Goal: Task Accomplishment & Management: Manage account settings

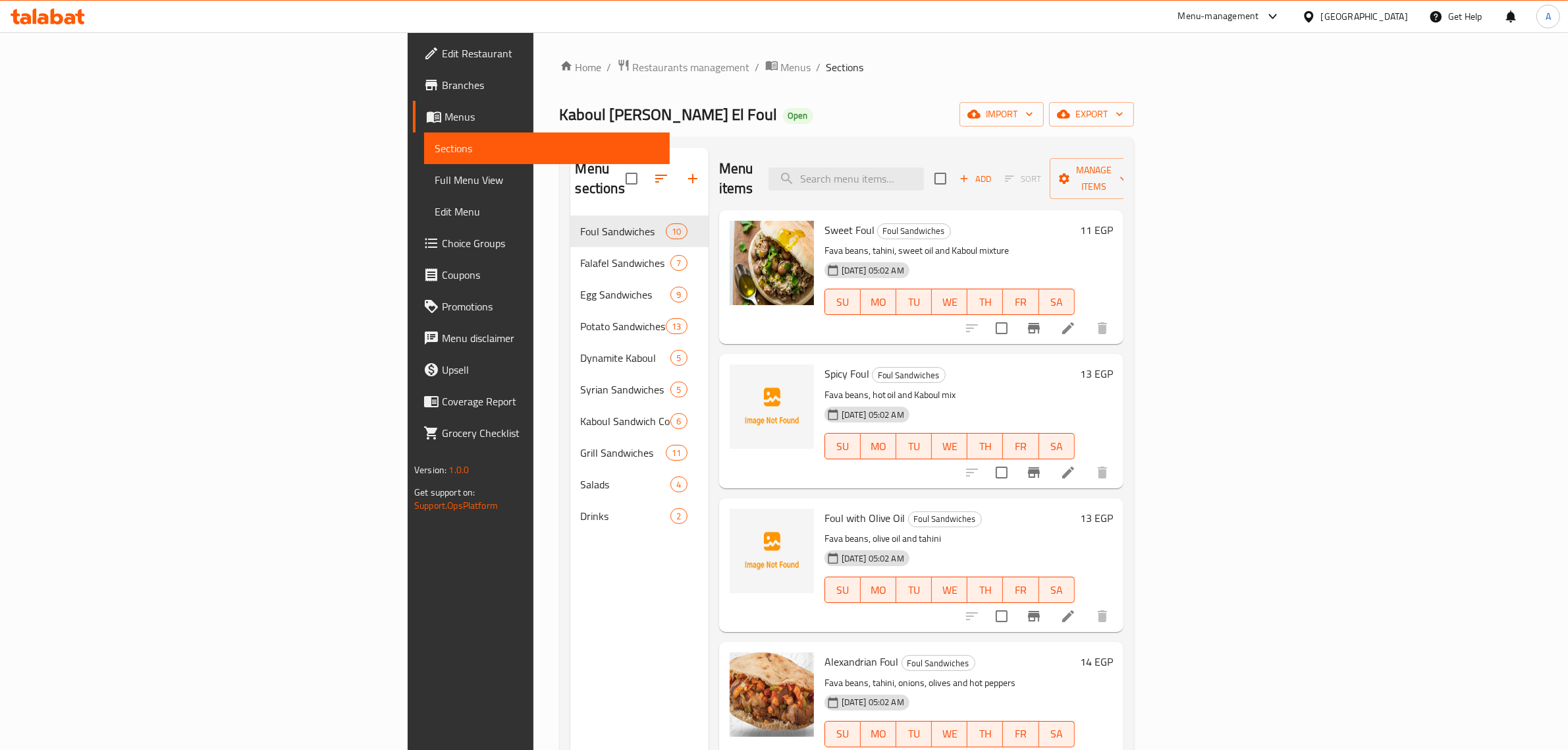
click at [560, 68] on ol "Home / Restaurants management / Menus / Sections" at bounding box center [847, 67] width 574 height 17
click at [781, 70] on span "Menus" at bounding box center [795, 67] width 30 height 16
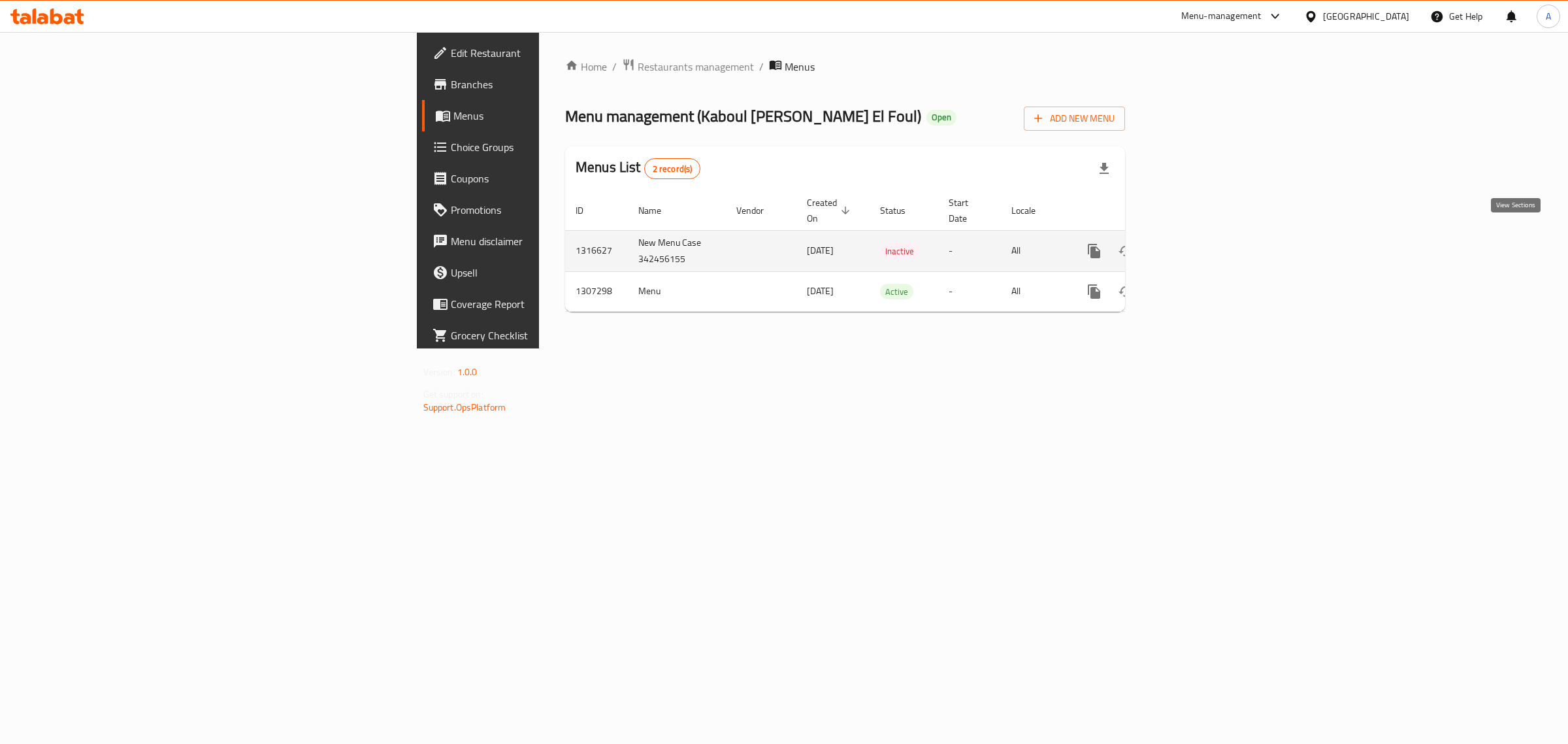
click at [1196, 243] on icon "enhanced table" at bounding box center [1188, 250] width 15 height 15
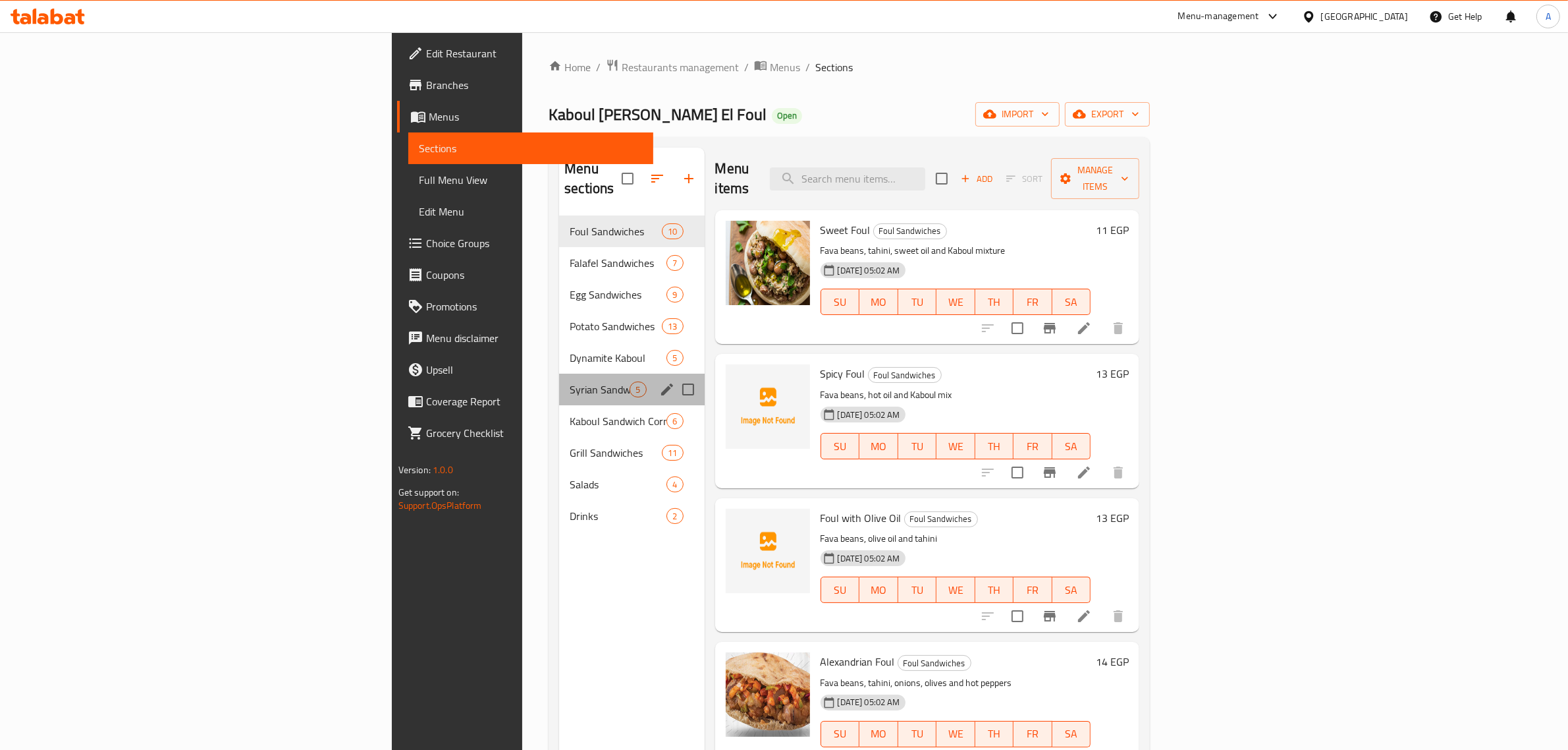
click at [559, 374] on div "Syrian Sandwiches 5" at bounding box center [631, 389] width 145 height 31
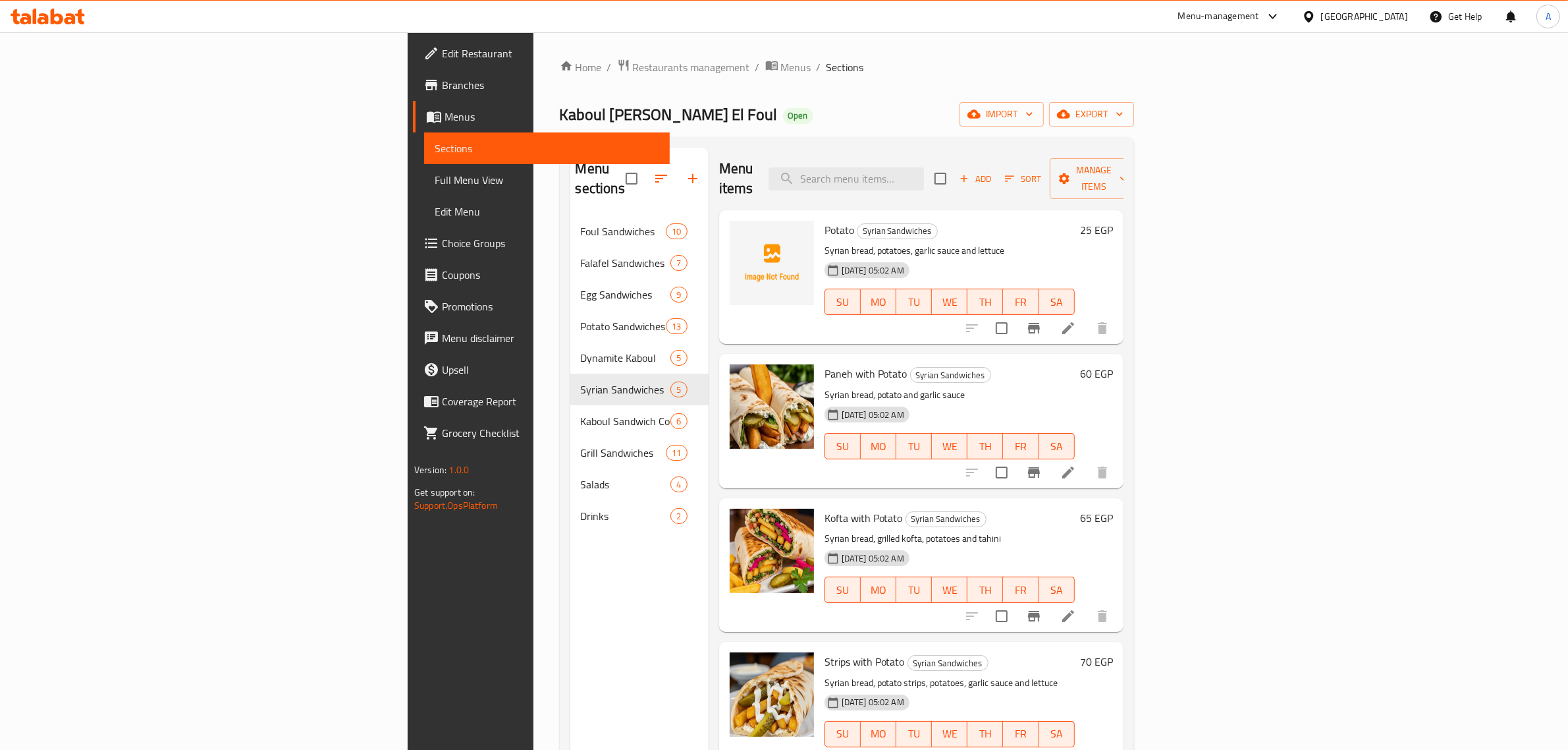
click at [1393, 17] on div "Egypt" at bounding box center [1363, 17] width 87 height 15
click at [1261, 160] on div "[GEOGRAPHIC_DATA]" at bounding box center [1307, 162] width 197 height 30
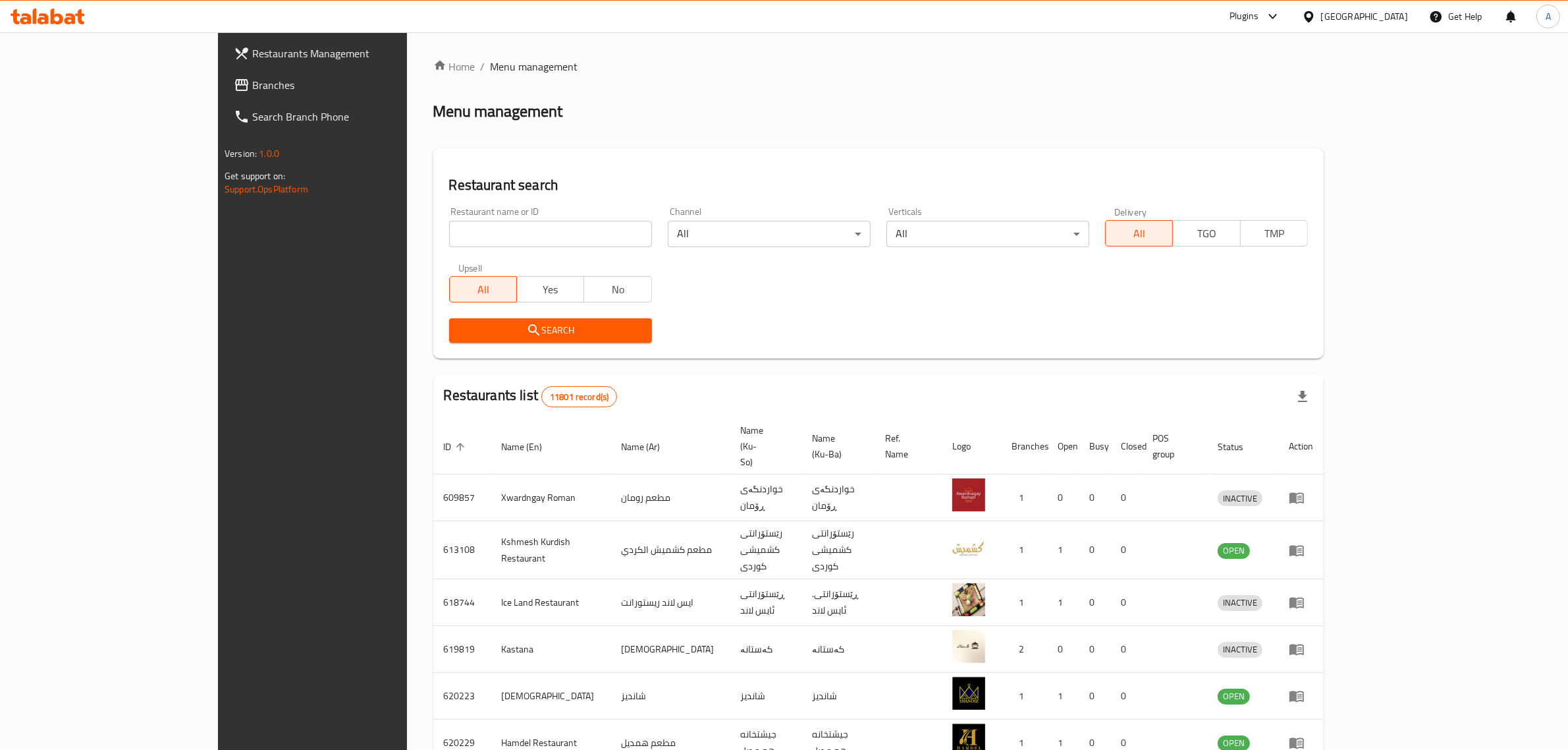
click at [449, 234] on input "search" at bounding box center [550, 233] width 203 height 27
paste input "MI9 Dream"
type input "MI9 Dream"
click button "Search" at bounding box center [550, 330] width 203 height 25
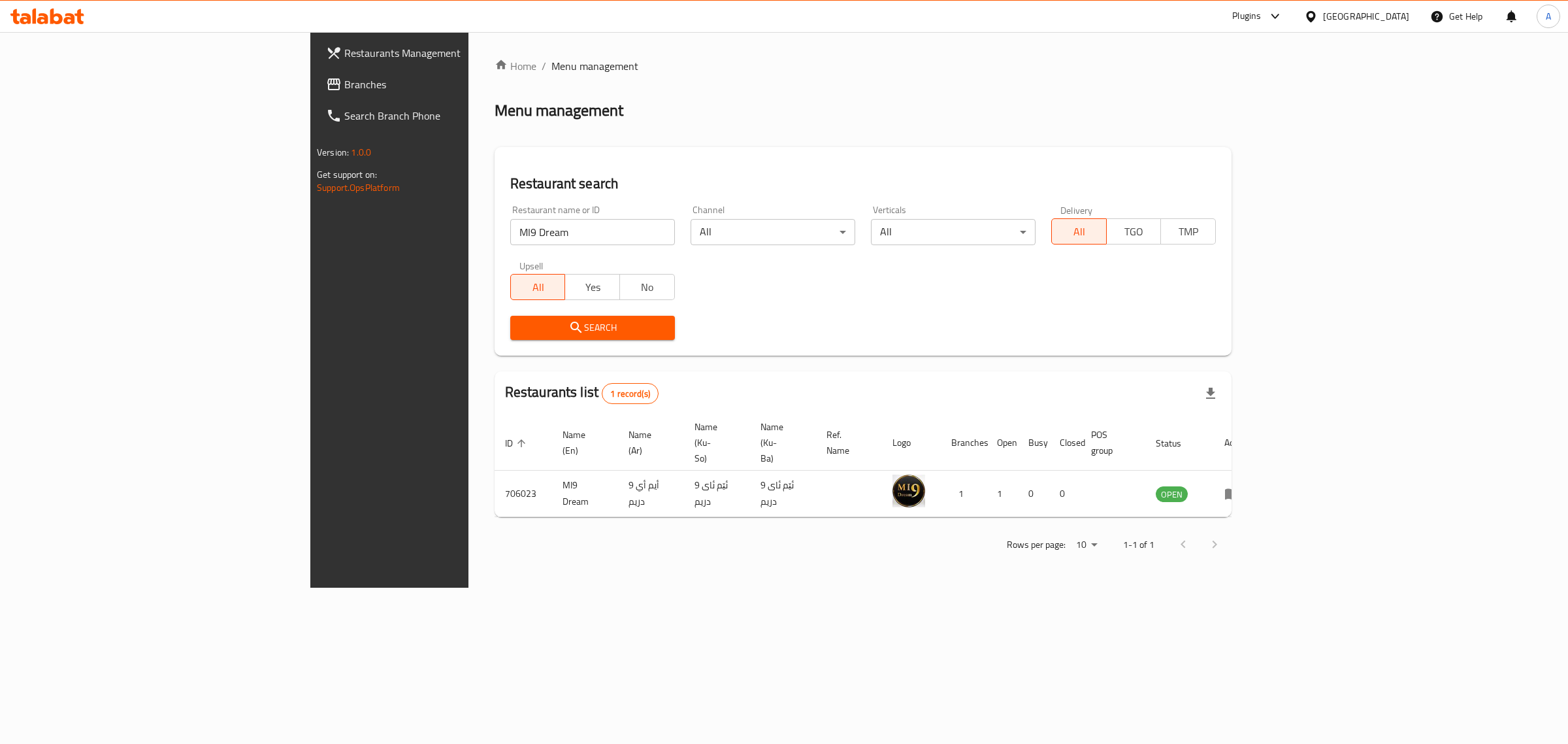
click at [1402, 15] on div "[GEOGRAPHIC_DATA]" at bounding box center [1366, 16] width 87 height 15
click at [1255, 228] on div "Kuwait" at bounding box center [1310, 221] width 196 height 30
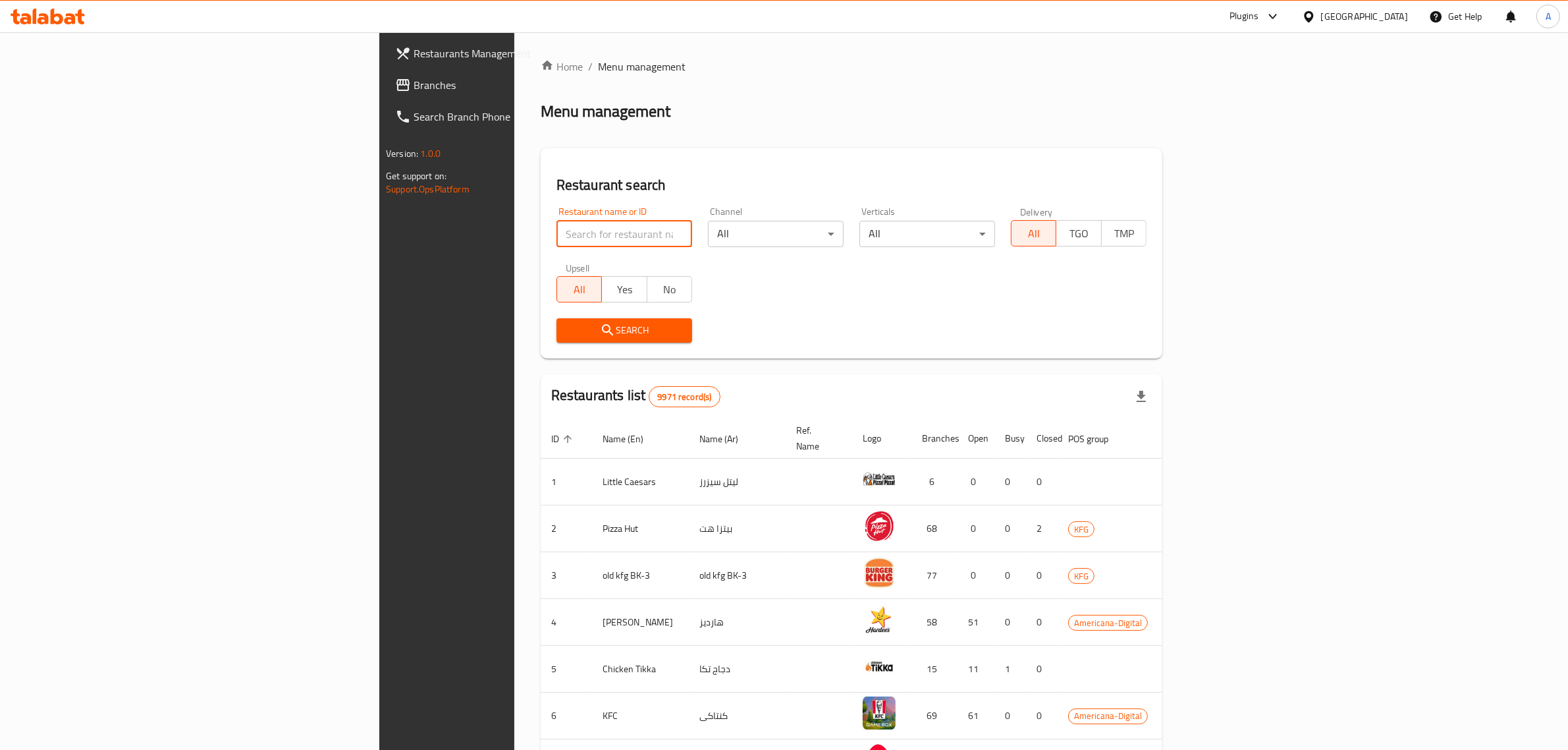
click at [570, 241] on input "search" at bounding box center [624, 233] width 136 height 27
drag, startPoint x: 570, startPoint y: 241, endPoint x: 164, endPoint y: 235, distance: 406.0
click at [379, 235] on div "Restaurants Management Branches Search Branch Phone Version: 1.0.0 Get support …" at bounding box center [784, 514] width 809 height 965
paste input "Furn Al Hanah"
type input "Furn Al Hanah"
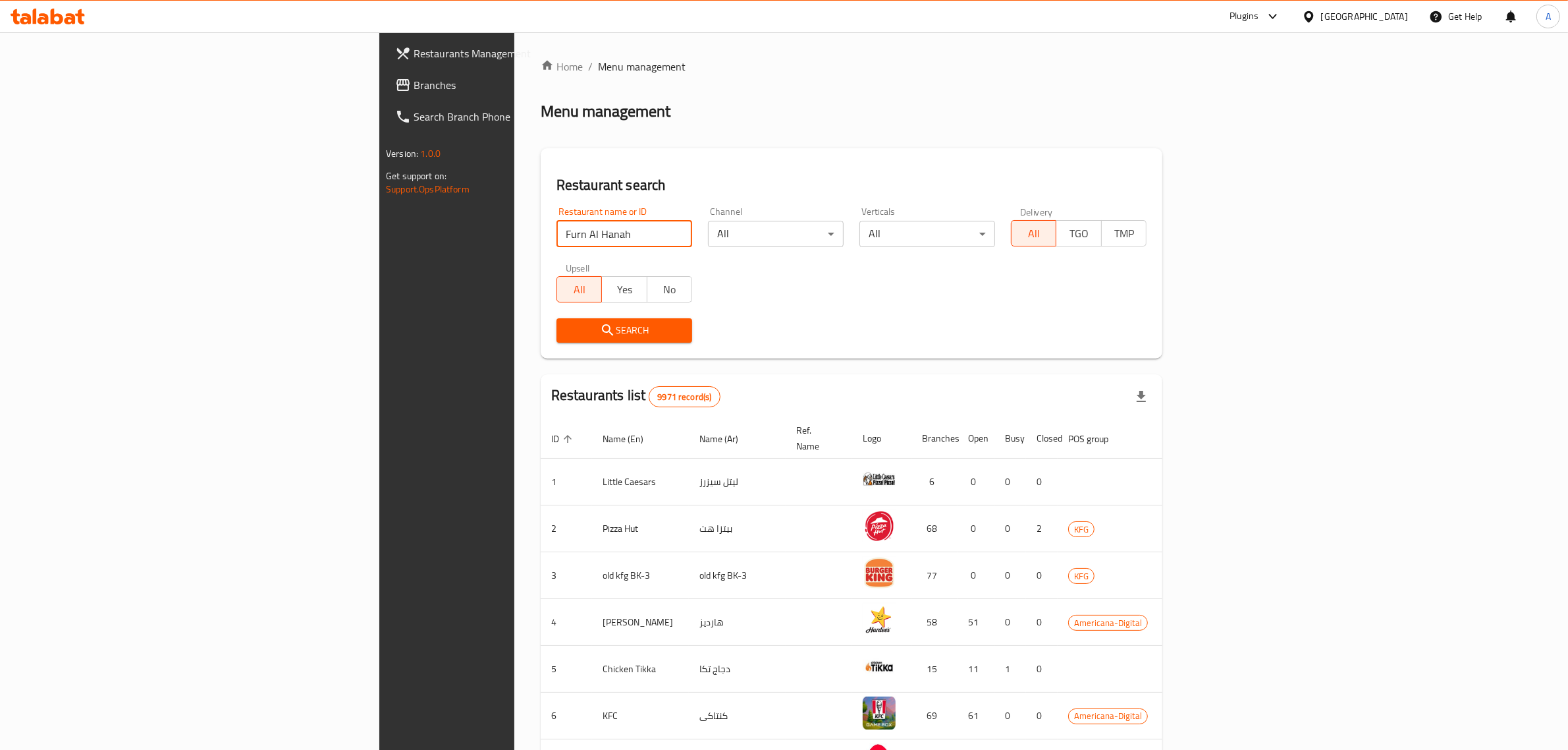
click button "Search" at bounding box center [624, 330] width 136 height 25
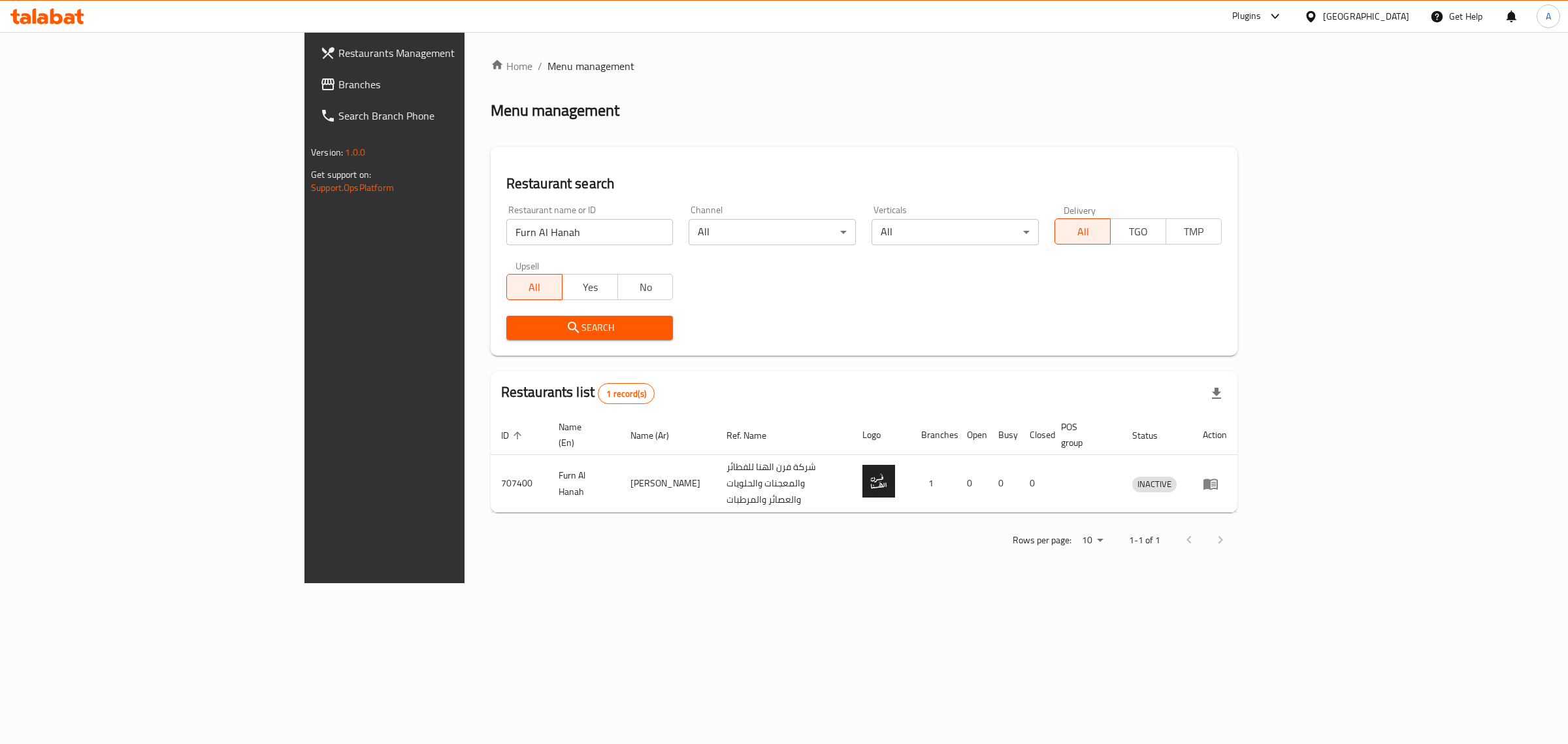
click at [1403, 20] on div "Kuwait" at bounding box center [1366, 16] width 87 height 15
click at [1252, 343] on div "United Arab Emirates" at bounding box center [1268, 342] width 87 height 15
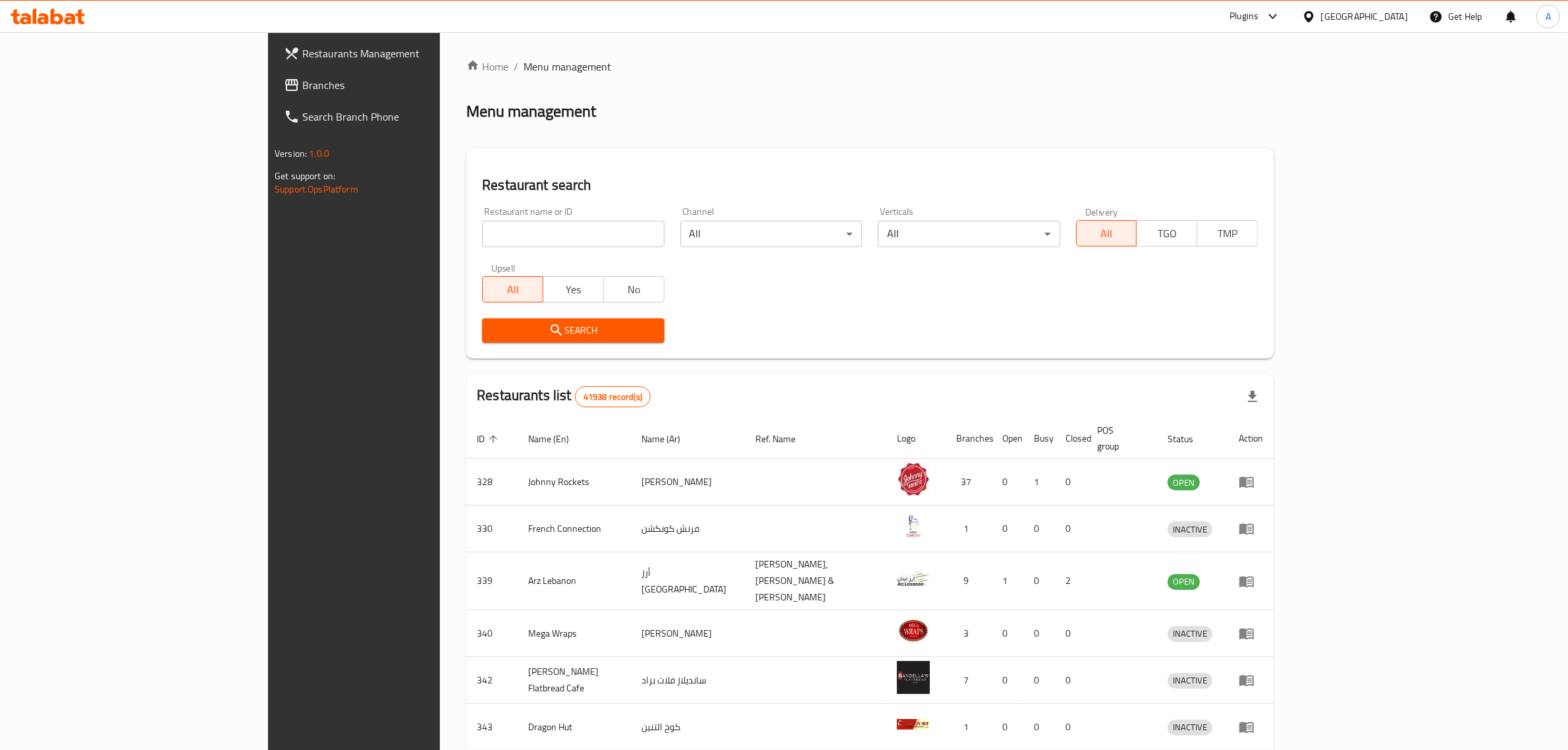
drag, startPoint x: 458, startPoint y: 261, endPoint x: 466, endPoint y: 254, distance: 10.6
click at [474, 262] on div "Upsell All Yes No" at bounding box center [573, 283] width 197 height 55
click at [482, 232] on input "search" at bounding box center [573, 233] width 182 height 27
paste input "Kokh Al Amber Cafeteria"
type input "Kokh Al Amber Cafeteria"
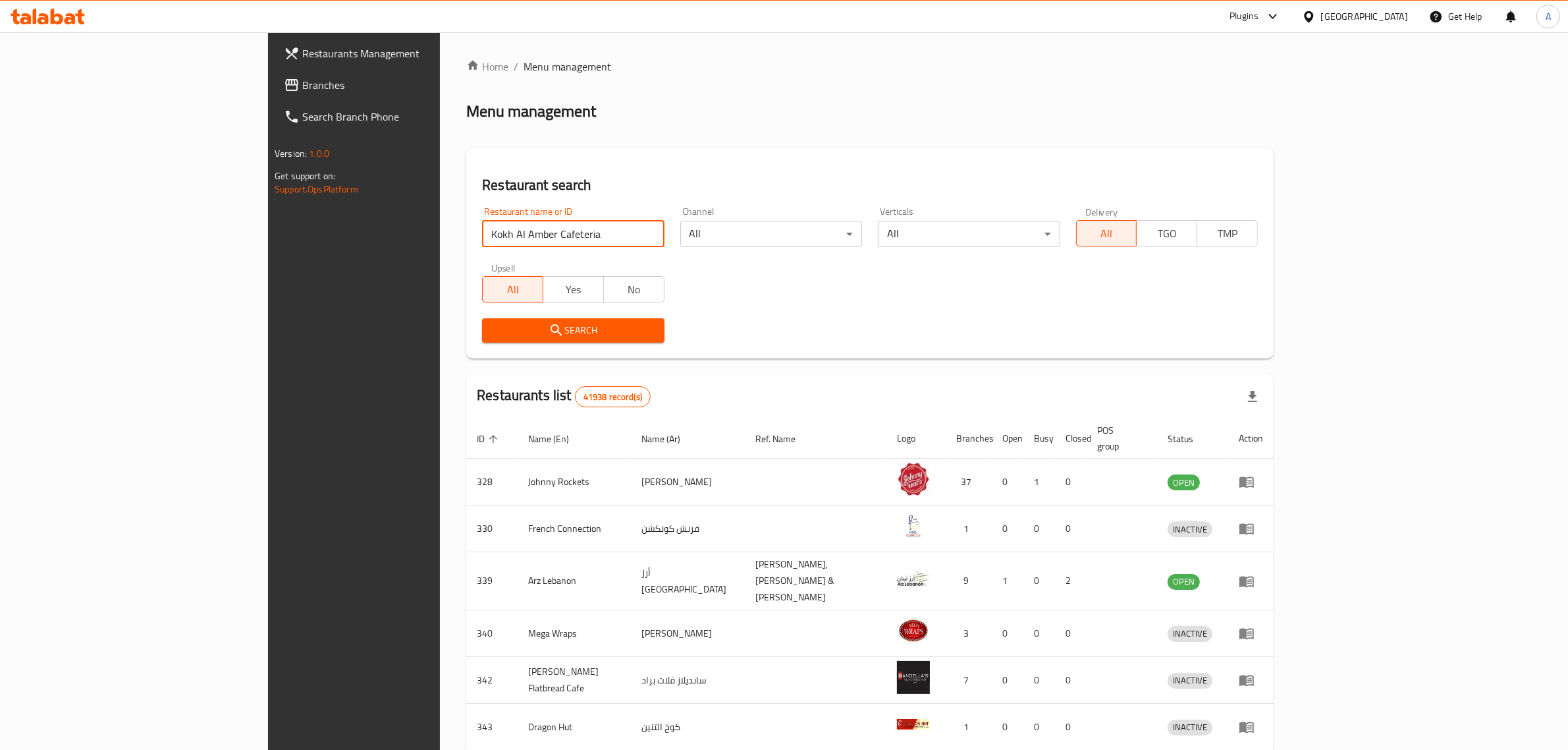
click button "Search" at bounding box center [573, 330] width 182 height 25
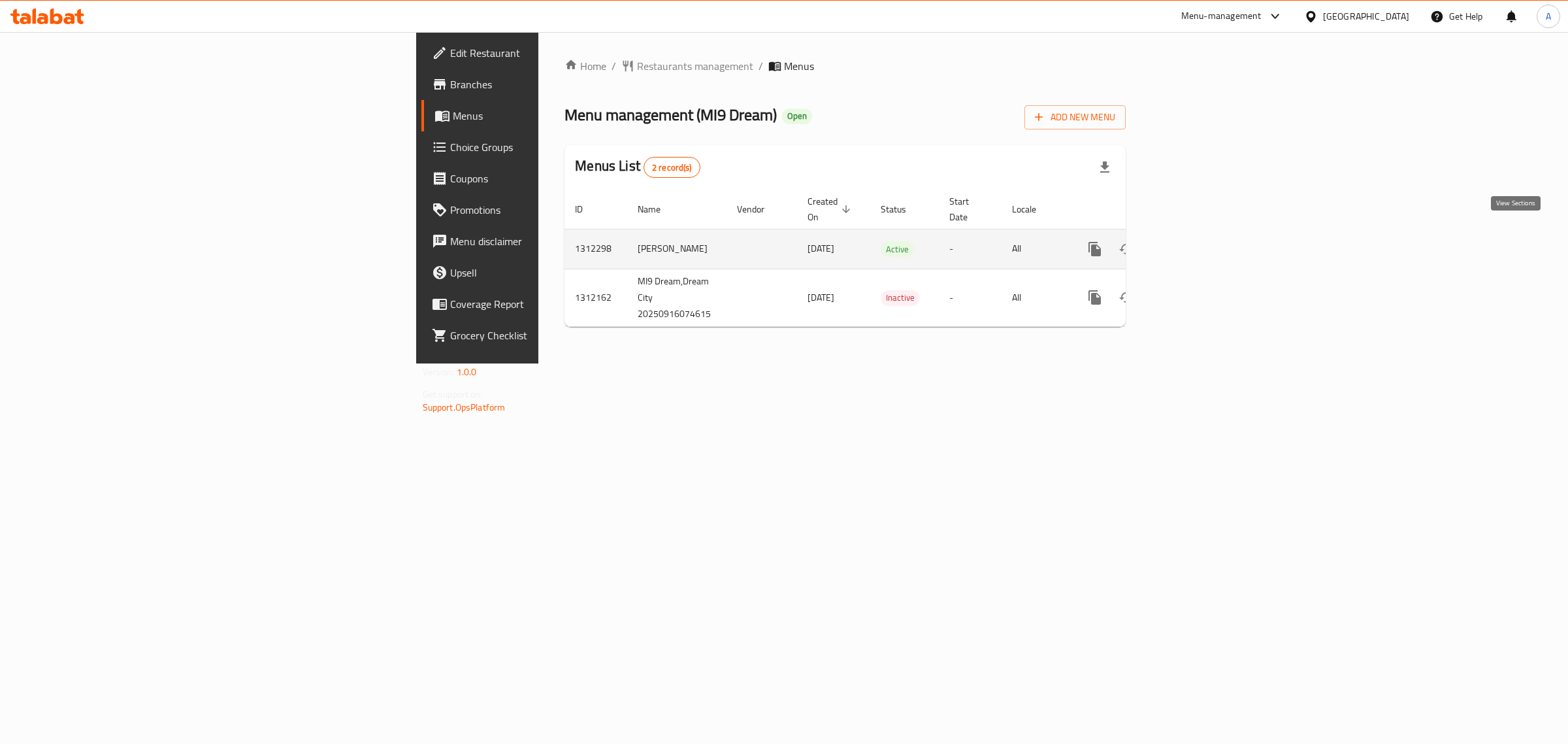
click at [1205, 233] on link "enhanced table" at bounding box center [1189, 249] width 31 height 31
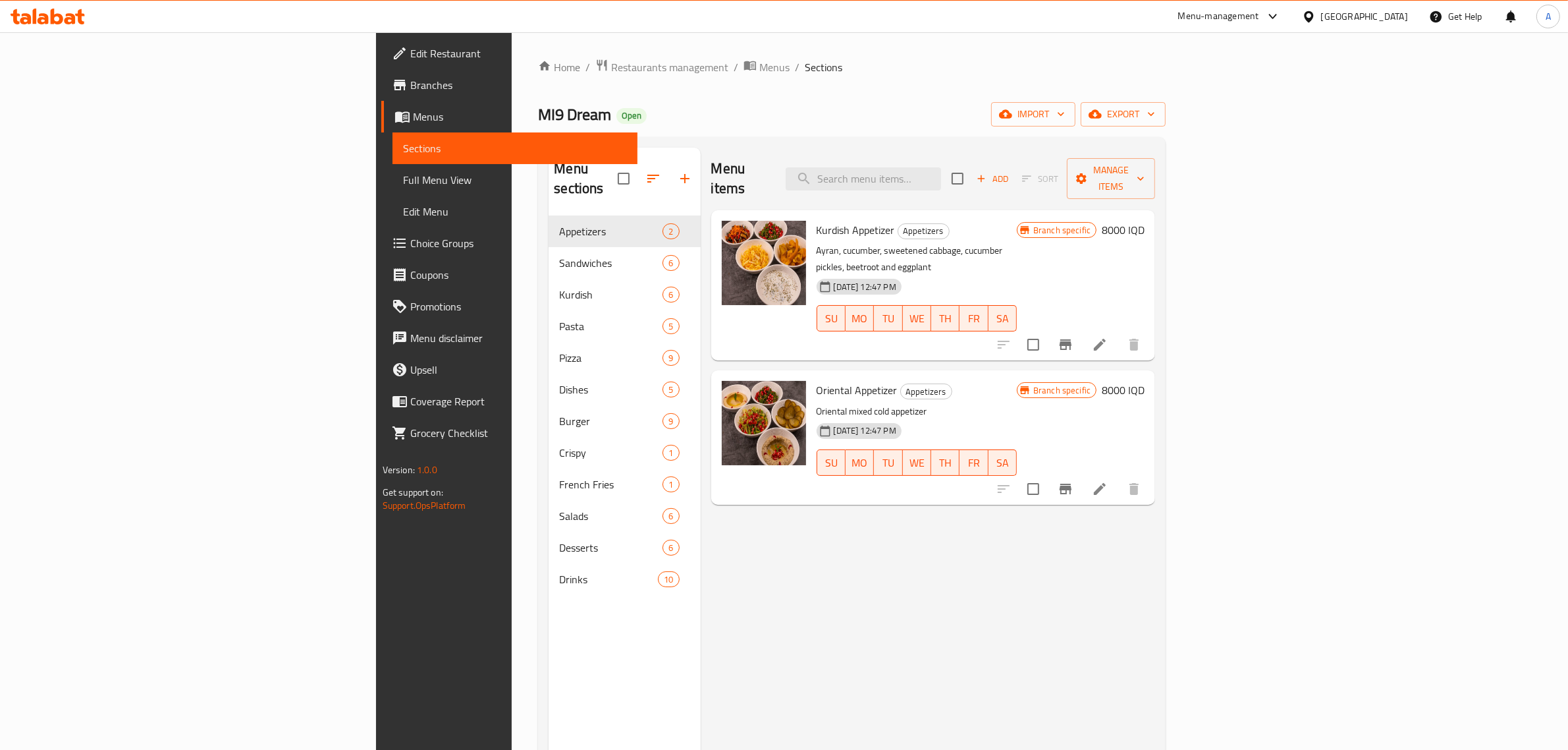
click at [740, 83] on div "Home / Restaurants management / Menus / Sections MI9 Dream Open import export M…" at bounding box center [851, 483] width 628 height 849
click at [940, 172] on input "search" at bounding box center [862, 178] width 155 height 23
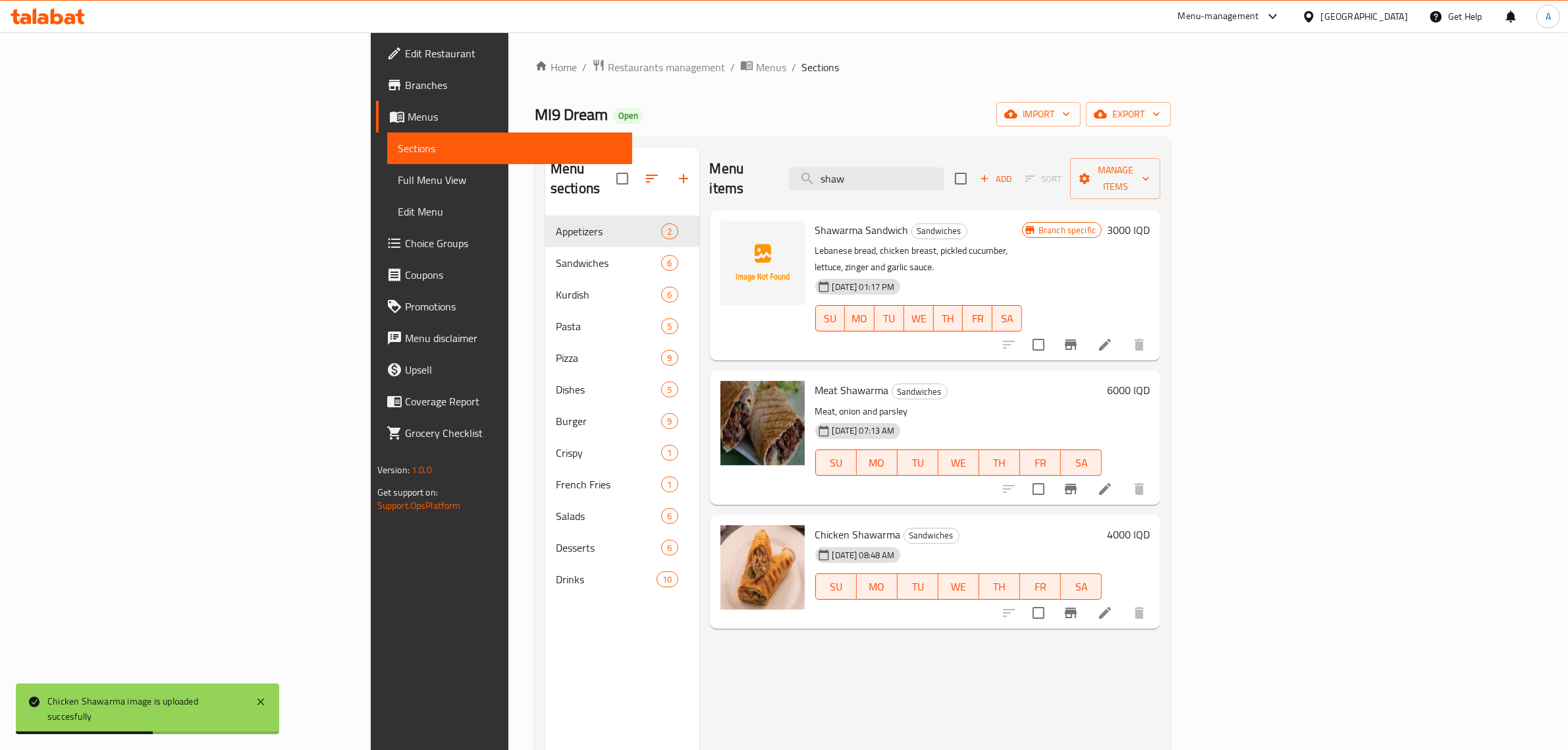
click at [815, 524] on span "Chicken Shawarma" at bounding box center [857, 534] width 85 height 20
copy h6 "Chicken Shawarma"
click at [944, 175] on input "shaw" at bounding box center [866, 178] width 155 height 23
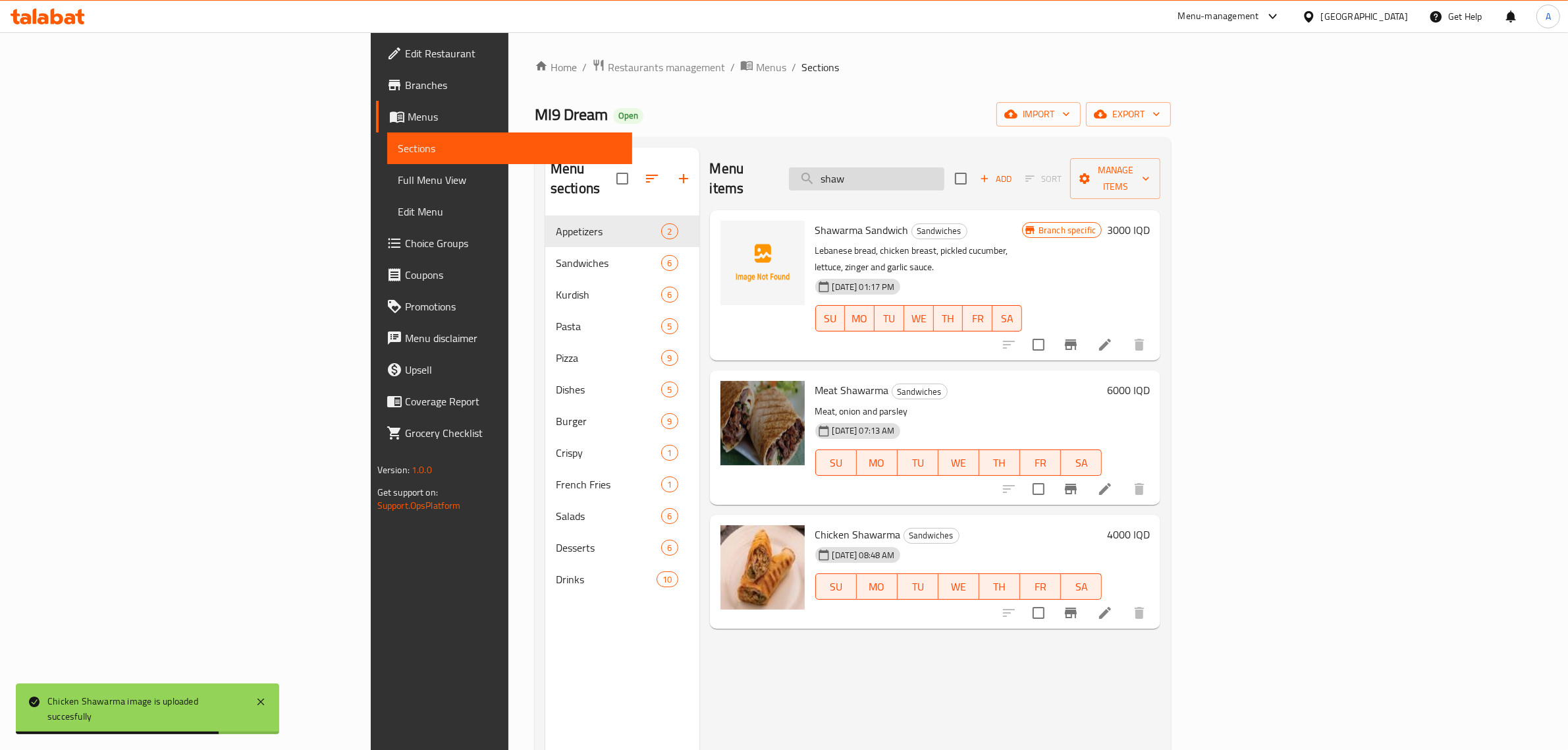
click at [944, 175] on input "shaw" at bounding box center [866, 178] width 155 height 23
paste input "Chicken Shawarma"
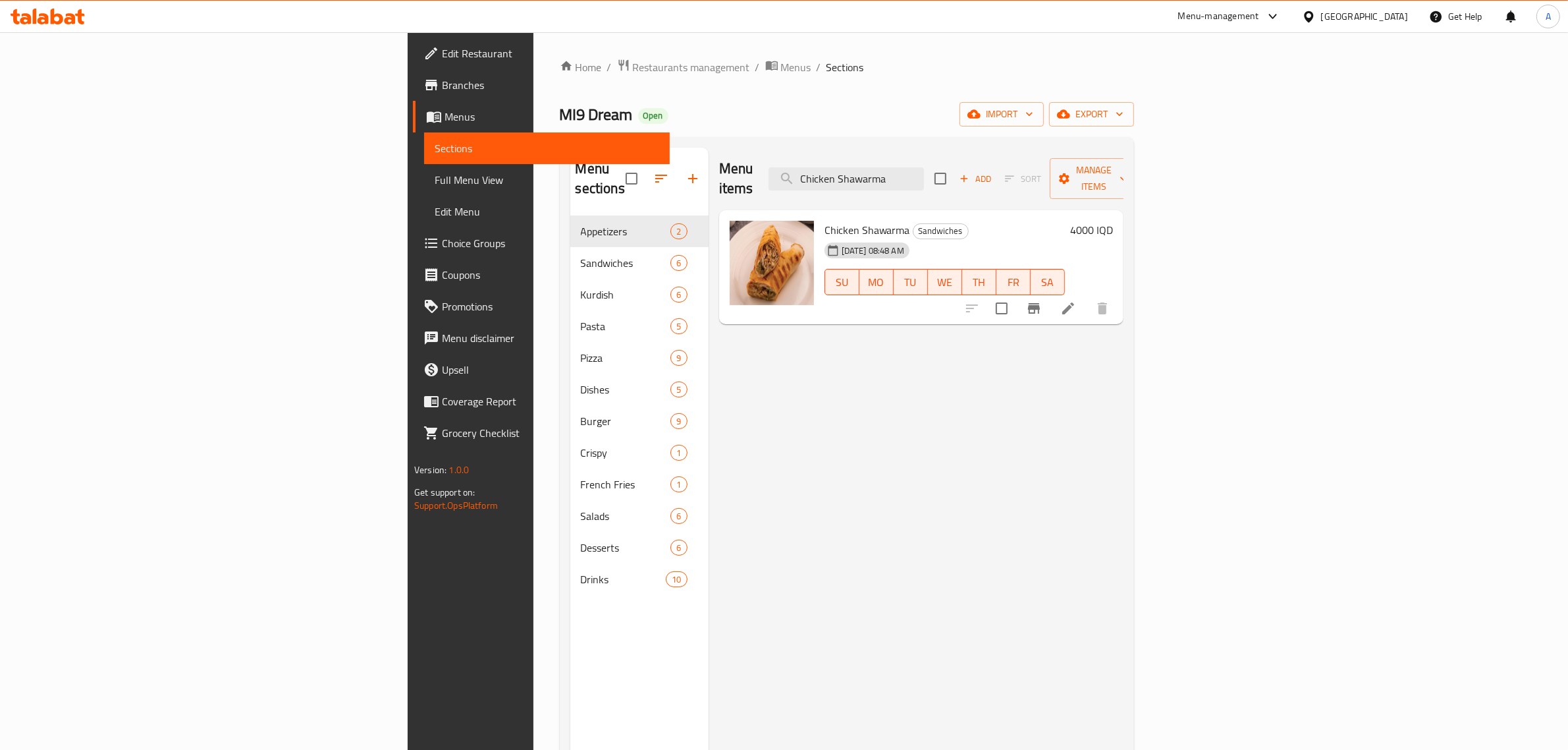
drag, startPoint x: 1360, startPoint y: 488, endPoint x: 1344, endPoint y: 475, distance: 20.6
click at [1123, 487] on div "Menu items Chicken Shawarma Add Sort Manage items Chicken Shawarma Sandwiches 1…" at bounding box center [916, 522] width 415 height 750
drag, startPoint x: 1006, startPoint y: 162, endPoint x: 869, endPoint y: 172, distance: 137.4
click at [869, 172] on div "Menu items Chicken Shawarma Add Sort Manage items" at bounding box center [921, 179] width 405 height 62
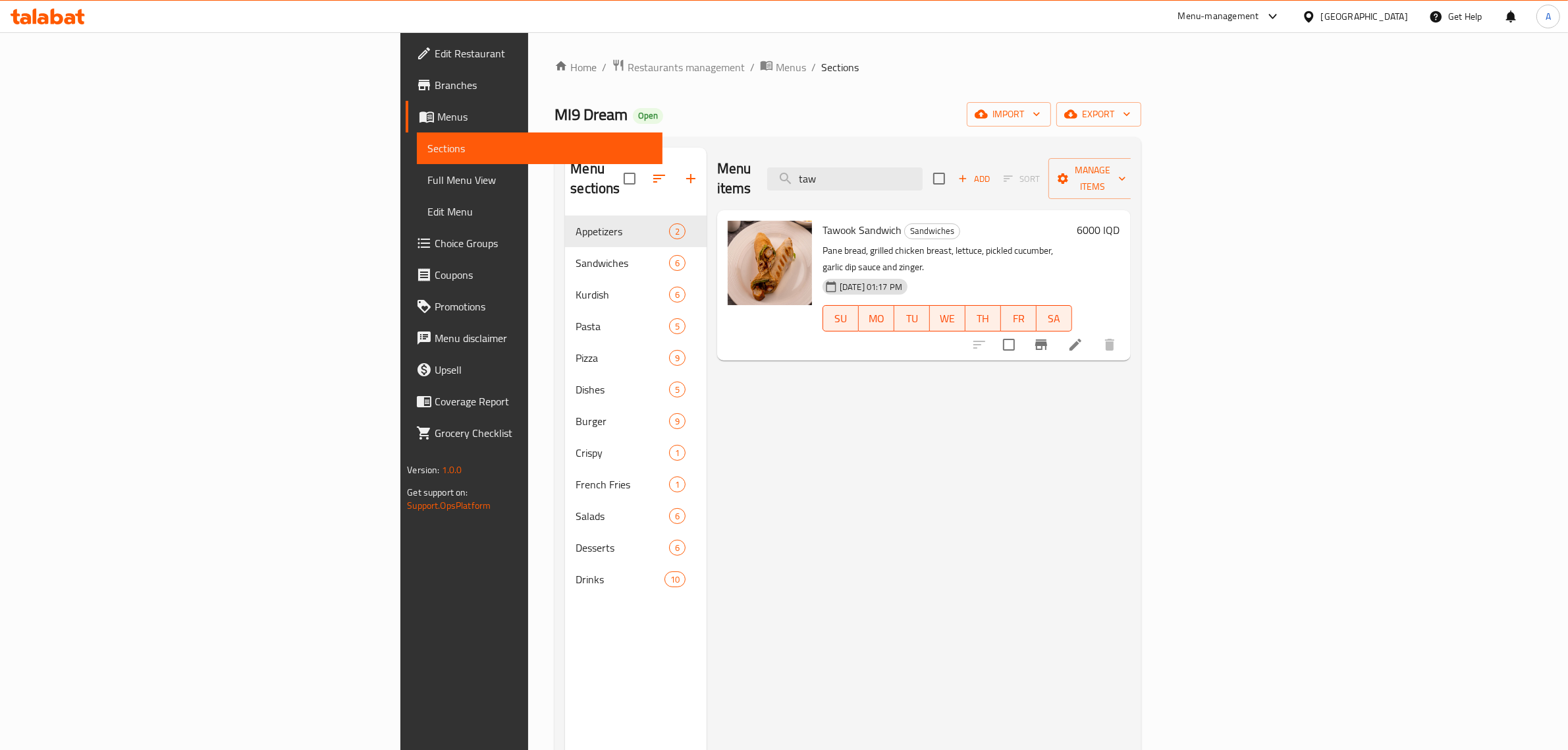
type input "taw"
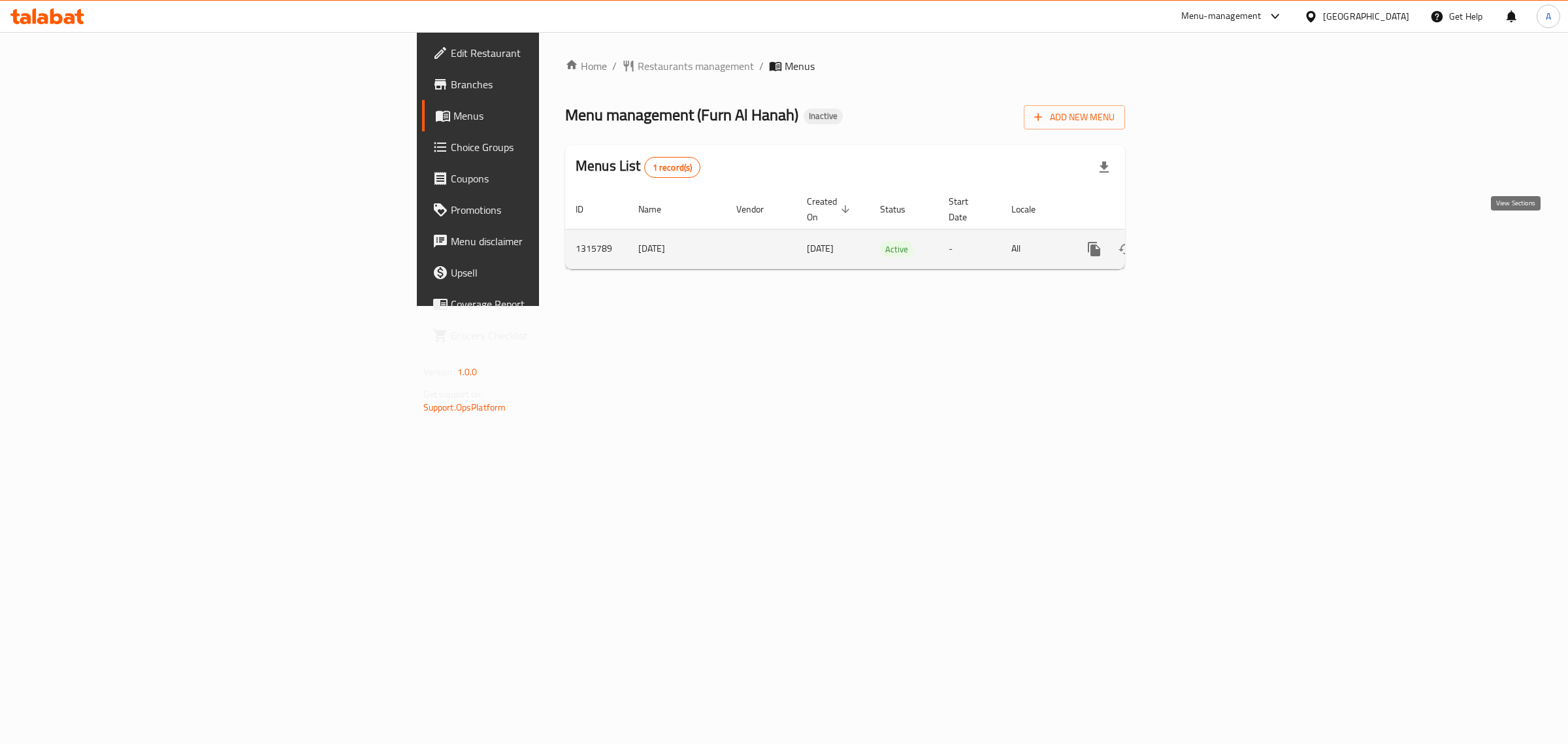
click at [1204, 237] on link "enhanced table" at bounding box center [1188, 249] width 31 height 31
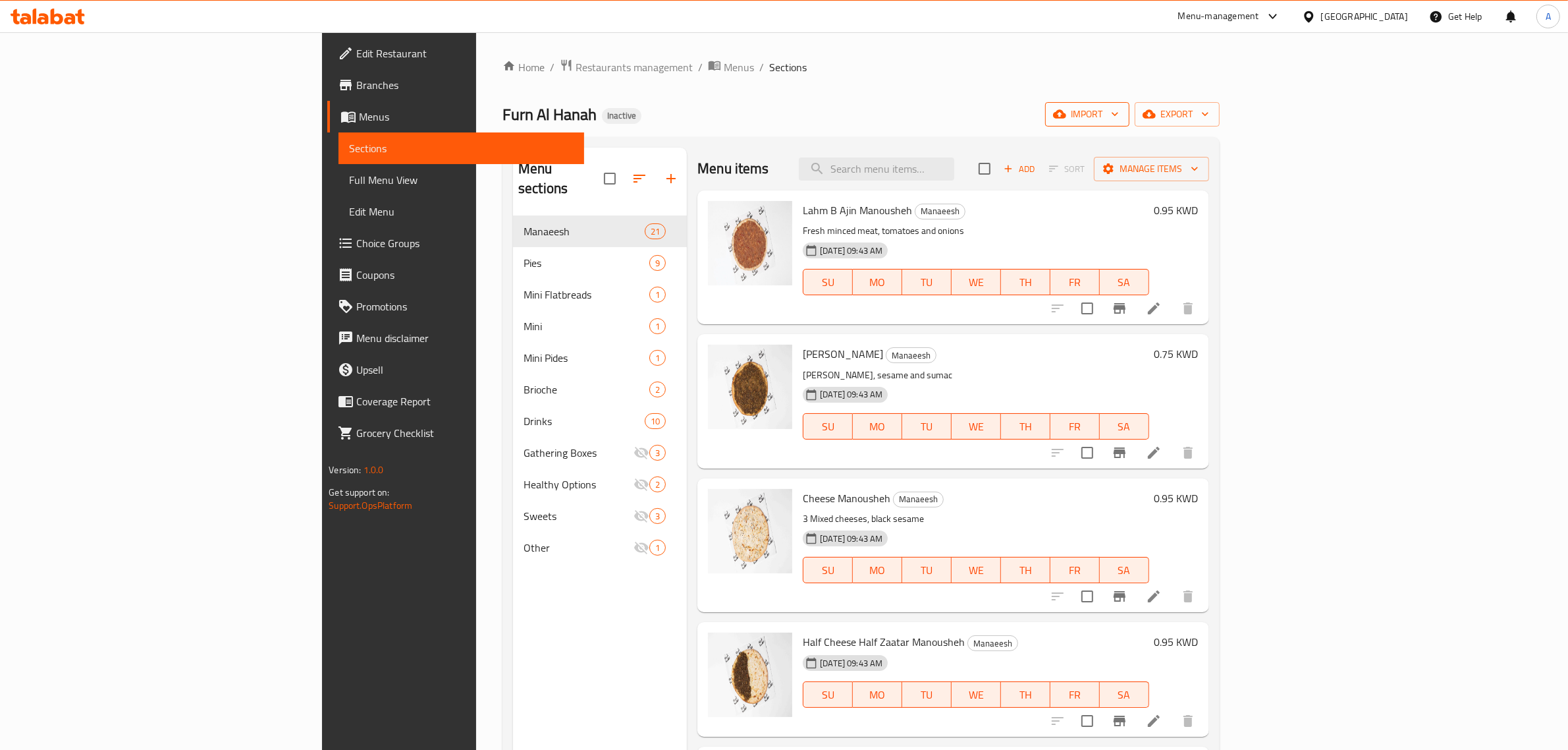
click at [1118, 120] on span "import" at bounding box center [1086, 115] width 63 height 17
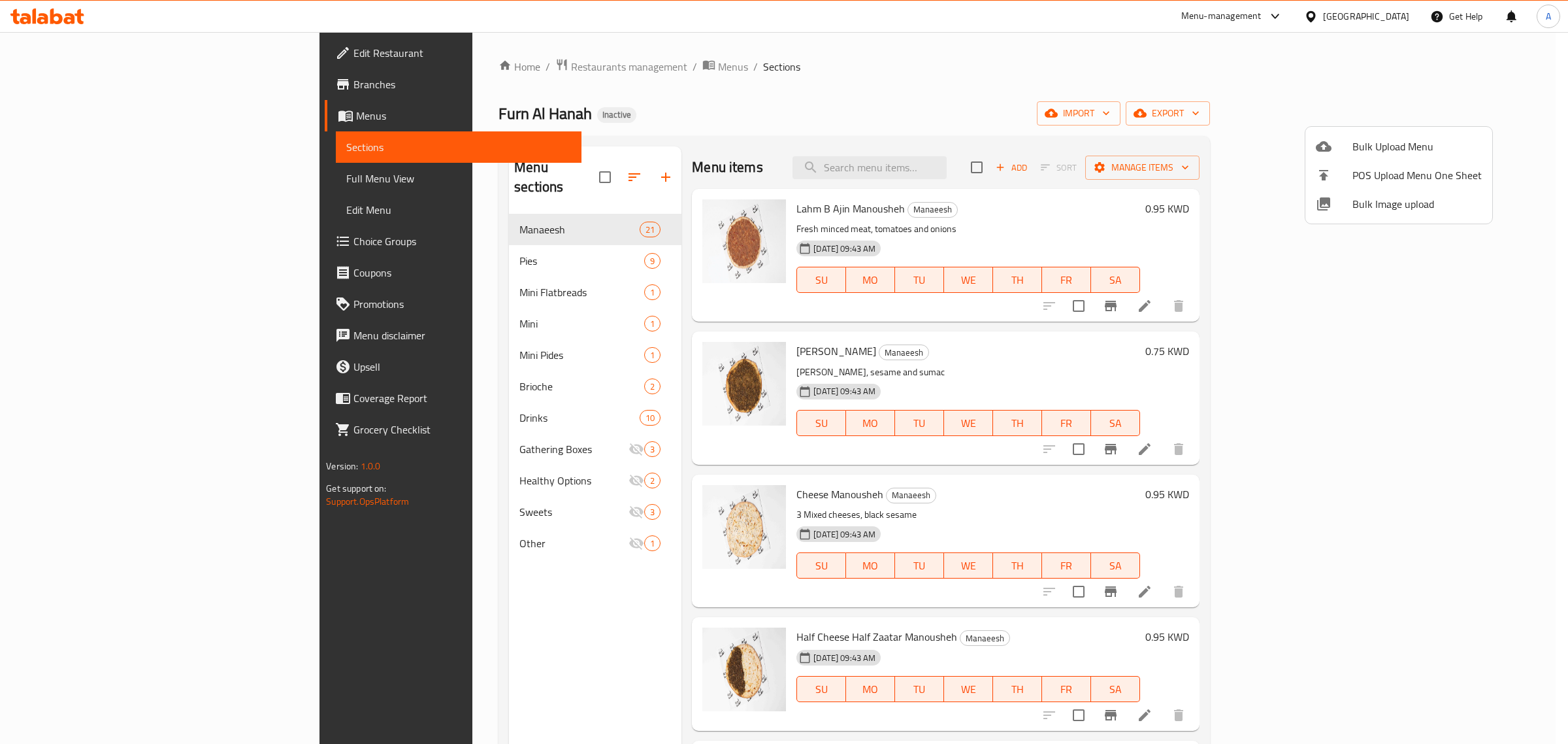
click at [918, 128] on div at bounding box center [784, 372] width 1568 height 744
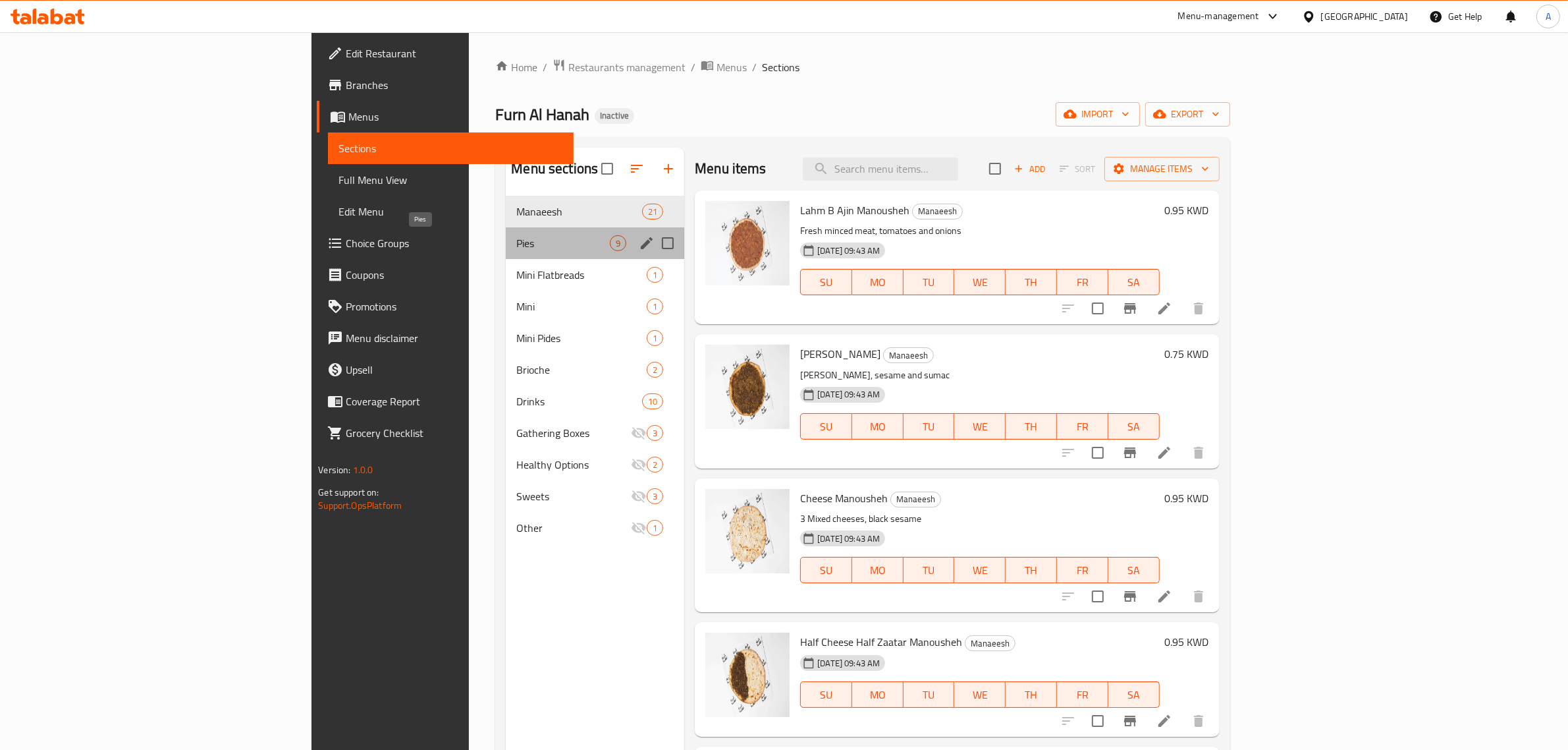
click at [523, 237] on span "Pies" at bounding box center [563, 242] width 94 height 16
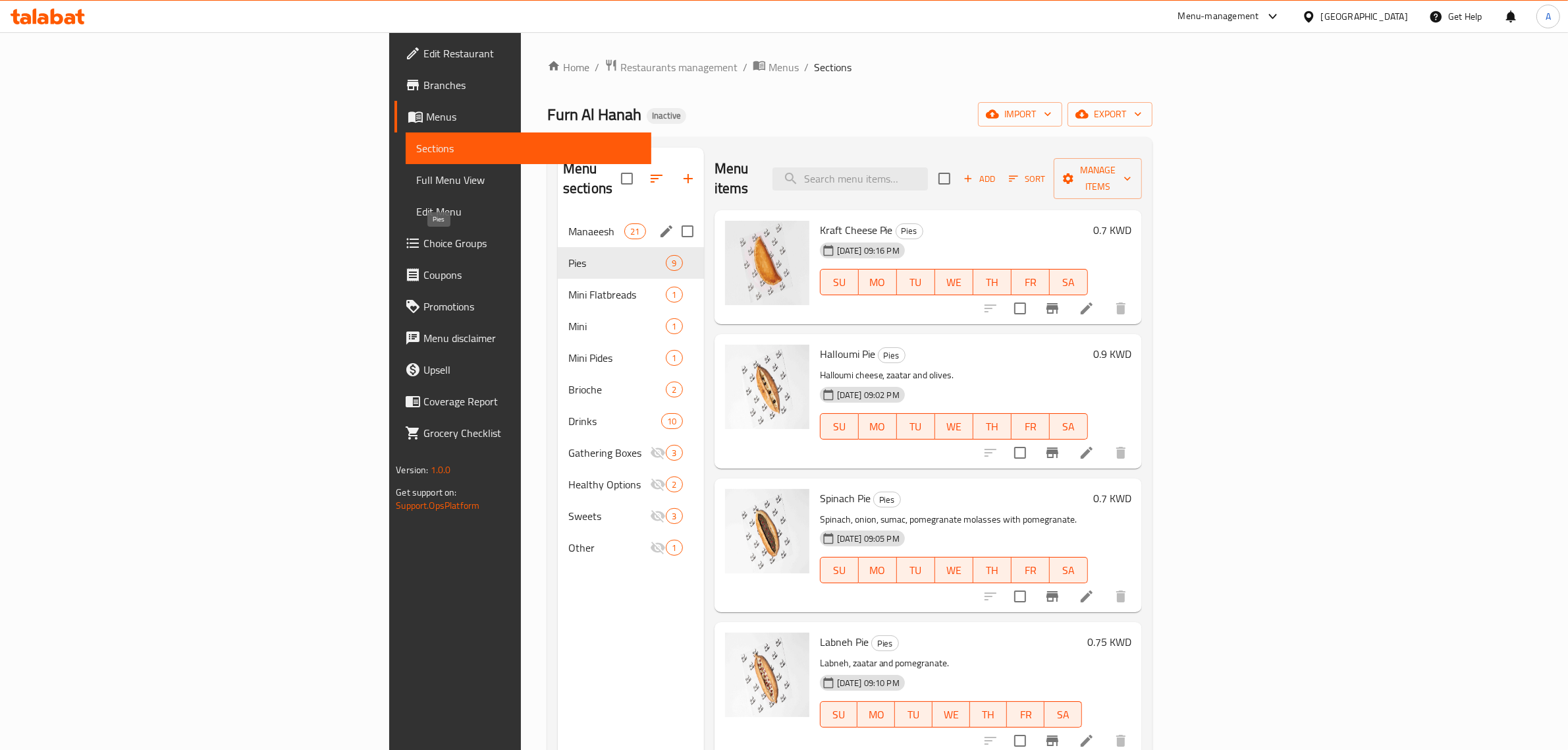
click at [568, 223] on span "Manaeesh" at bounding box center [595, 230] width 56 height 16
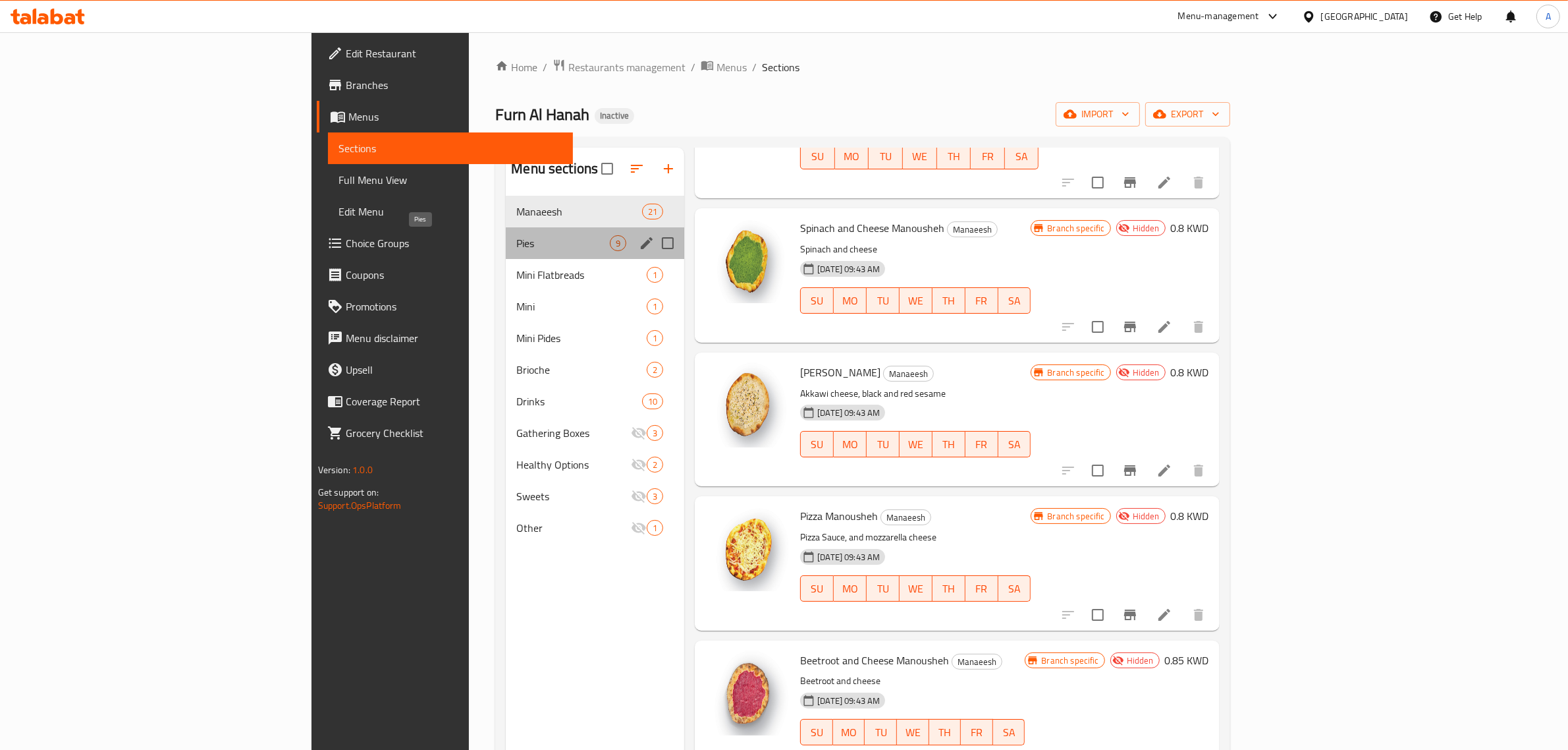
click at [517, 251] on span "Pies" at bounding box center [563, 242] width 94 height 16
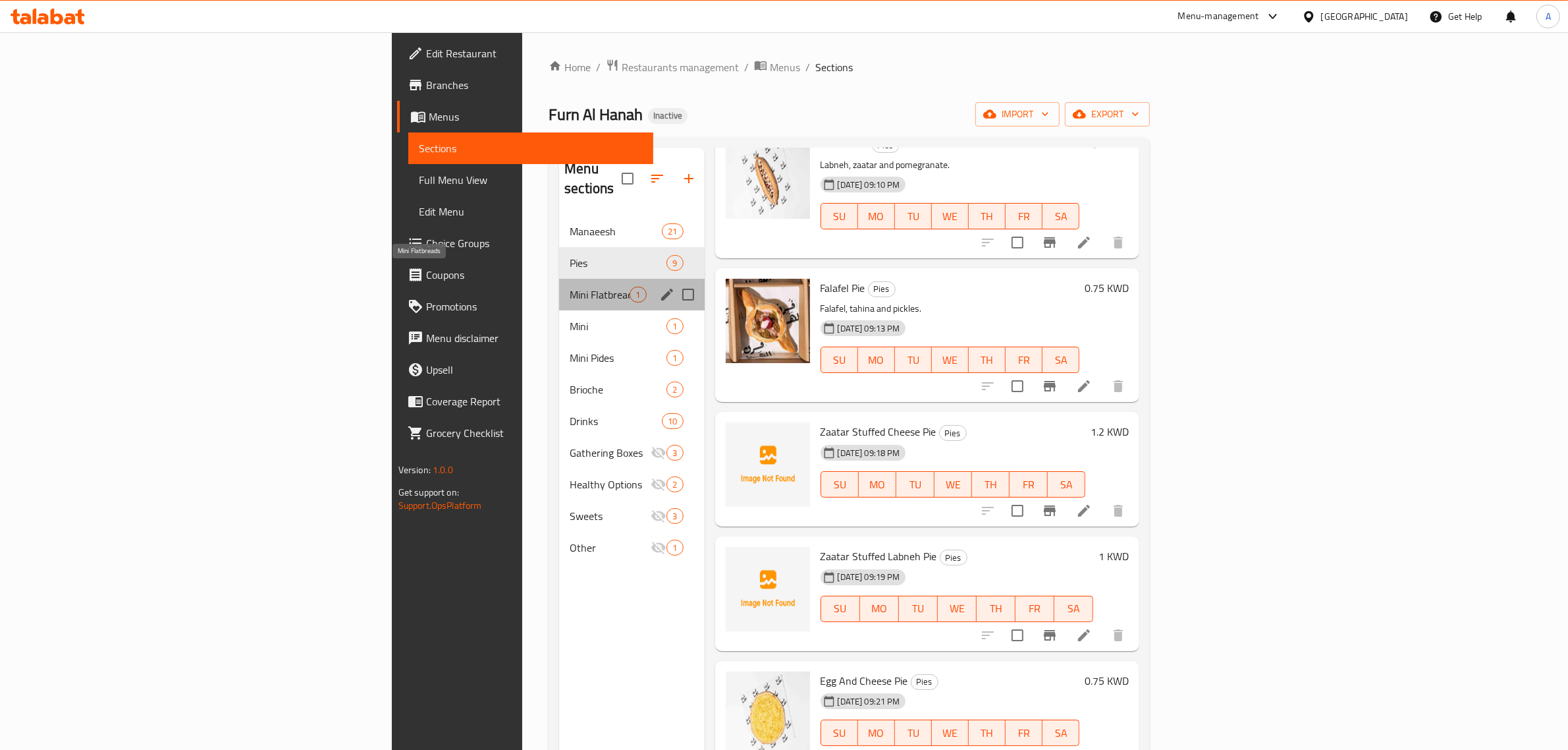
click at [570, 286] on span "Mini Flatbreads" at bounding box center [599, 294] width 60 height 16
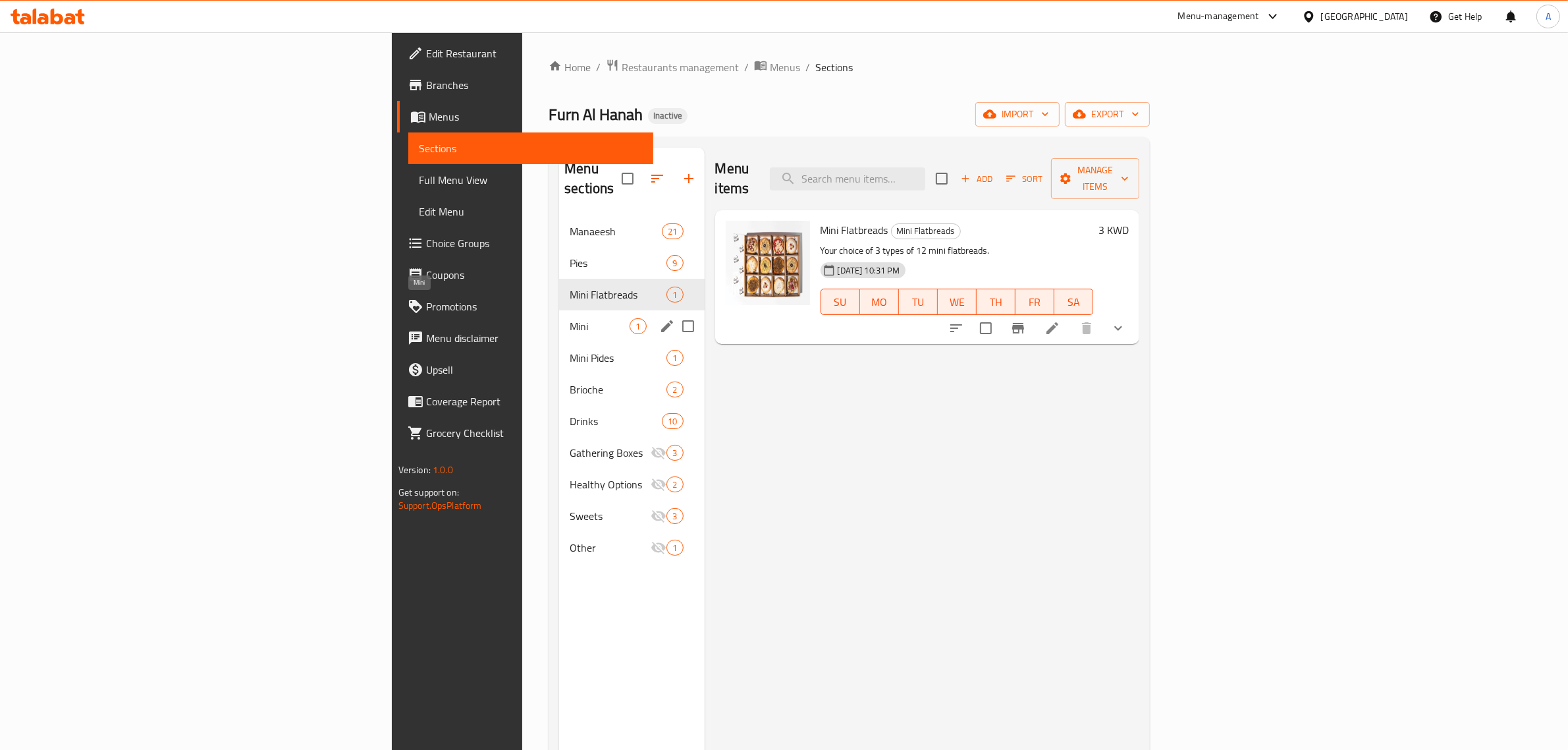
click at [570, 319] on span "Mini" at bounding box center [599, 326] width 60 height 16
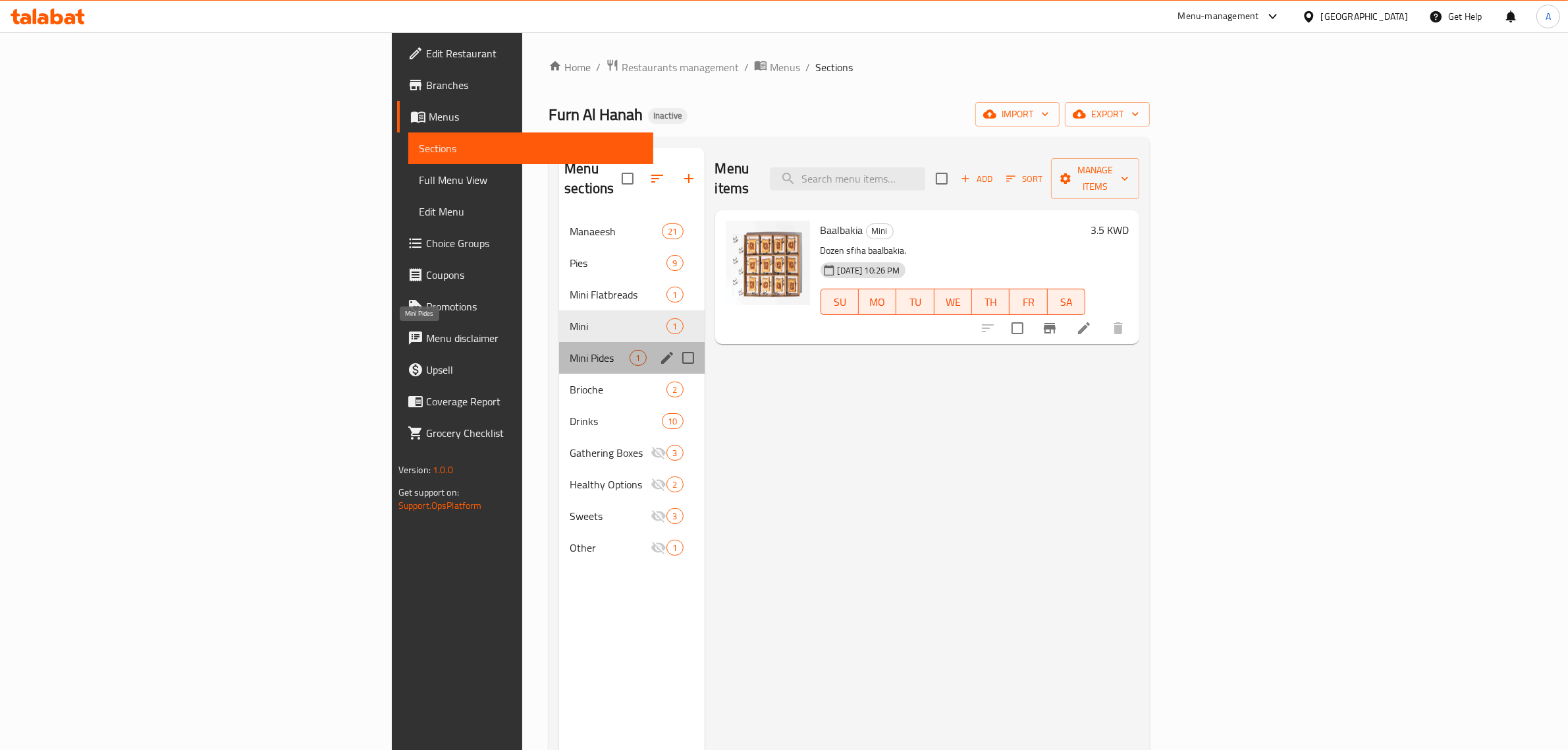
click at [570, 350] on span "Mini Pides" at bounding box center [599, 357] width 60 height 16
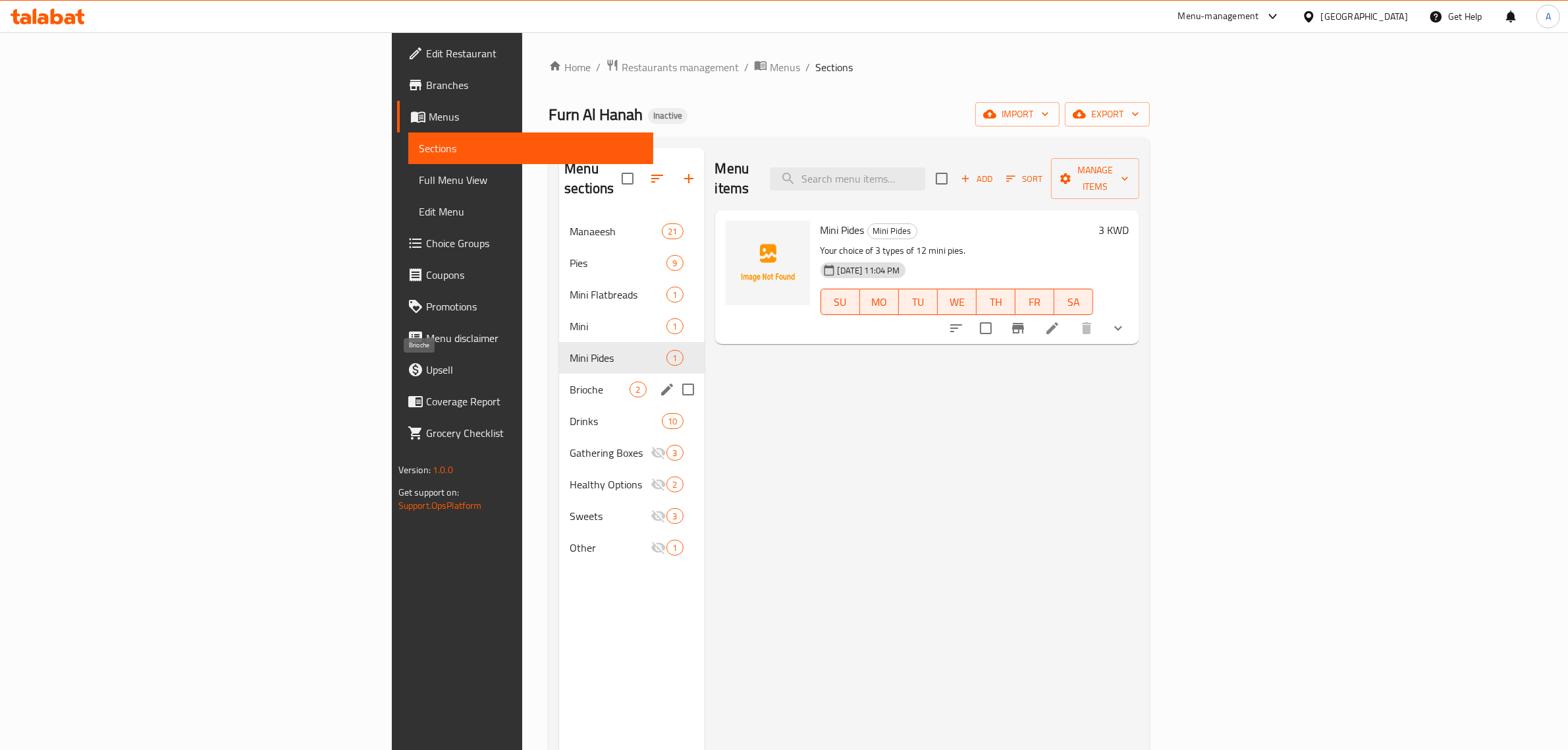
click at [570, 381] on span "Brioche" at bounding box center [599, 388] width 60 height 16
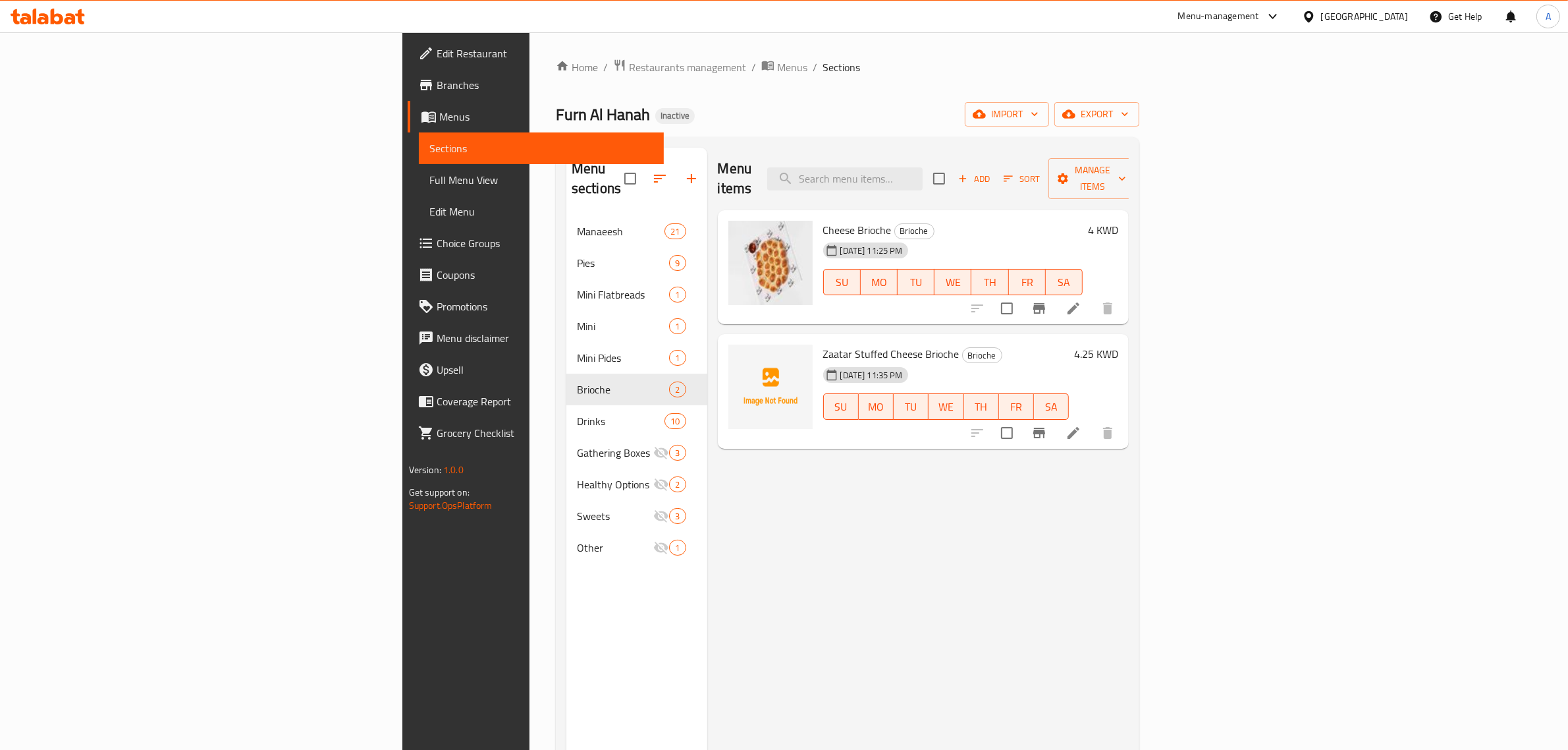
click at [846, 344] on span "Zaatar Stuffed Cheese Brioche" at bounding box center [891, 354] width 137 height 20
copy h6 "Brioche"
click at [922, 170] on input "search" at bounding box center [844, 178] width 155 height 23
paste input "Brioche"
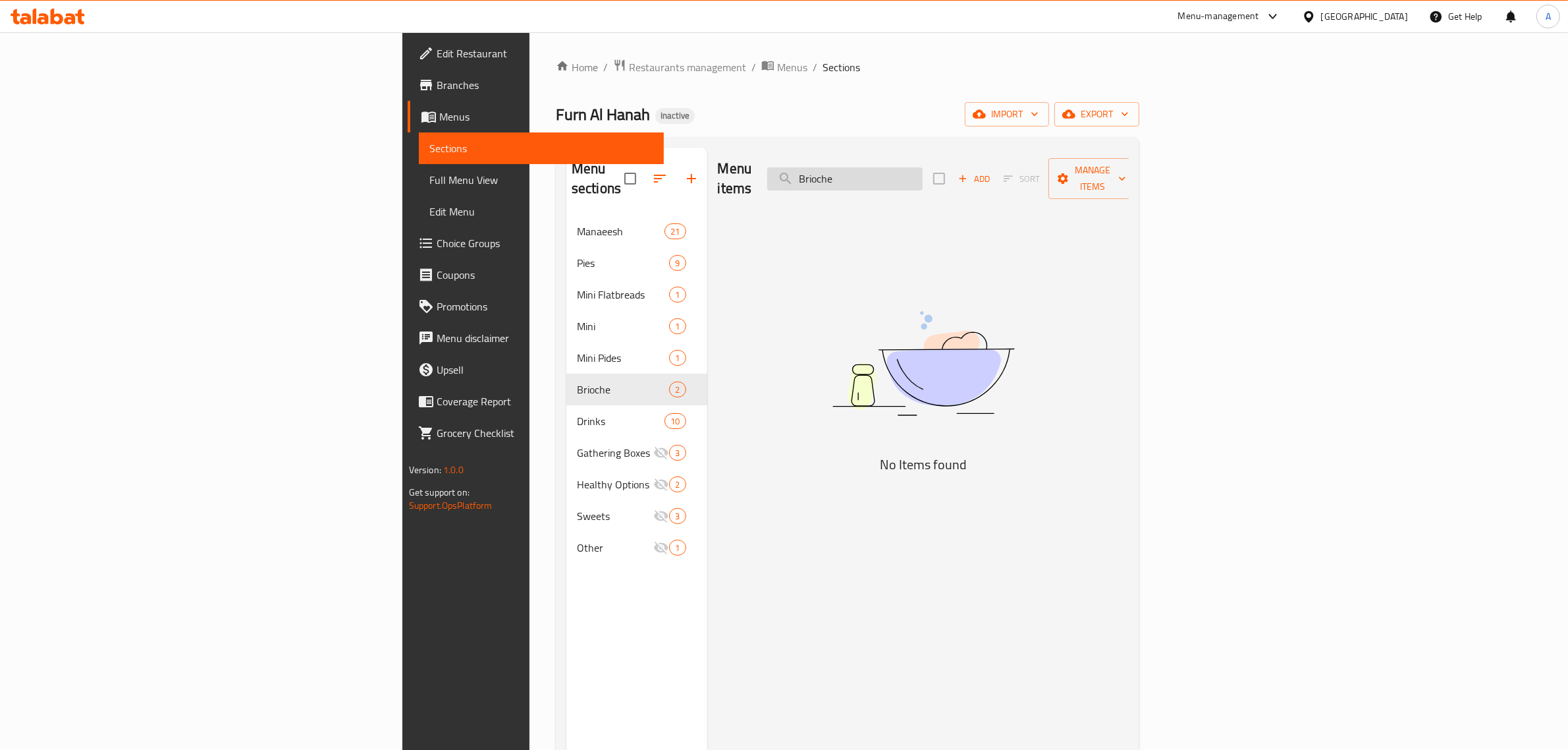
type input "Brioche"
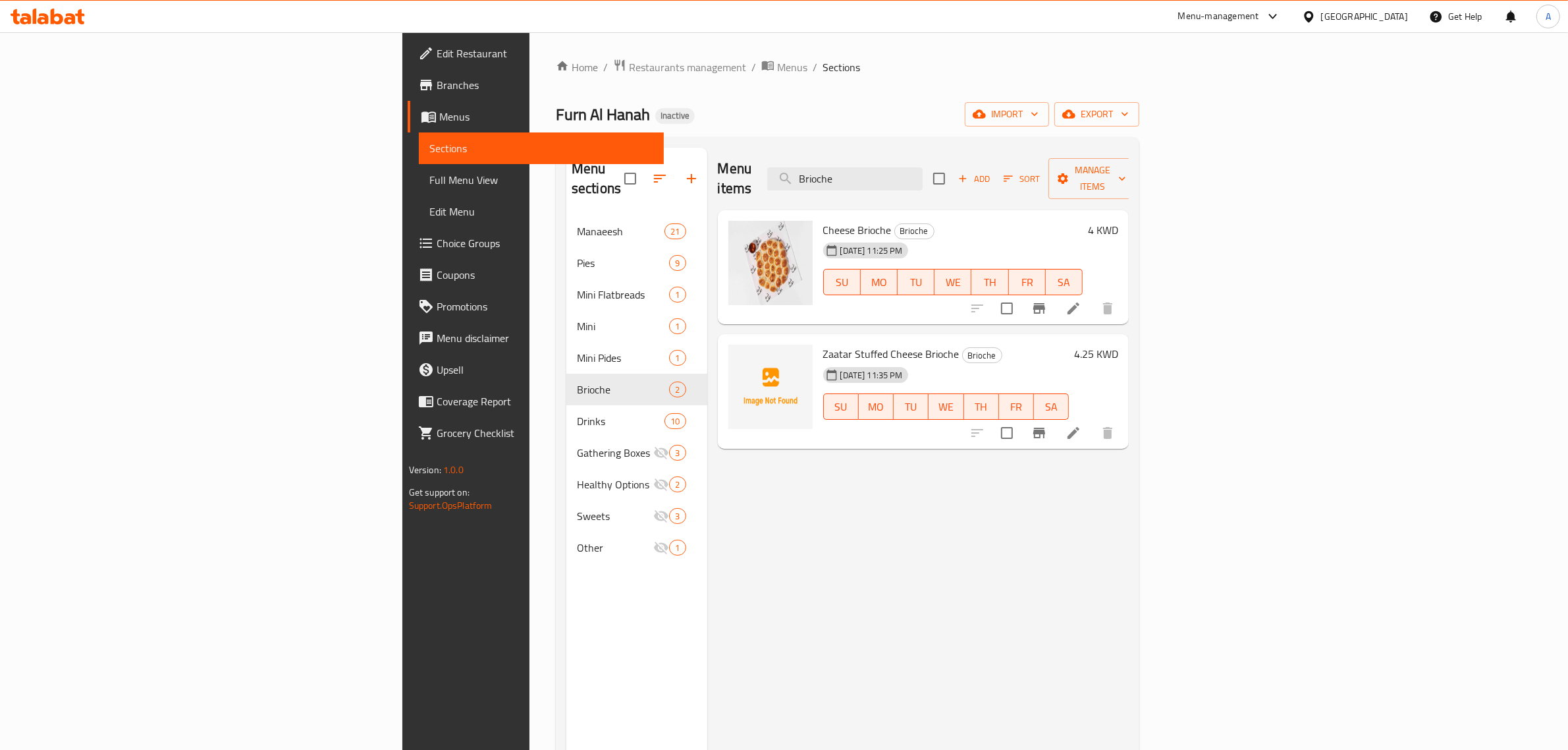
drag, startPoint x: 986, startPoint y: 170, endPoint x: 899, endPoint y: 162, distance: 87.4
click at [899, 162] on div "Menu items Brioche Add Sort Manage items" at bounding box center [923, 179] width 411 height 62
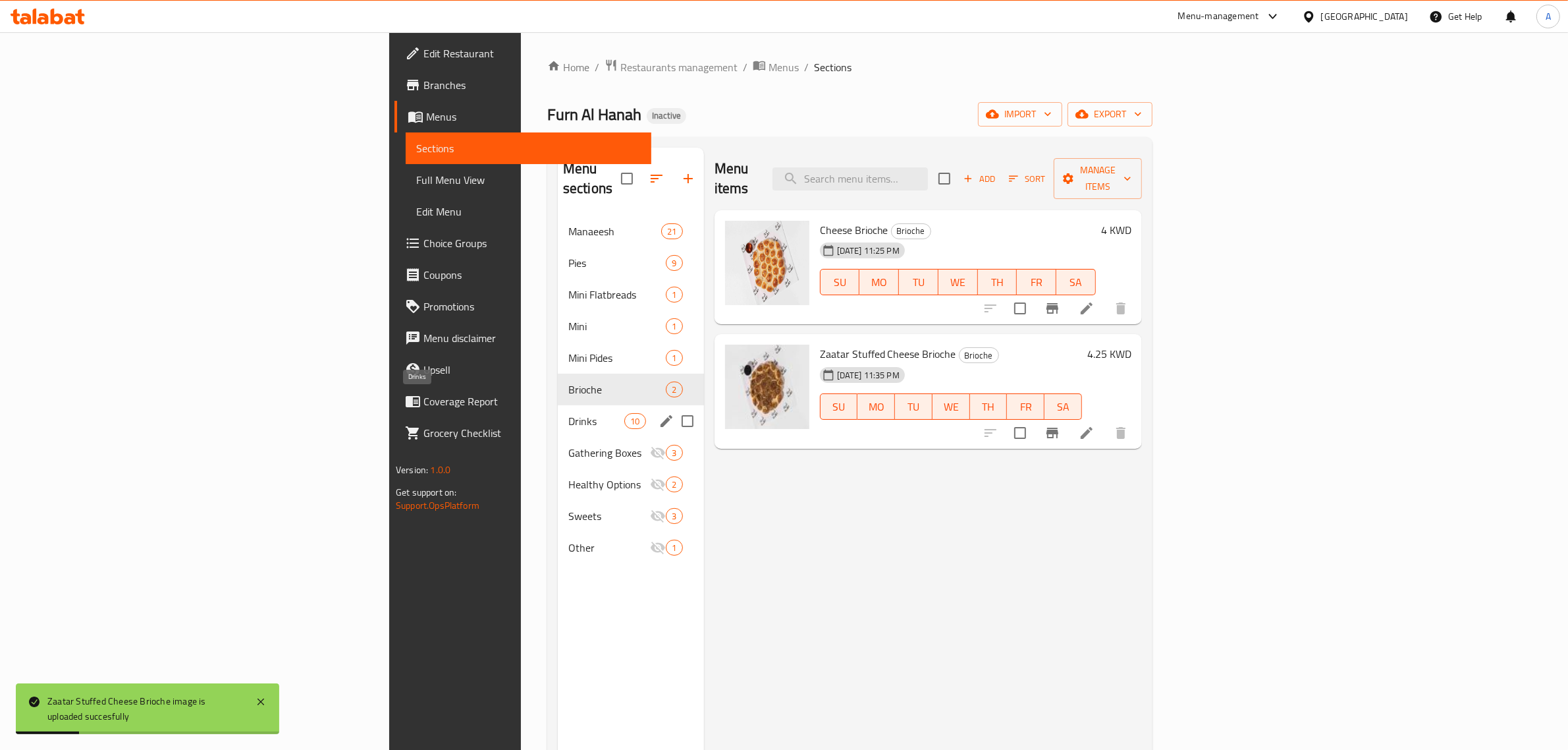
click at [568, 413] on span "Drinks" at bounding box center [595, 420] width 56 height 16
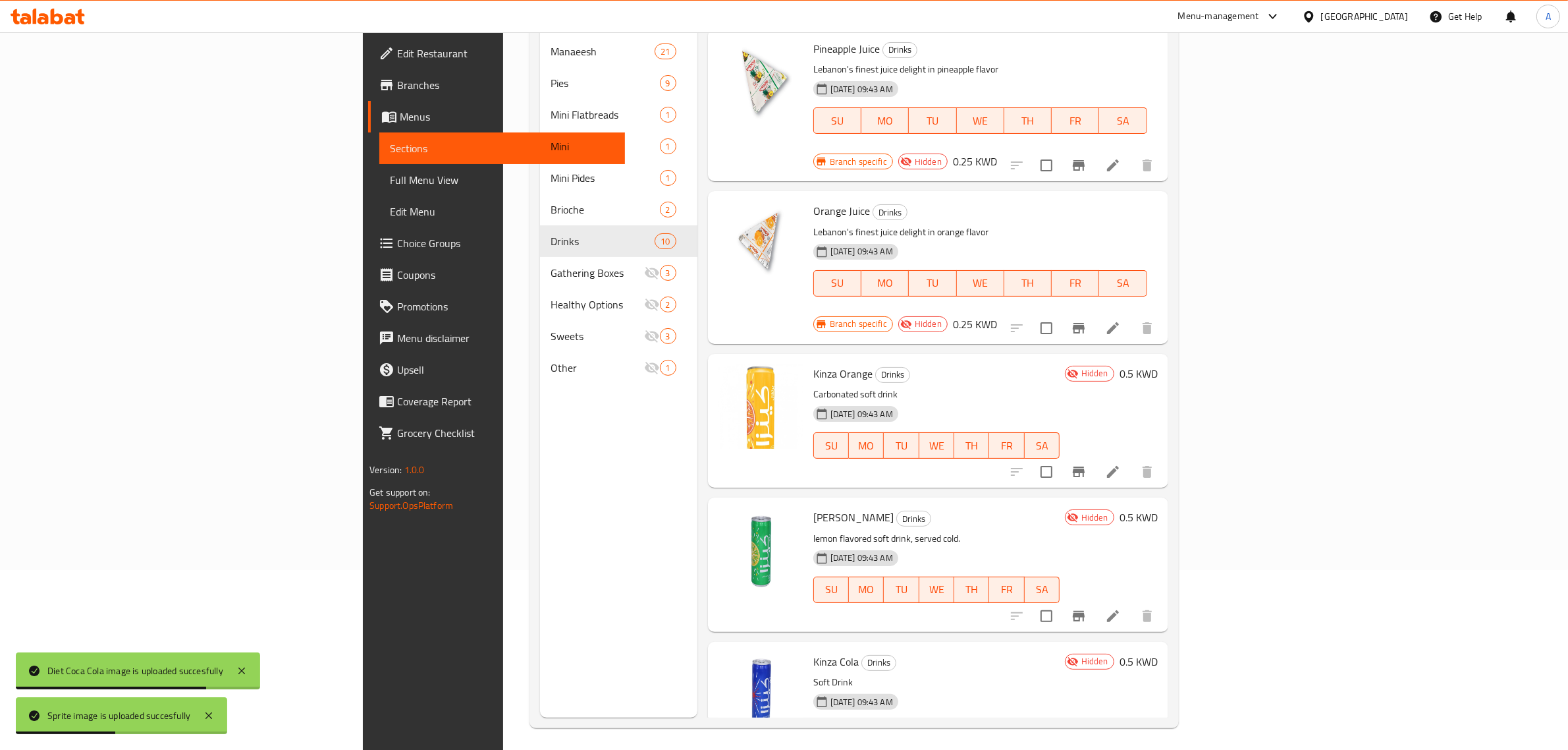
scroll to position [185, 0]
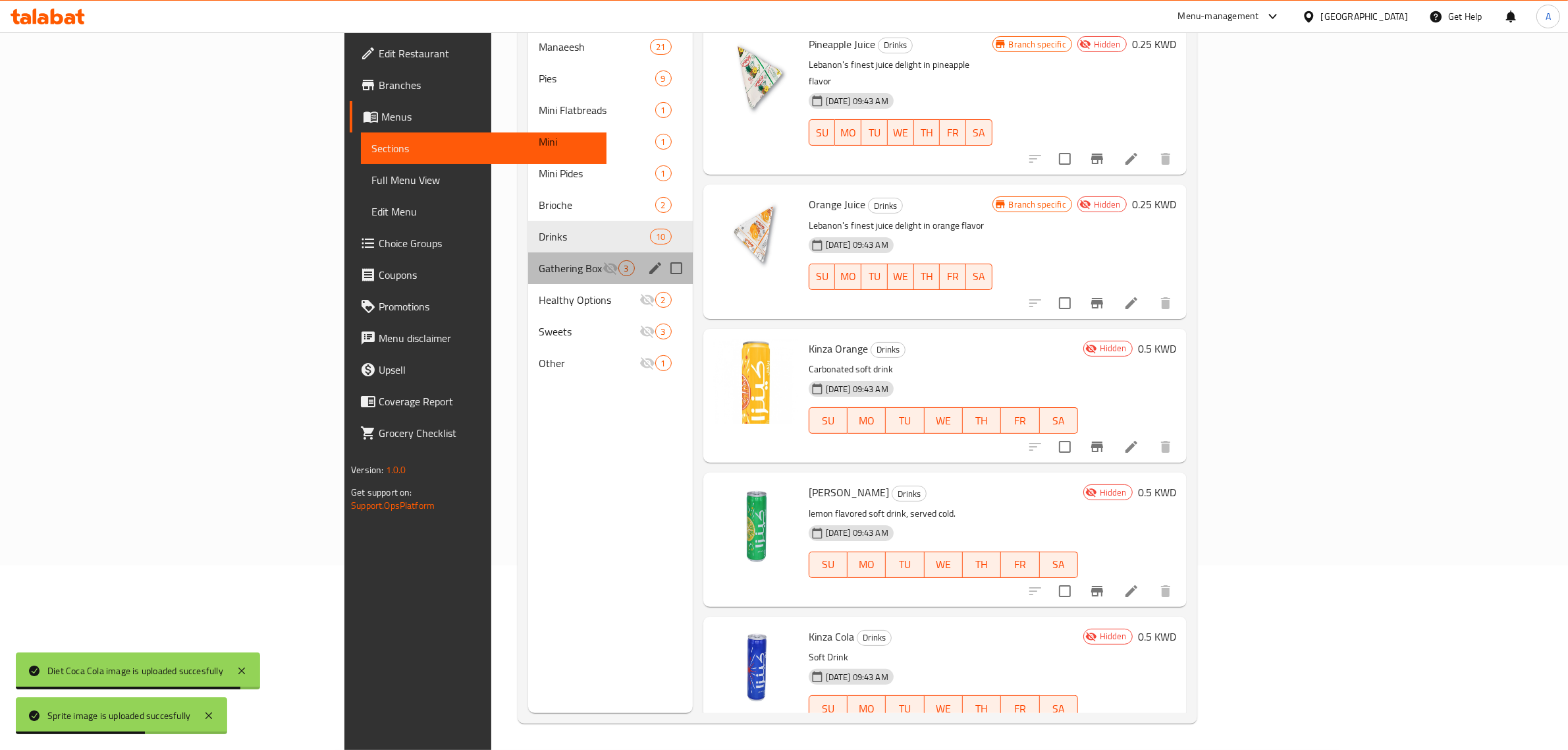
click at [528, 258] on div "Gathering Boxes 3" at bounding box center [609, 268] width 164 height 31
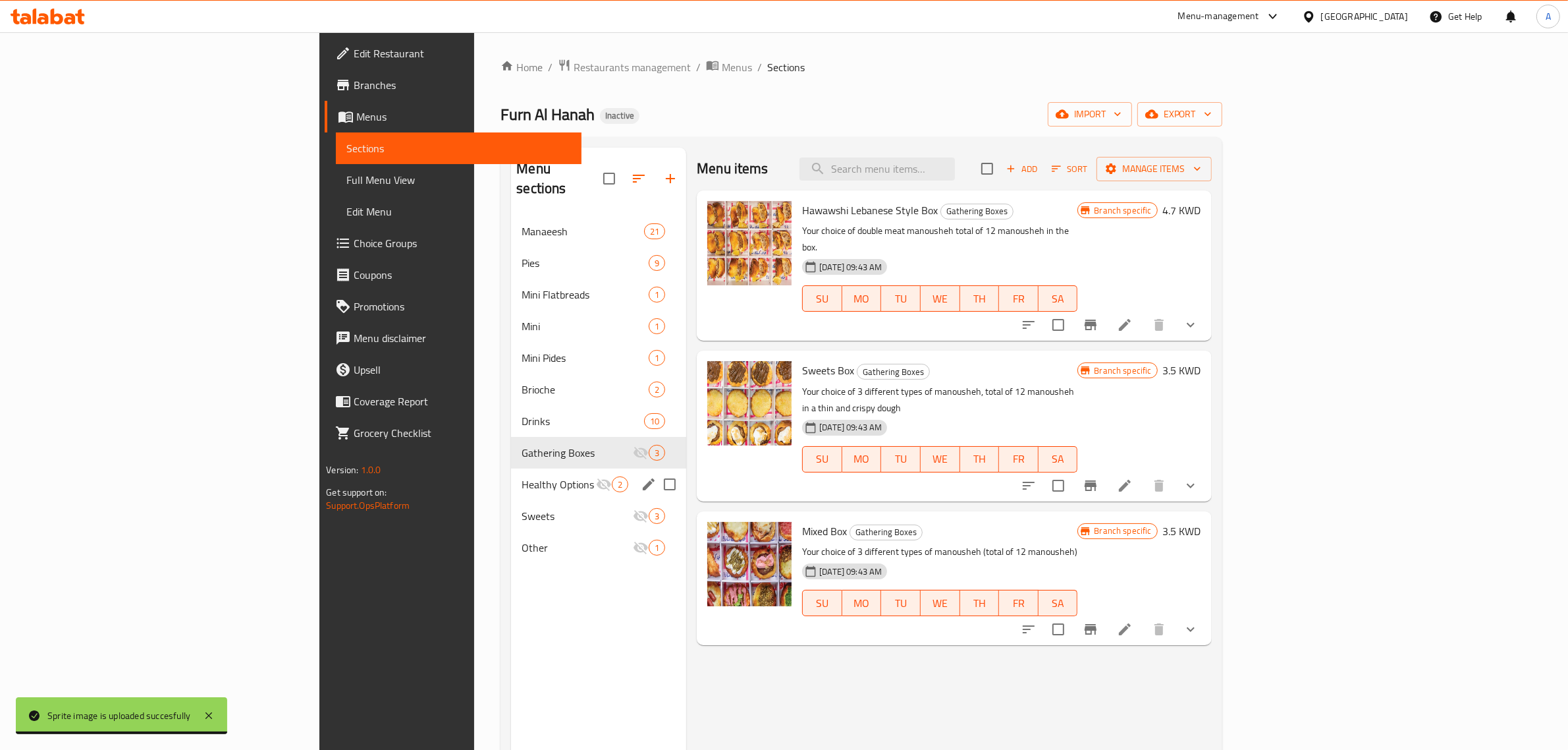
click at [521, 476] on span "Healthy Options" at bounding box center [558, 484] width 74 height 16
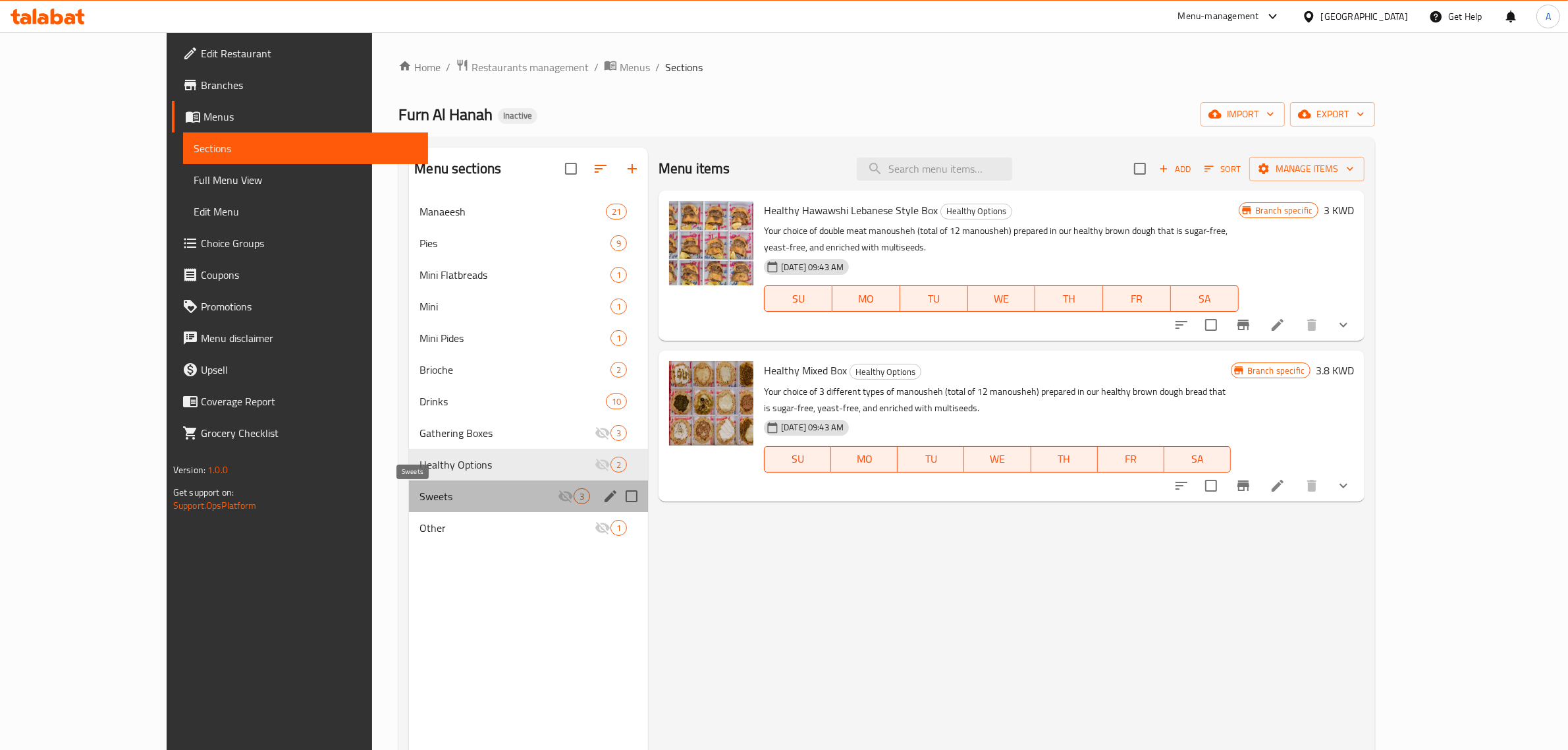
click at [419, 496] on span "Sweets" at bounding box center [488, 496] width 139 height 16
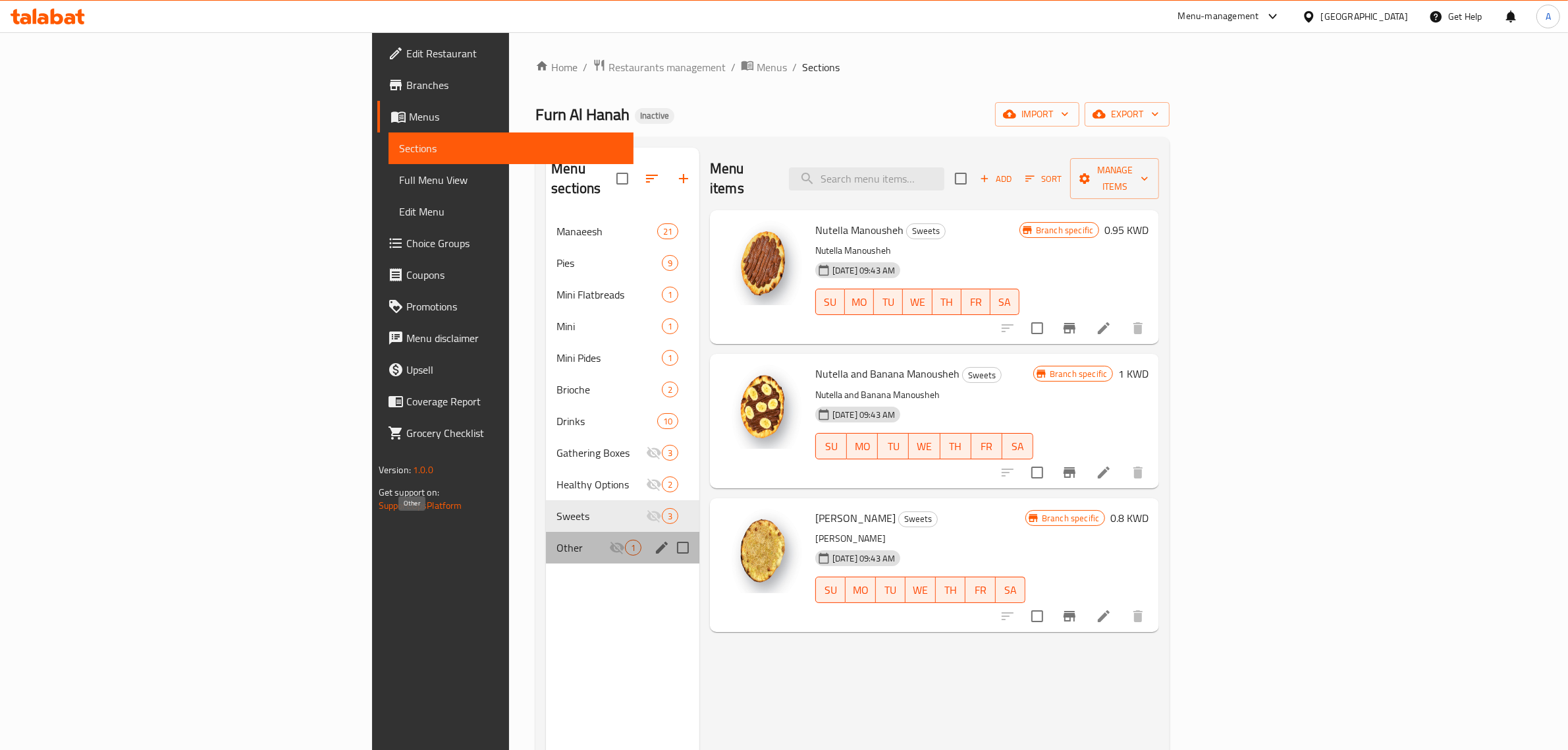
click at [556, 540] on span "Other" at bounding box center [582, 547] width 52 height 16
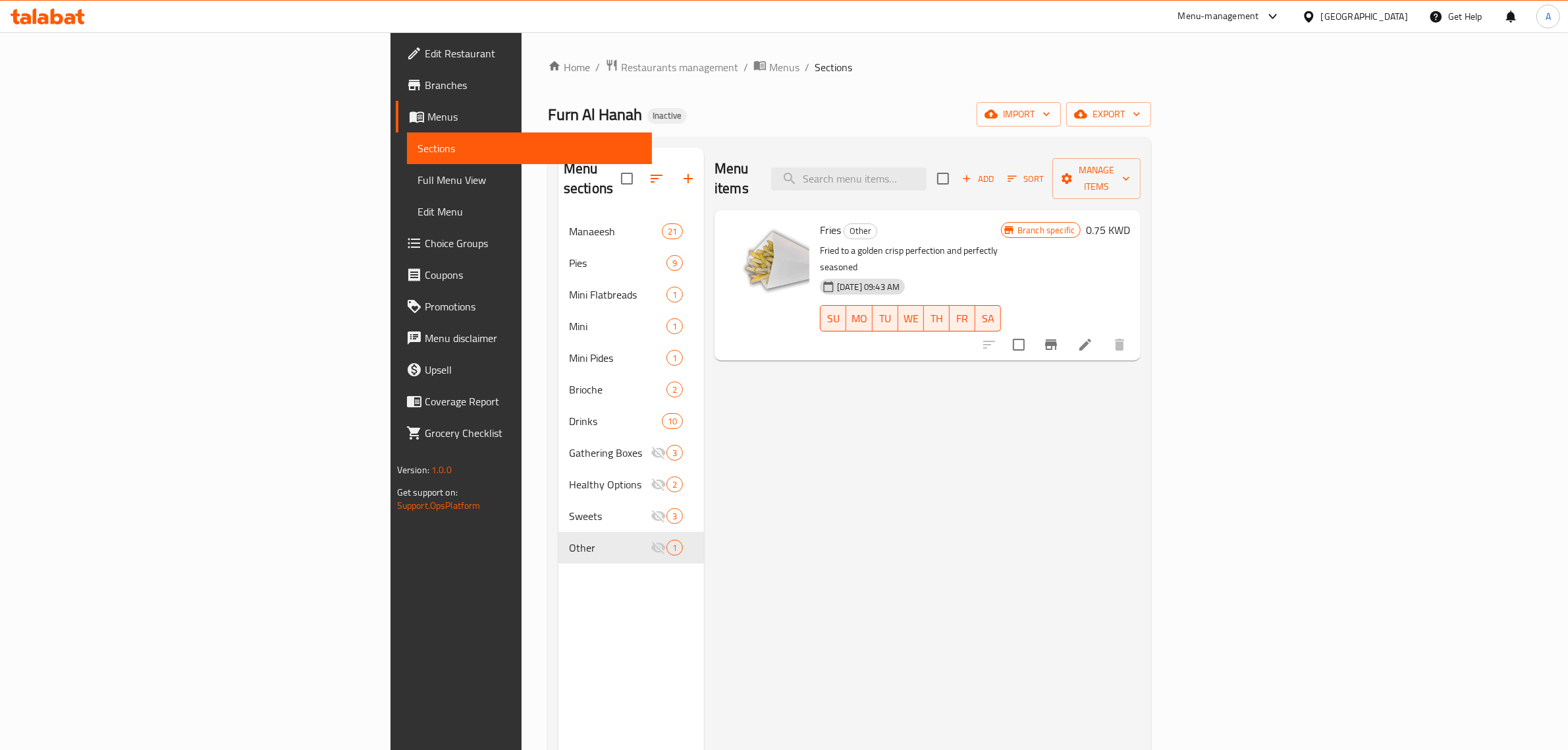
click at [417, 185] on span "Full Menu View" at bounding box center [529, 179] width 225 height 16
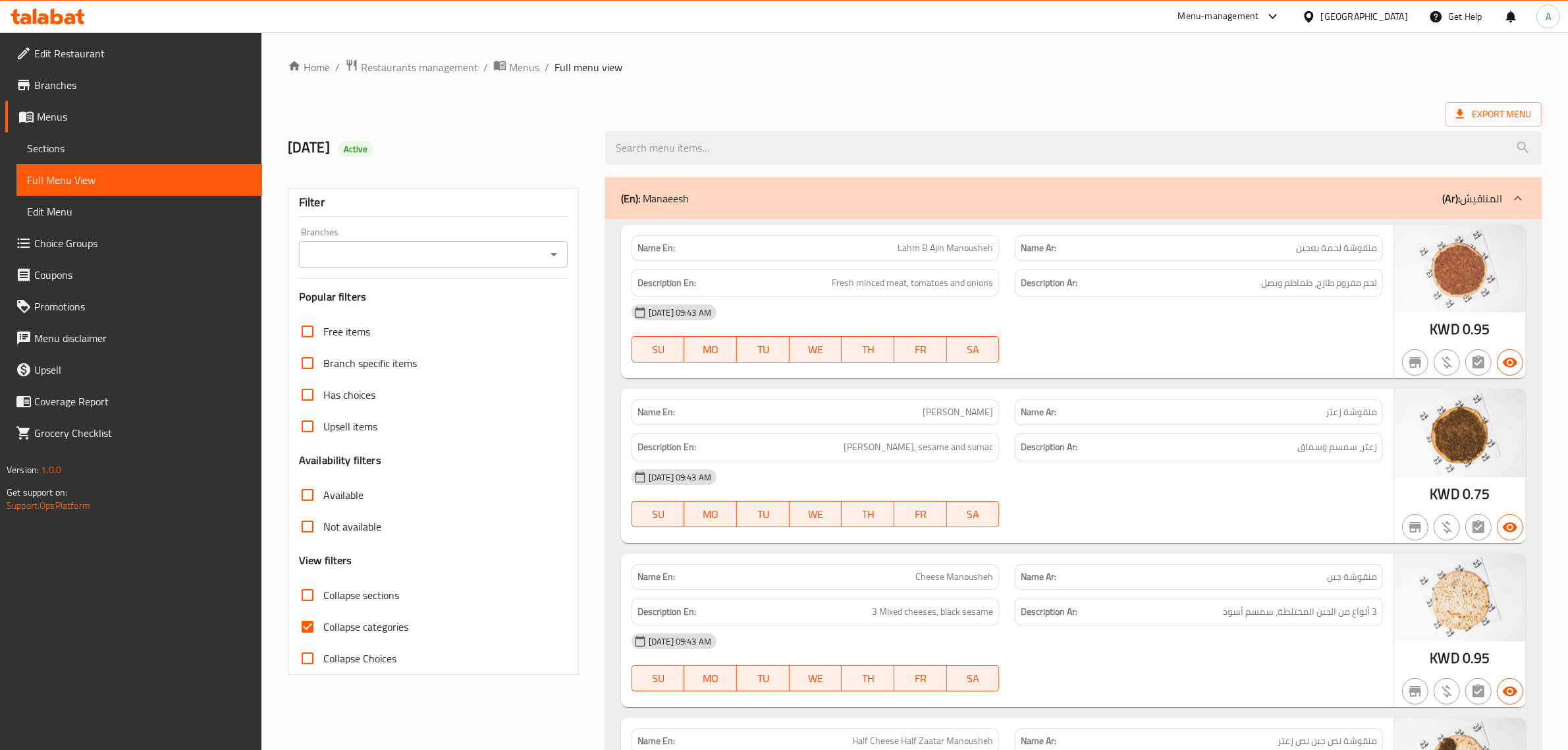
click at [102, 151] on span "Sections" at bounding box center [139, 148] width 225 height 16
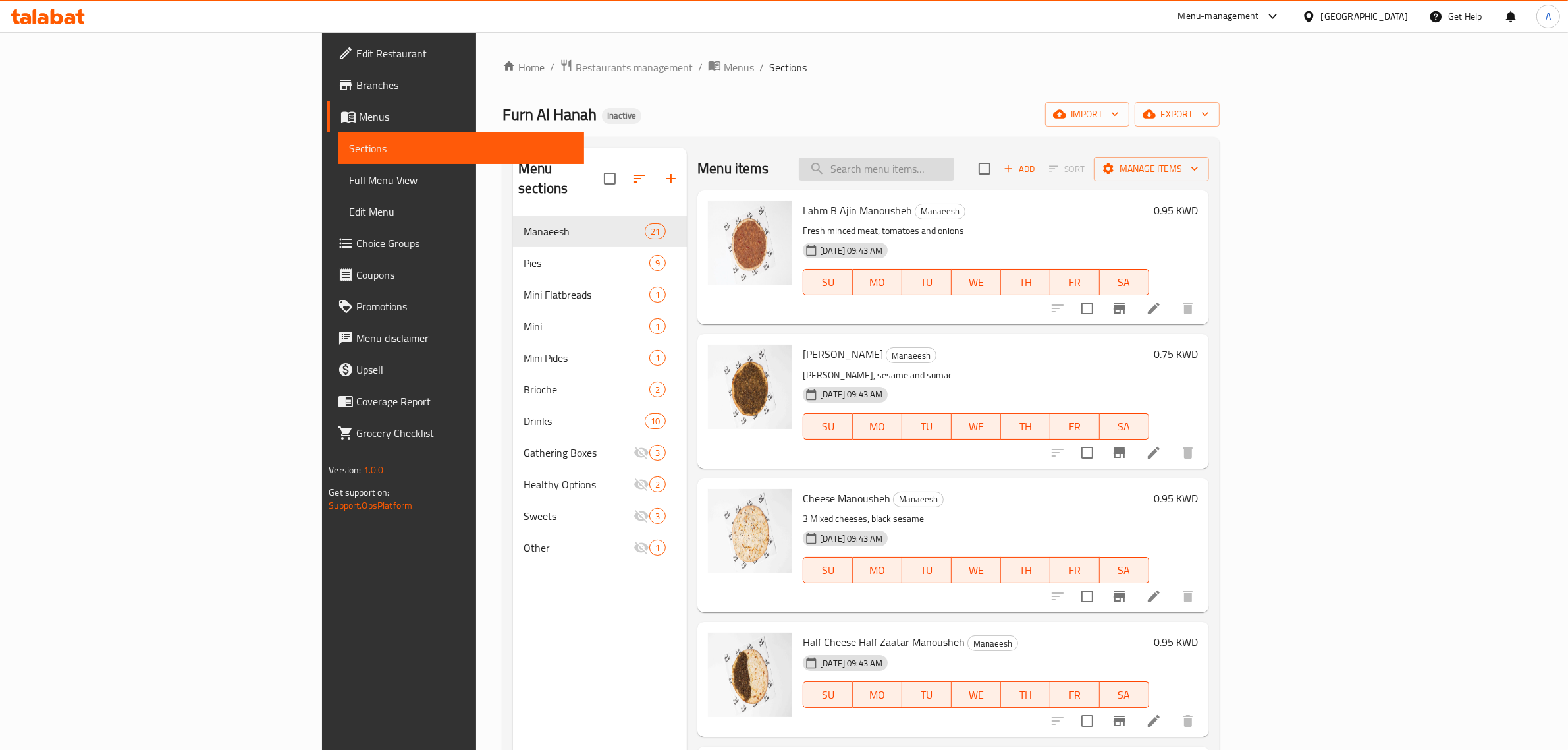
drag, startPoint x: 975, startPoint y: 169, endPoint x: 984, endPoint y: 169, distance: 9.0
click at [954, 169] on input "search" at bounding box center [875, 168] width 155 height 23
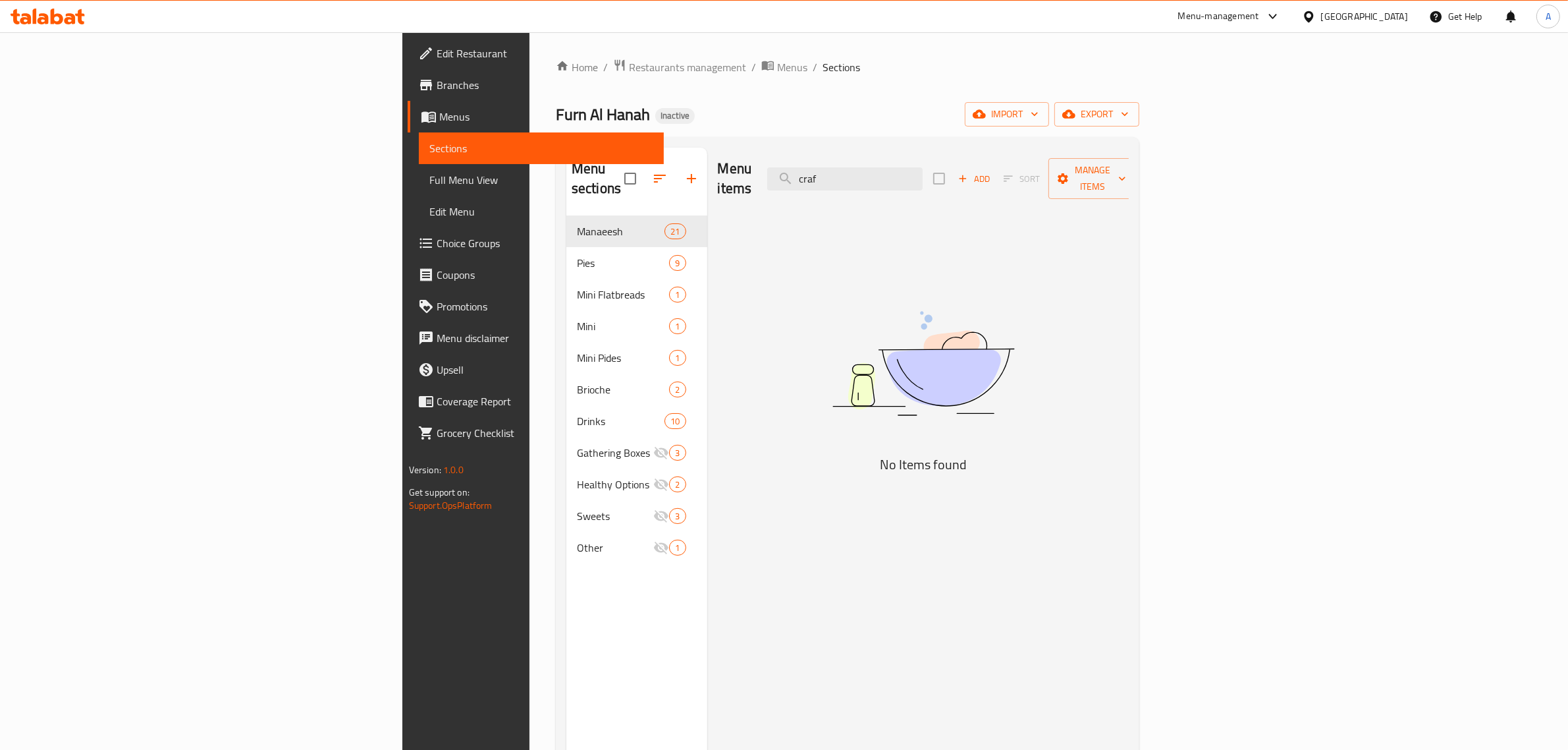
drag, startPoint x: 984, startPoint y: 172, endPoint x: 771, endPoint y: 172, distance: 213.0
click at [771, 172] on div "Menu items craf Add Sort Manage items" at bounding box center [923, 179] width 411 height 62
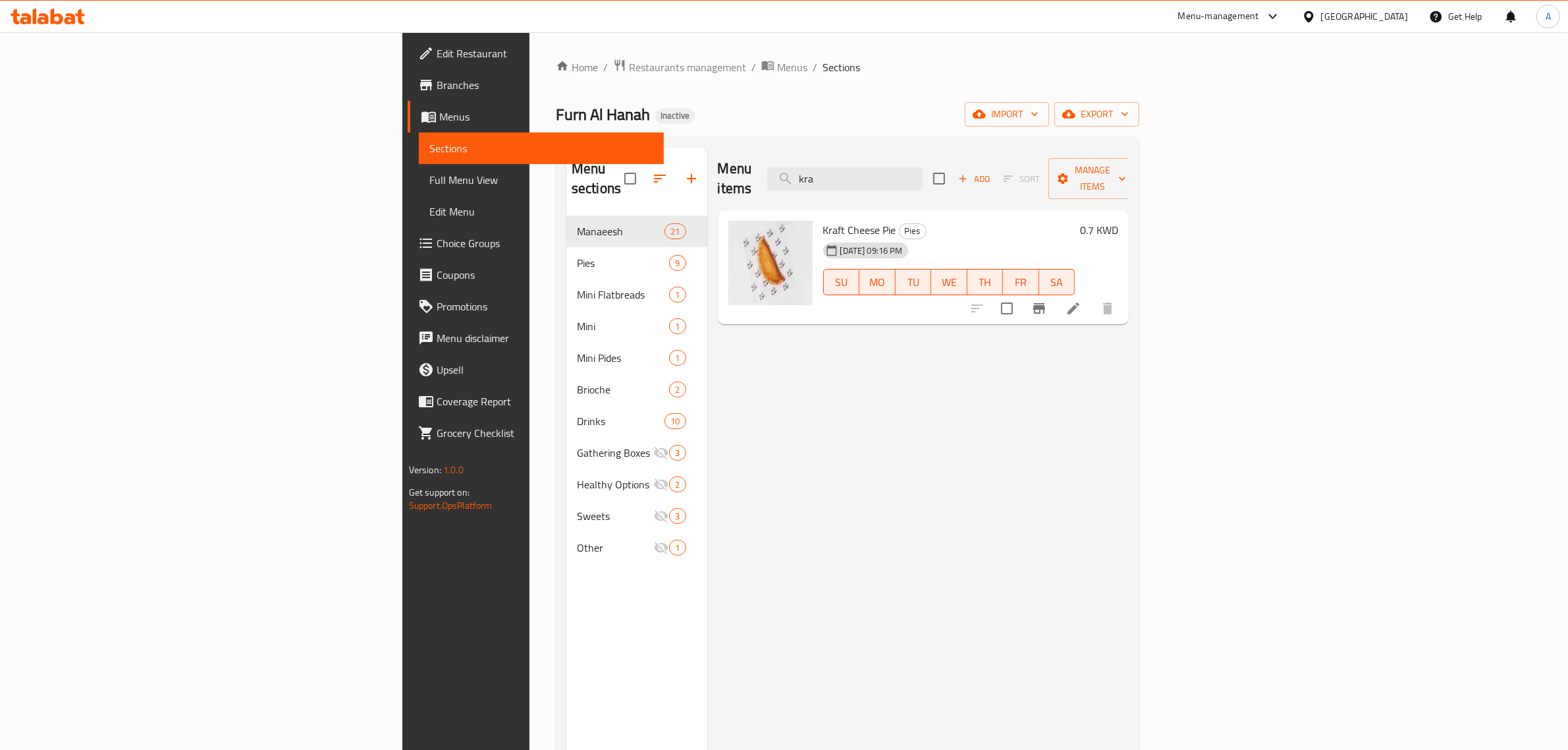
type input "kra"
click at [850, 107] on div "Furn Al Hanah Inactive import export" at bounding box center [848, 114] width 584 height 25
click at [437, 48] on span "Edit Restaurant" at bounding box center [545, 53] width 217 height 16
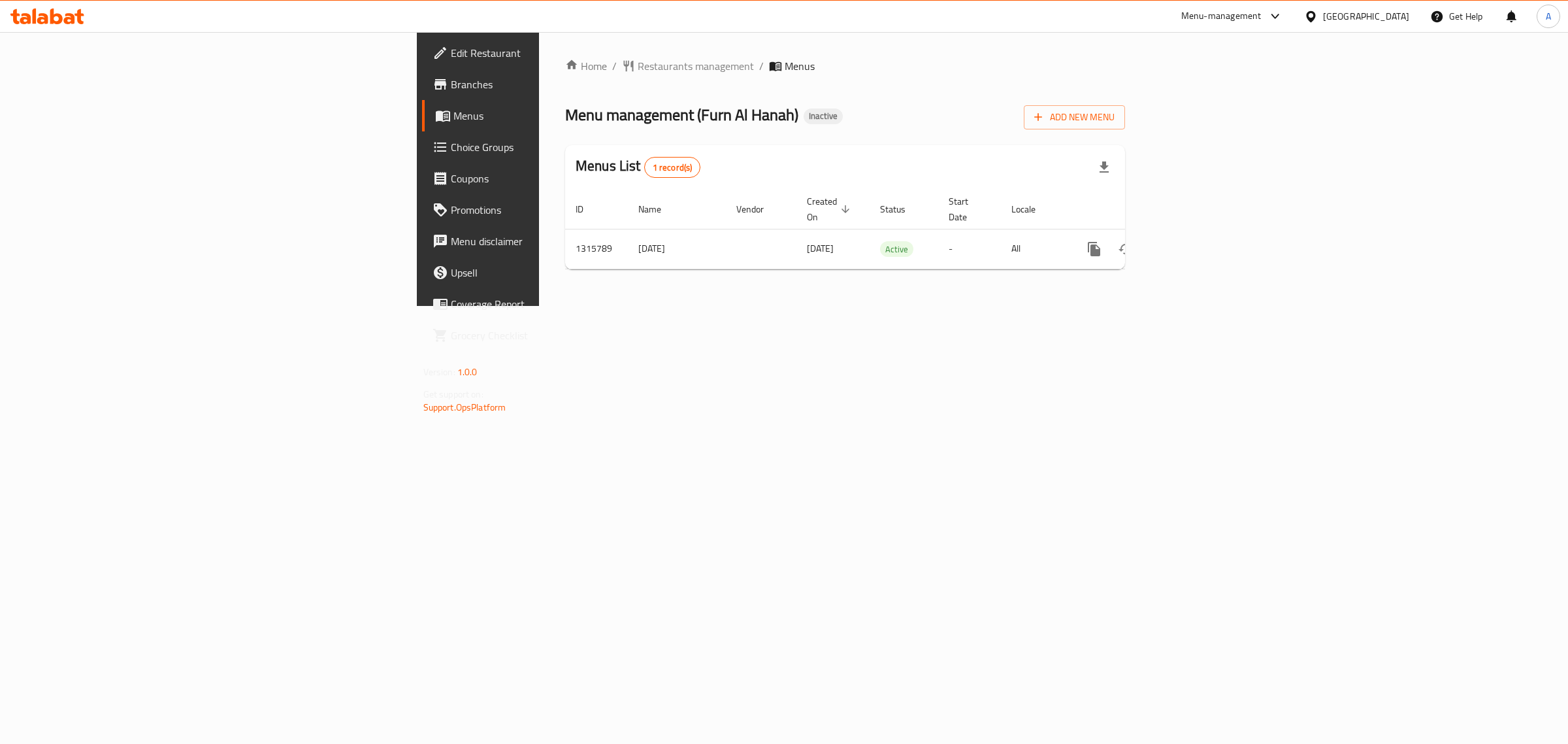
click at [539, 306] on div "Home / Restaurants management / Menus Menu management ( Furn Al Hanah ) Inactiv…" at bounding box center [845, 168] width 612 height 274
click at [1195, 243] on icon "enhanced table" at bounding box center [1188, 249] width 12 height 12
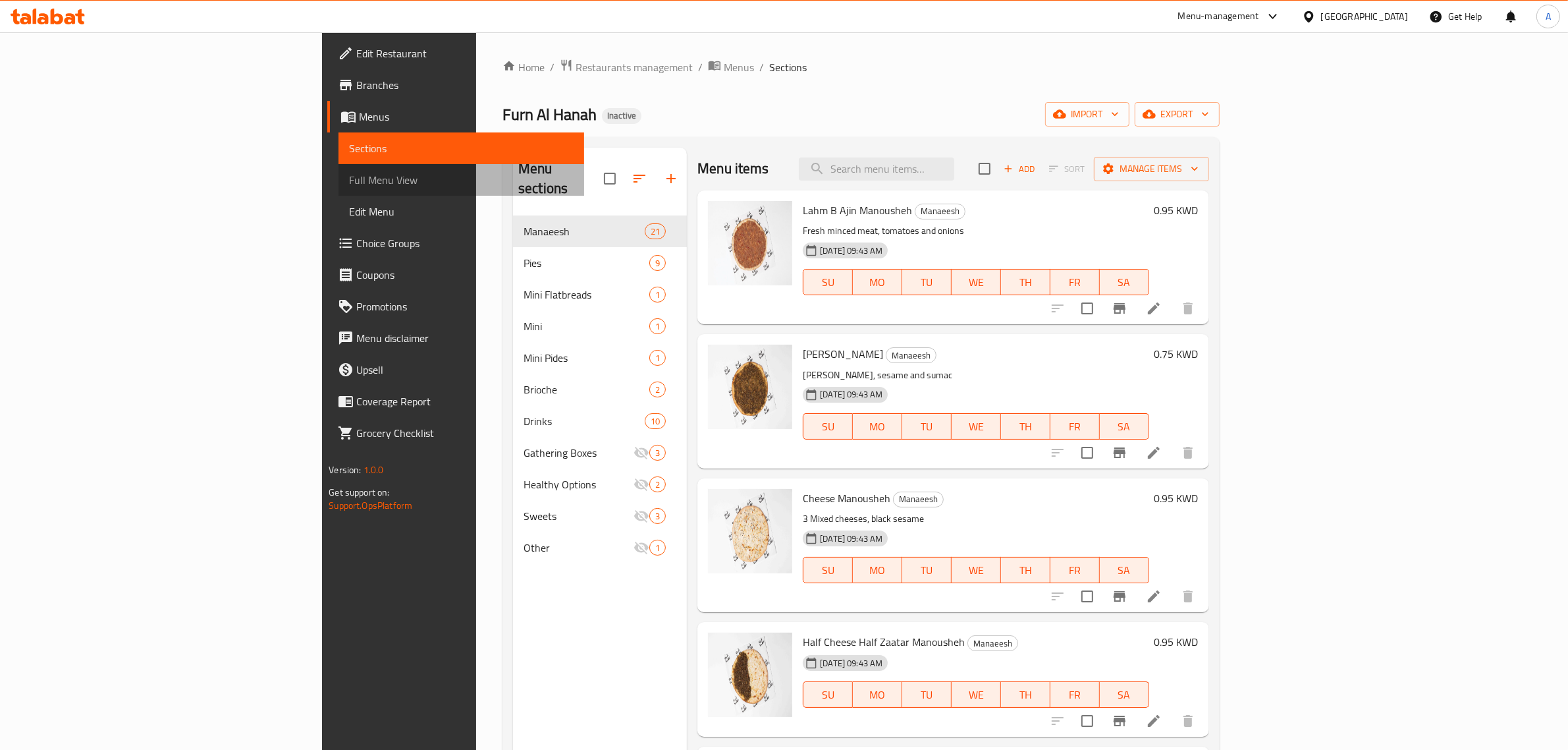
click at [349, 183] on span "Full Menu View" at bounding box center [461, 179] width 225 height 16
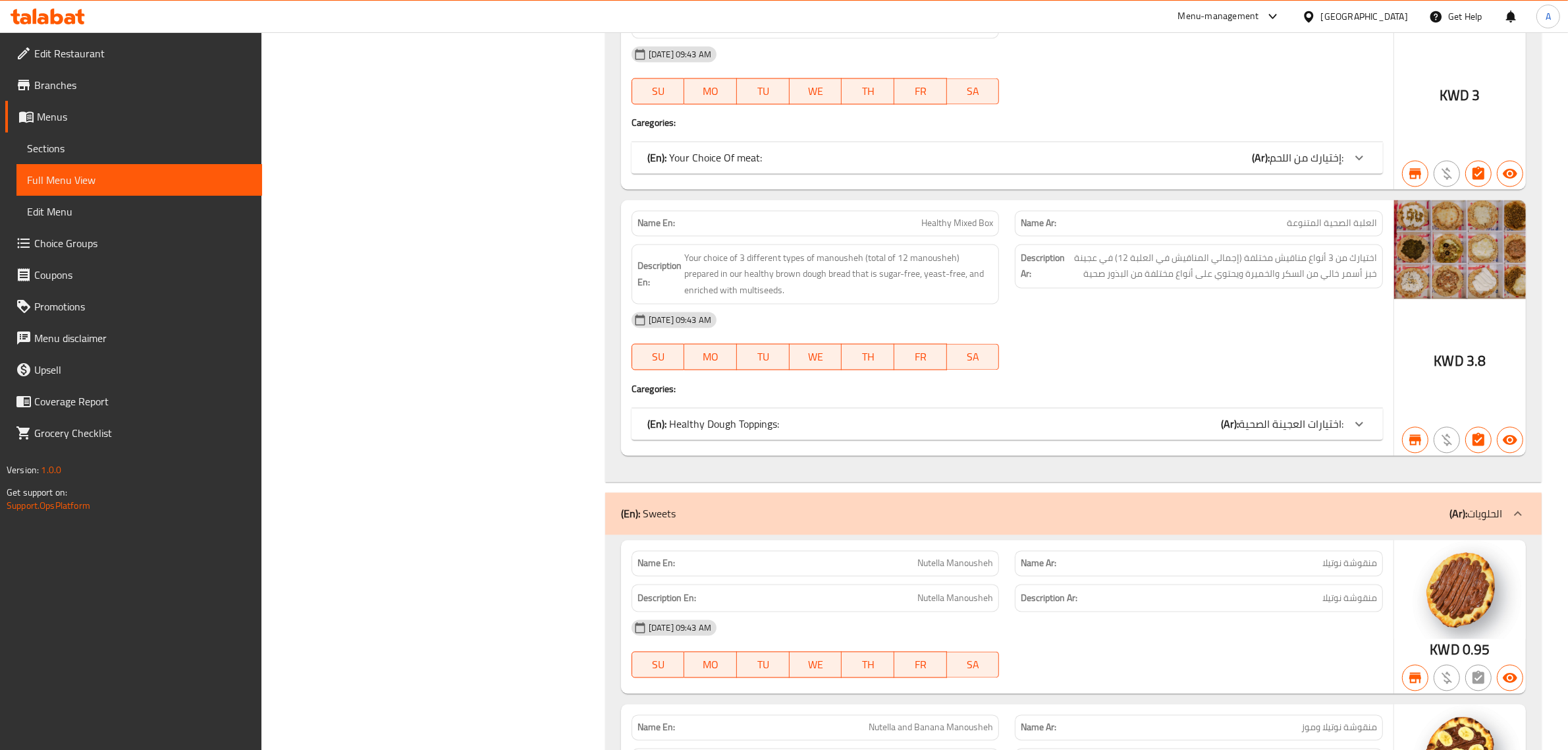
scroll to position [8728, 0]
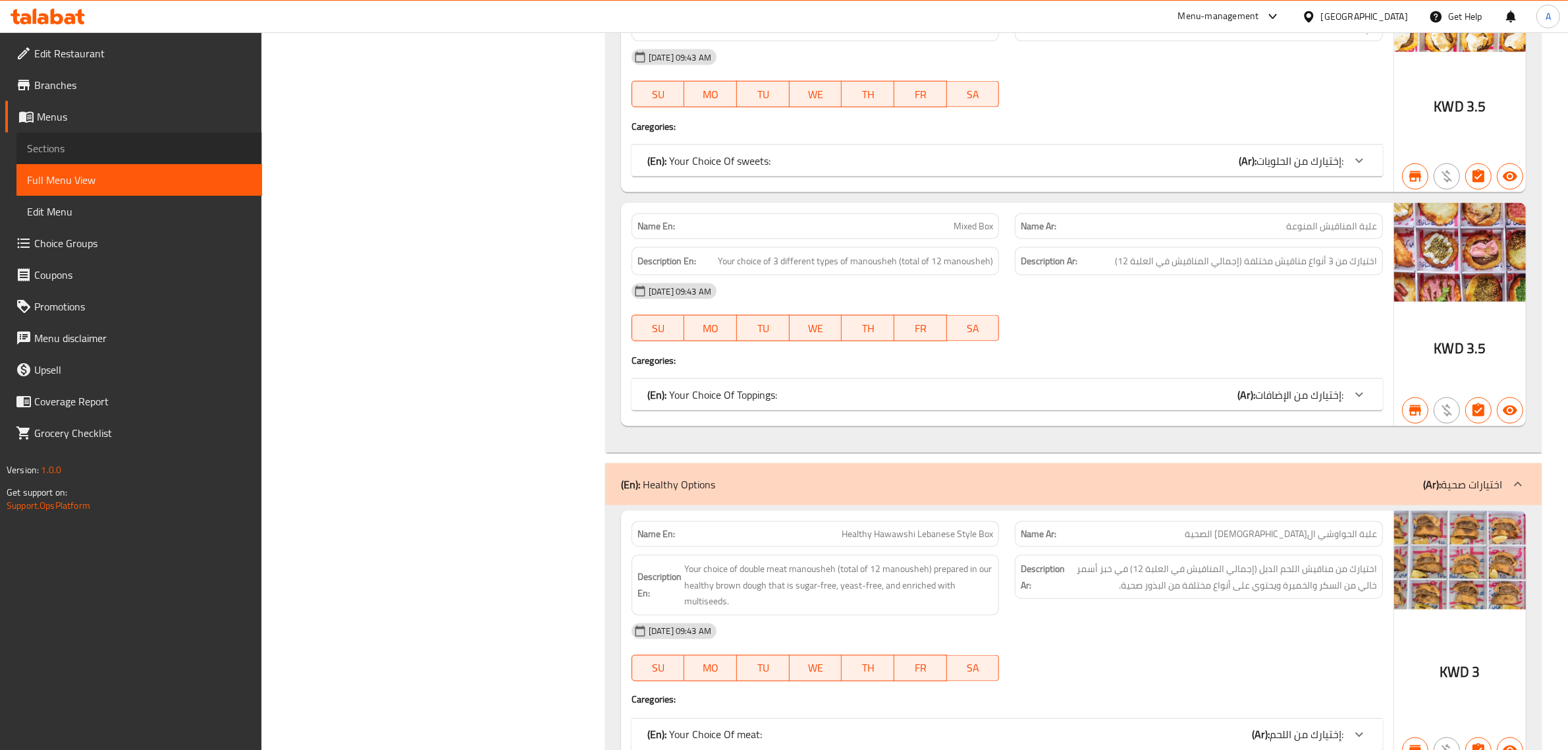
click at [139, 151] on span "Sections" at bounding box center [139, 148] width 225 height 16
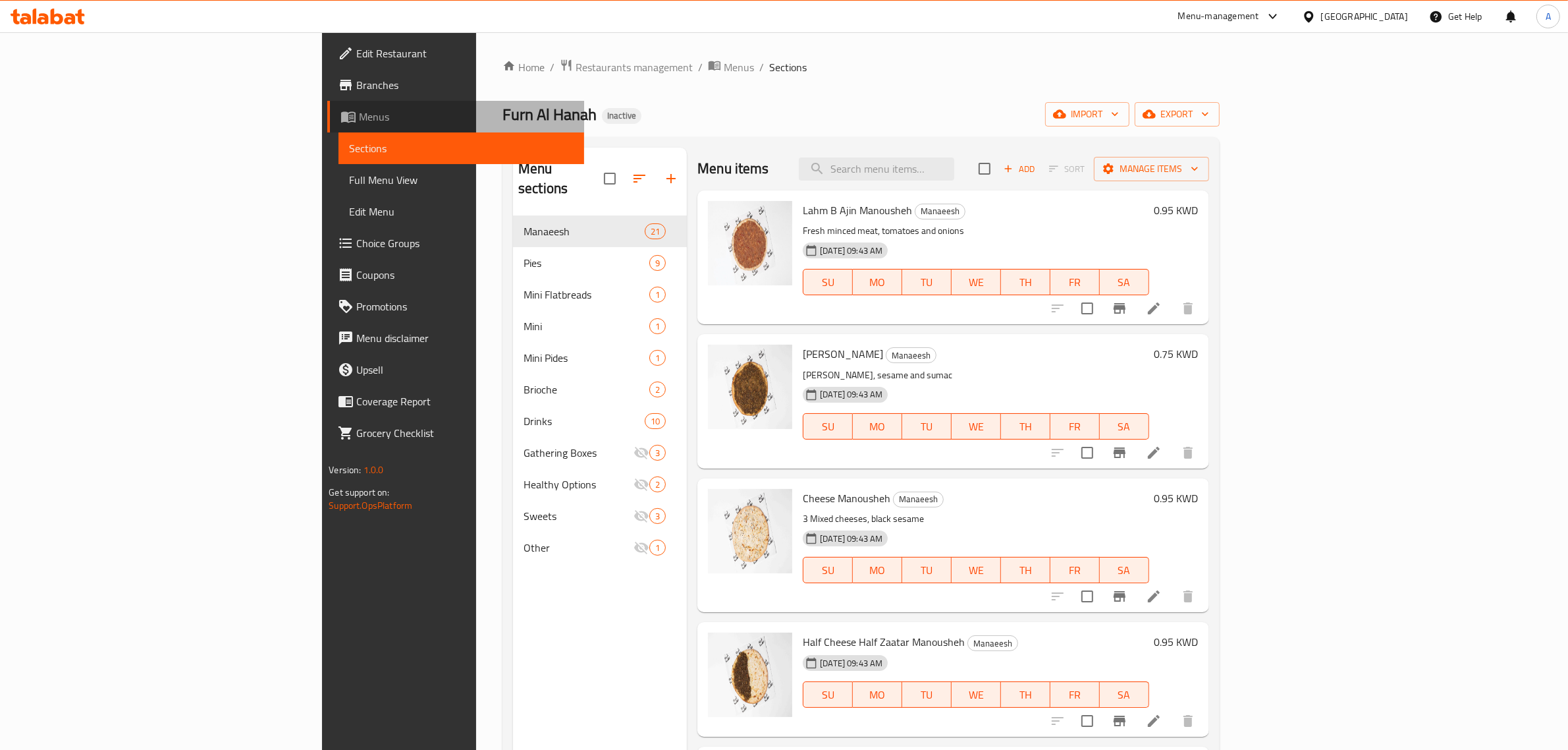
click at [359, 116] on span "Menus" at bounding box center [466, 116] width 215 height 16
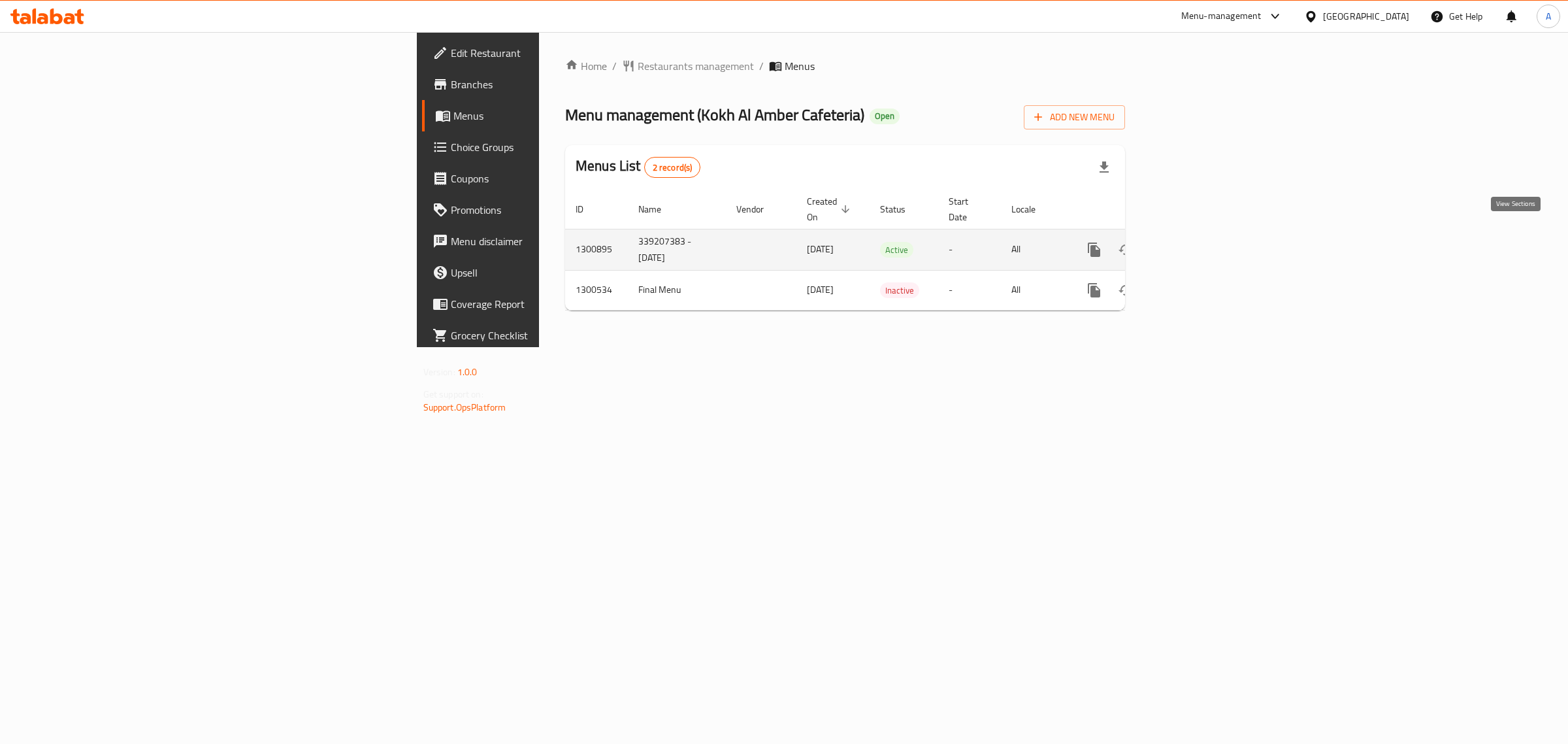
click at [1204, 236] on link "enhanced table" at bounding box center [1188, 250] width 31 height 31
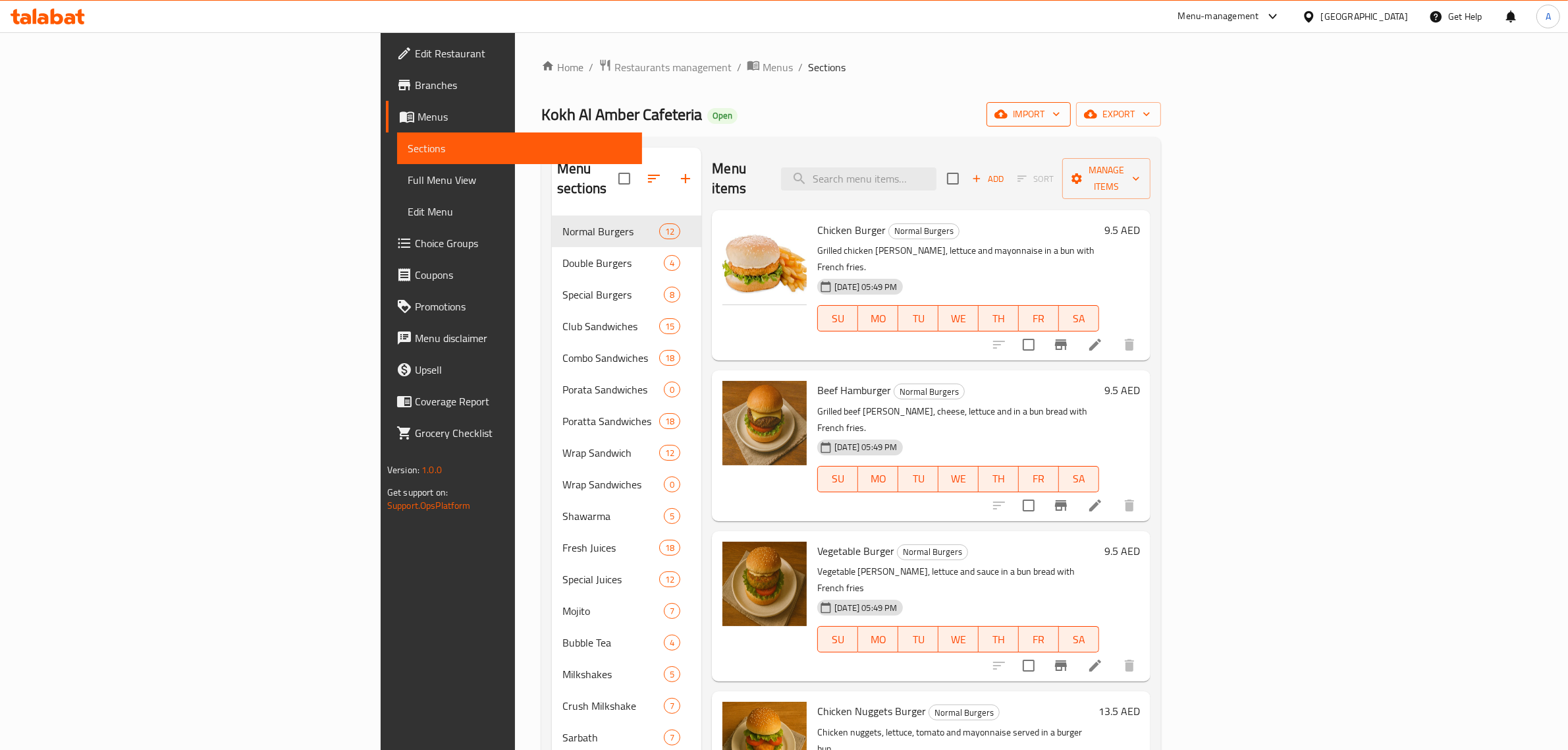
click at [1071, 106] on button "import" at bounding box center [1029, 114] width 84 height 25
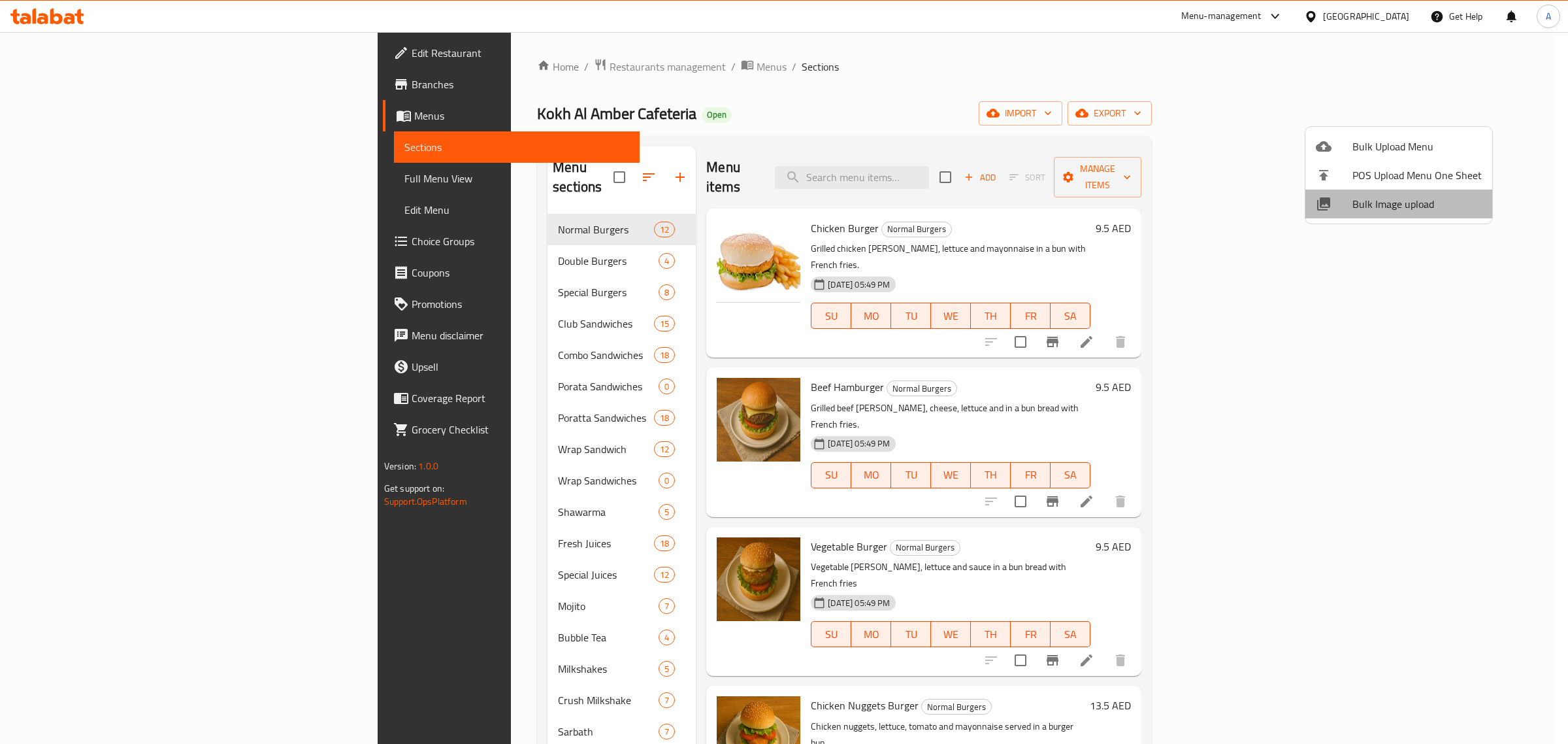
click at [1402, 204] on span "Bulk Image upload" at bounding box center [1417, 203] width 129 height 15
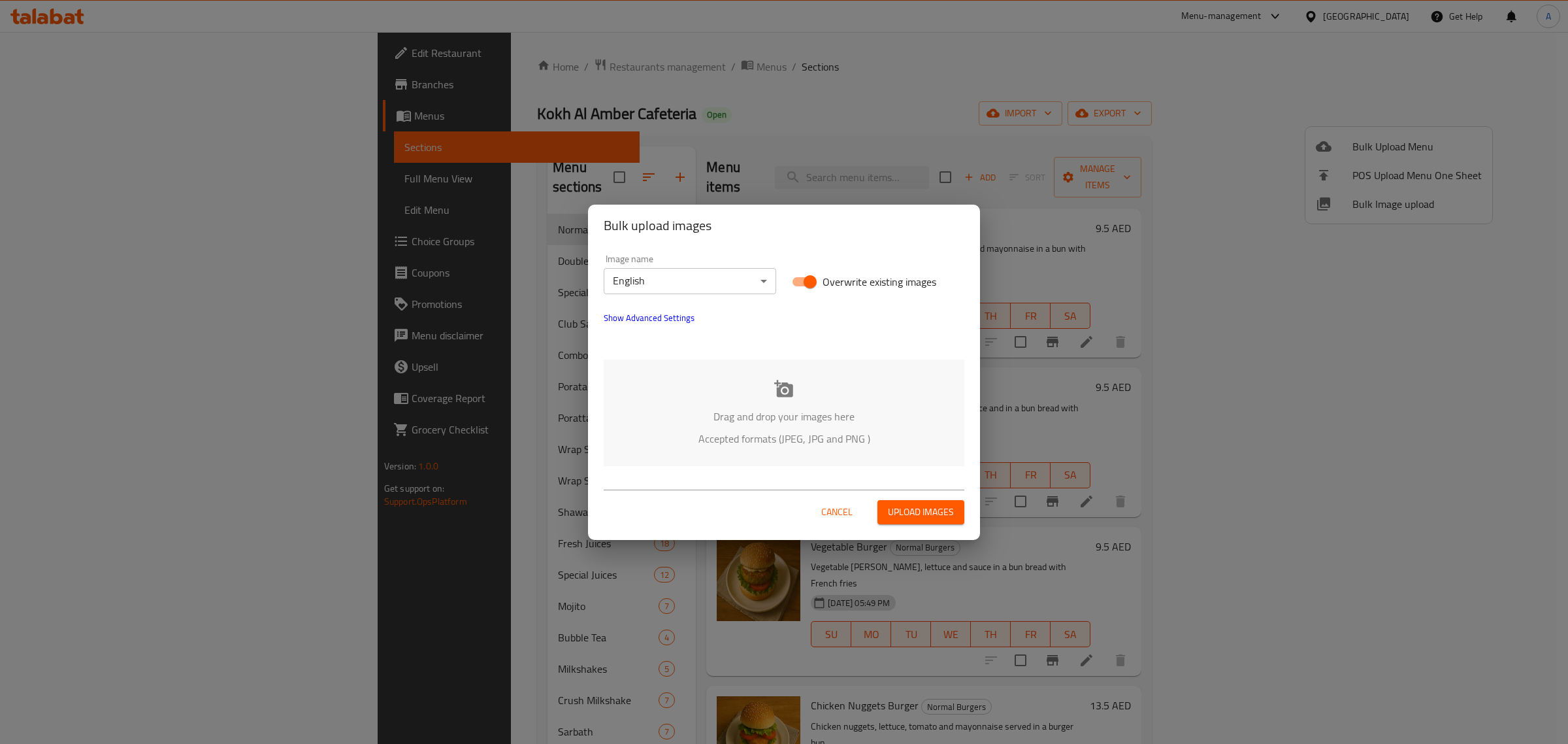
click at [673, 332] on div "Image name English ​ Overwrite existing images Show Advanced Settings" at bounding box center [783, 298] width 376 height 103
click at [672, 327] on button "Show Advanced Settings" at bounding box center [648, 318] width 107 height 31
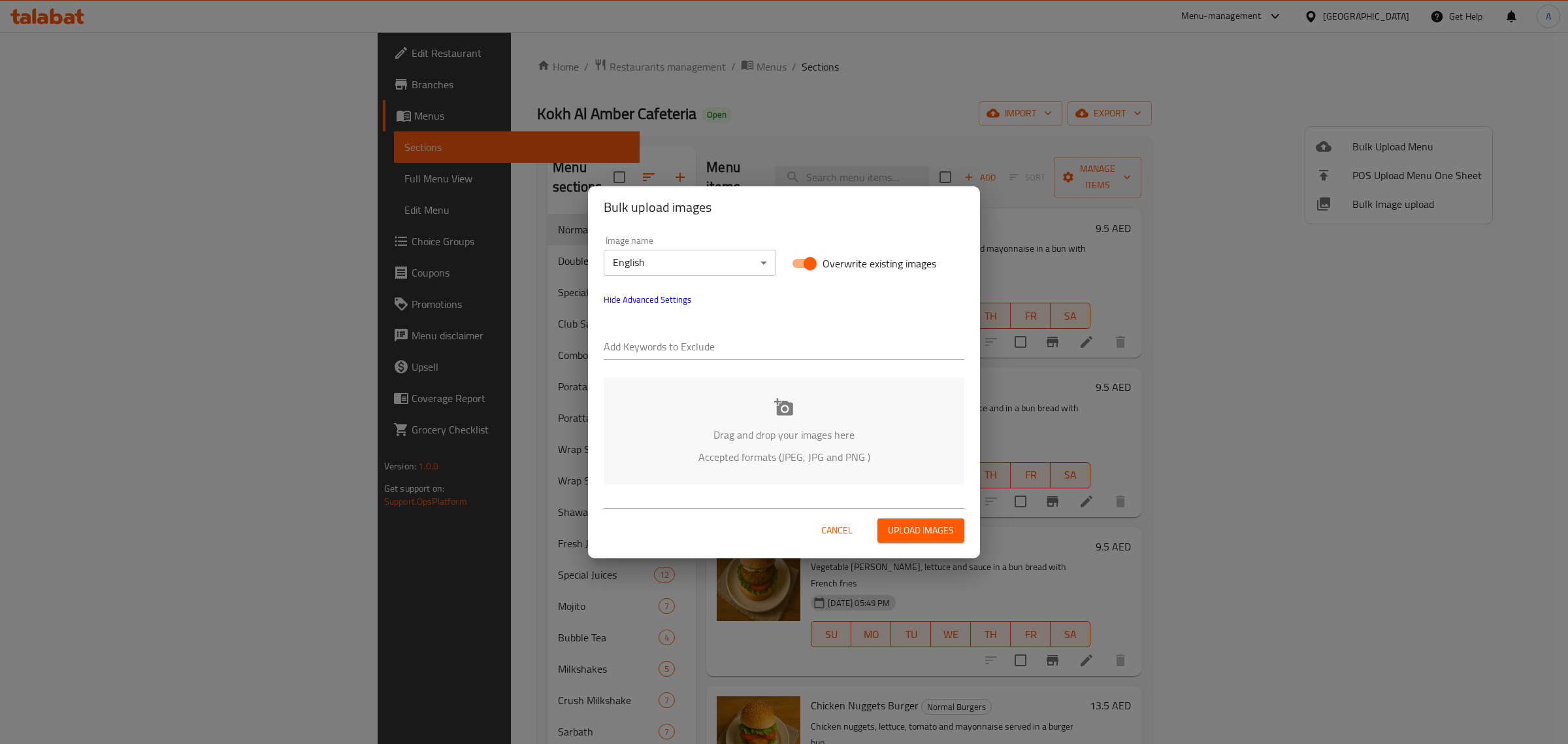
click at [668, 352] on input "text" at bounding box center [784, 347] width 361 height 21
paste input "20251009_Talabat_UAE_Kokh Al Amber Cafeteria_Cafeteria_amber"
type input "20251009_Talabat_UAE_Kokh Al Amber Cafeteria_Cafeteria_amber"
paste input "TAHA"
type input "TAHA"
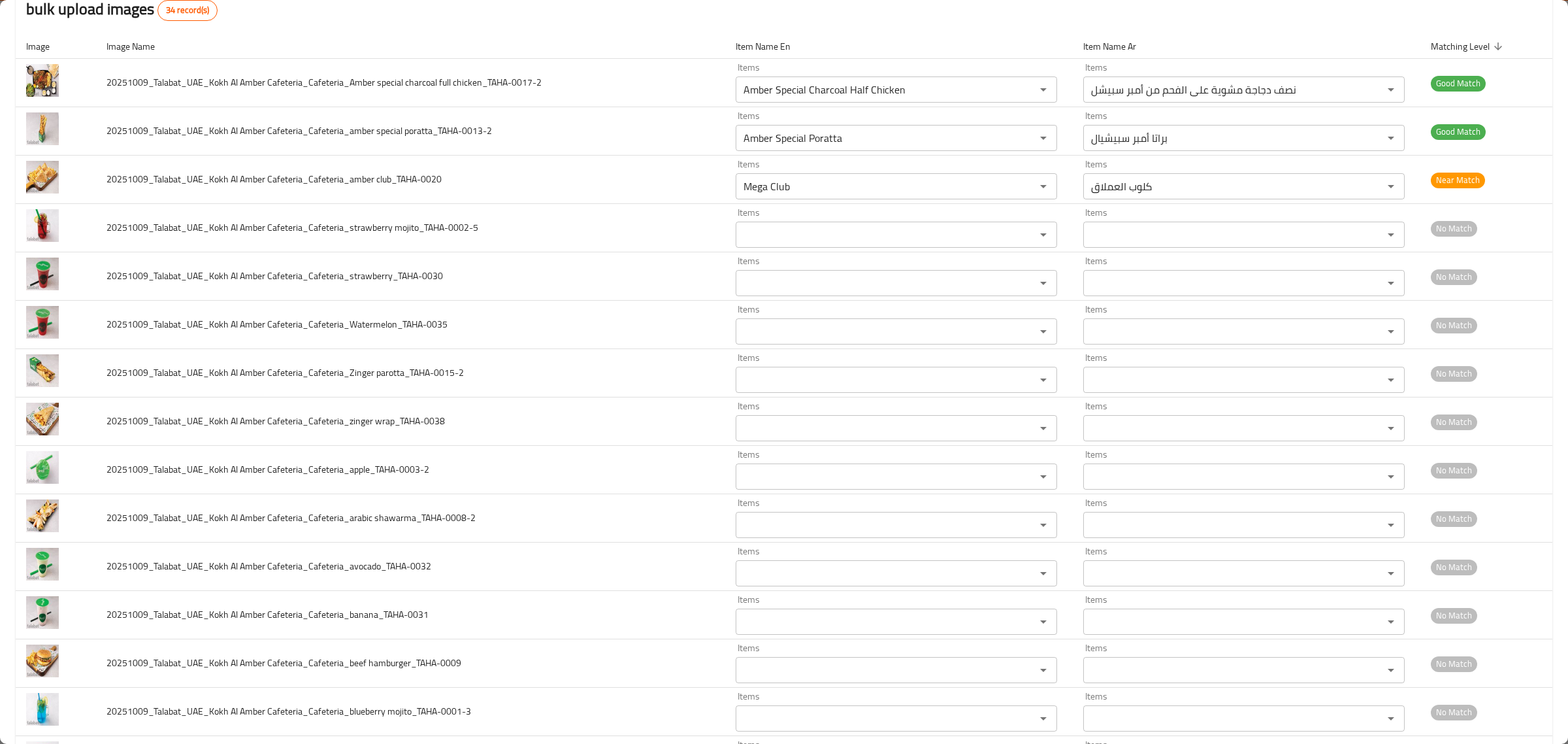
scroll to position [69, 0]
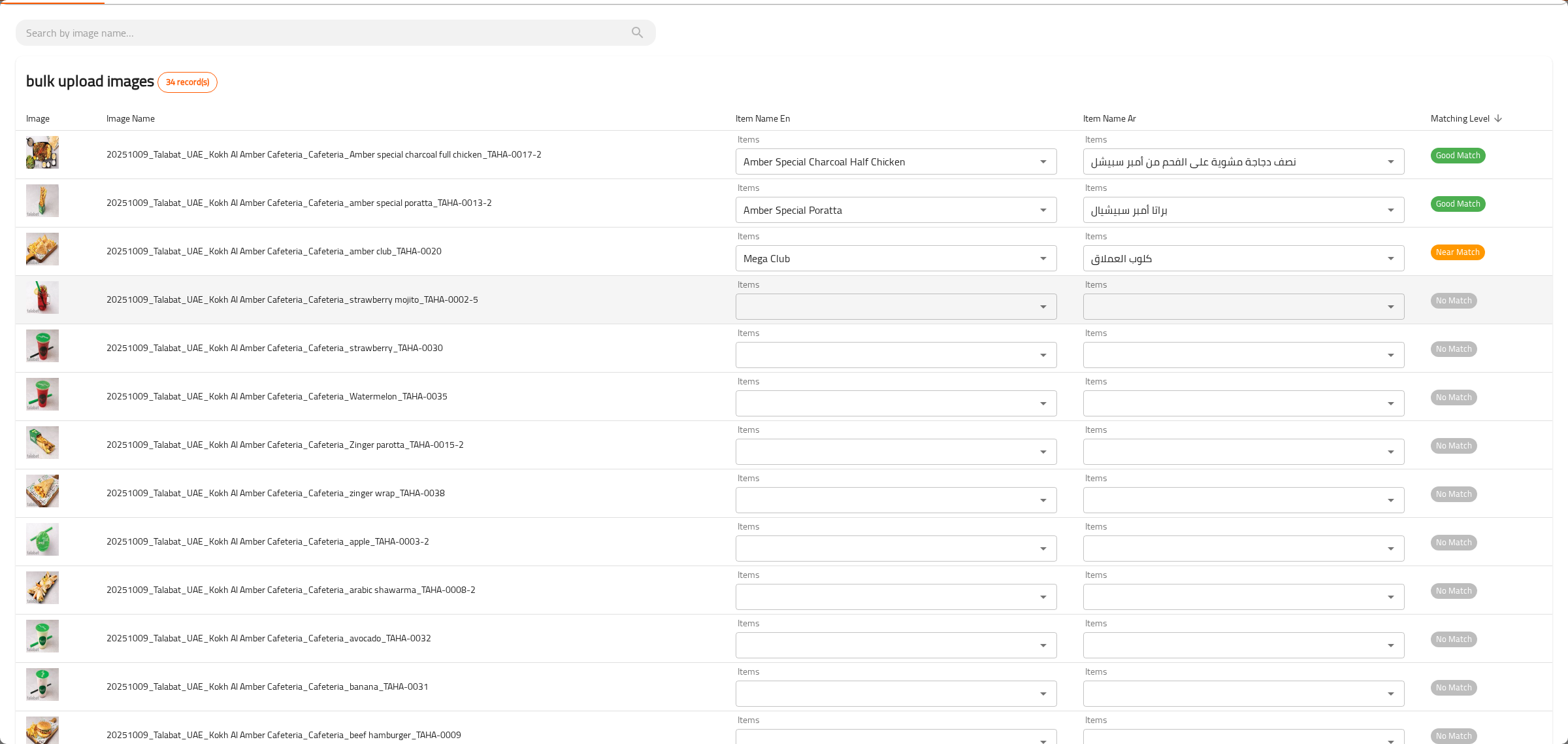
click at [350, 298] on span "20251009_Talabat_UAE_Kokh Al Amber Cafeteria_Cafeteria_strawberry mojito_TAHA-0…" at bounding box center [292, 299] width 372 height 17
drag, startPoint x: 341, startPoint y: 299, endPoint x: 123, endPoint y: 302, distance: 218.0
click at [107, 299] on span "20251009_Talabat_UAE_Kokh Al Amber Cafeteria_Cafeteria_strawberry mojito_TAHA-0…" at bounding box center [292, 299] width 372 height 17
copy span "20251009_Talabat_UAE_Kokh Al Amber Cafeteria_Cafeteria"
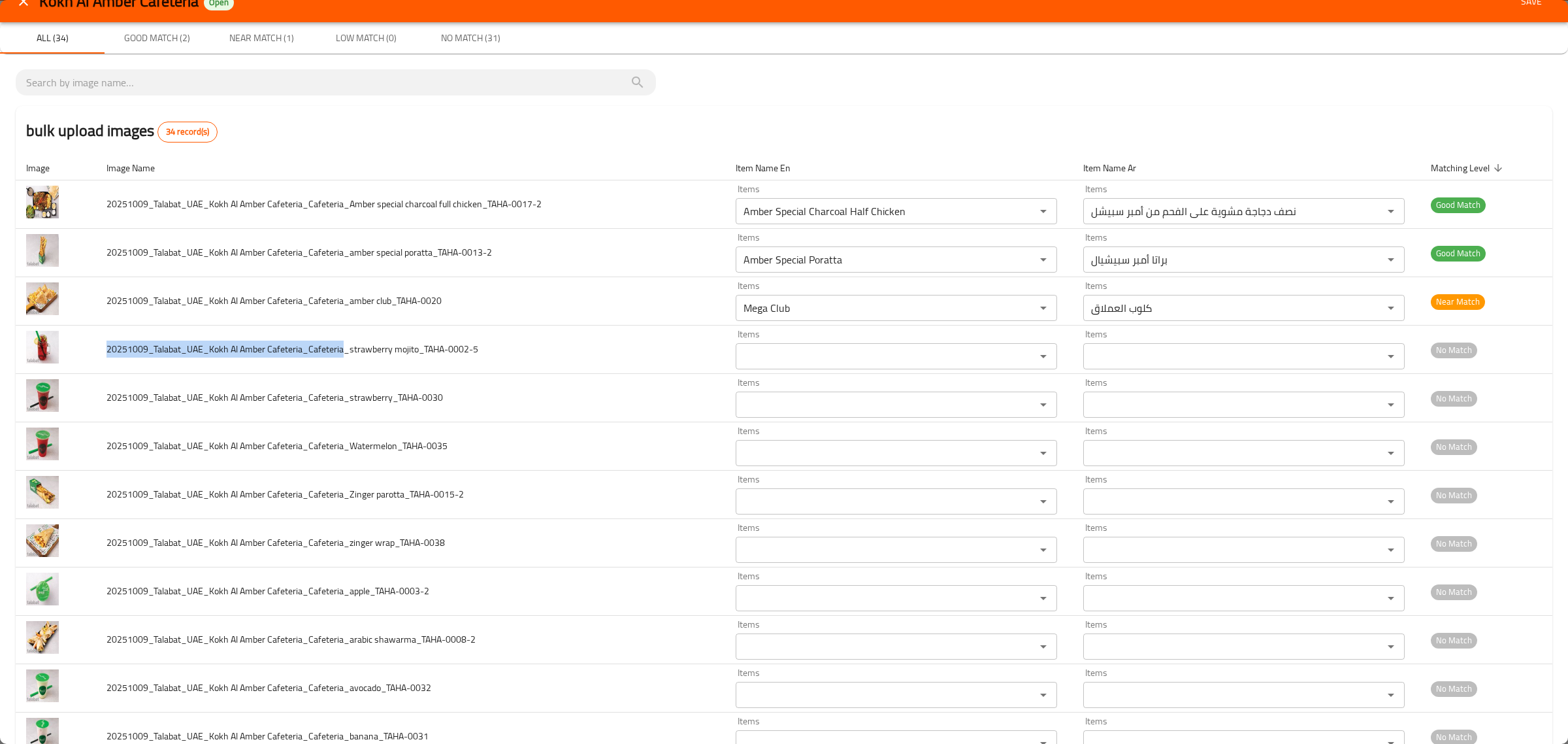
scroll to position [0, 0]
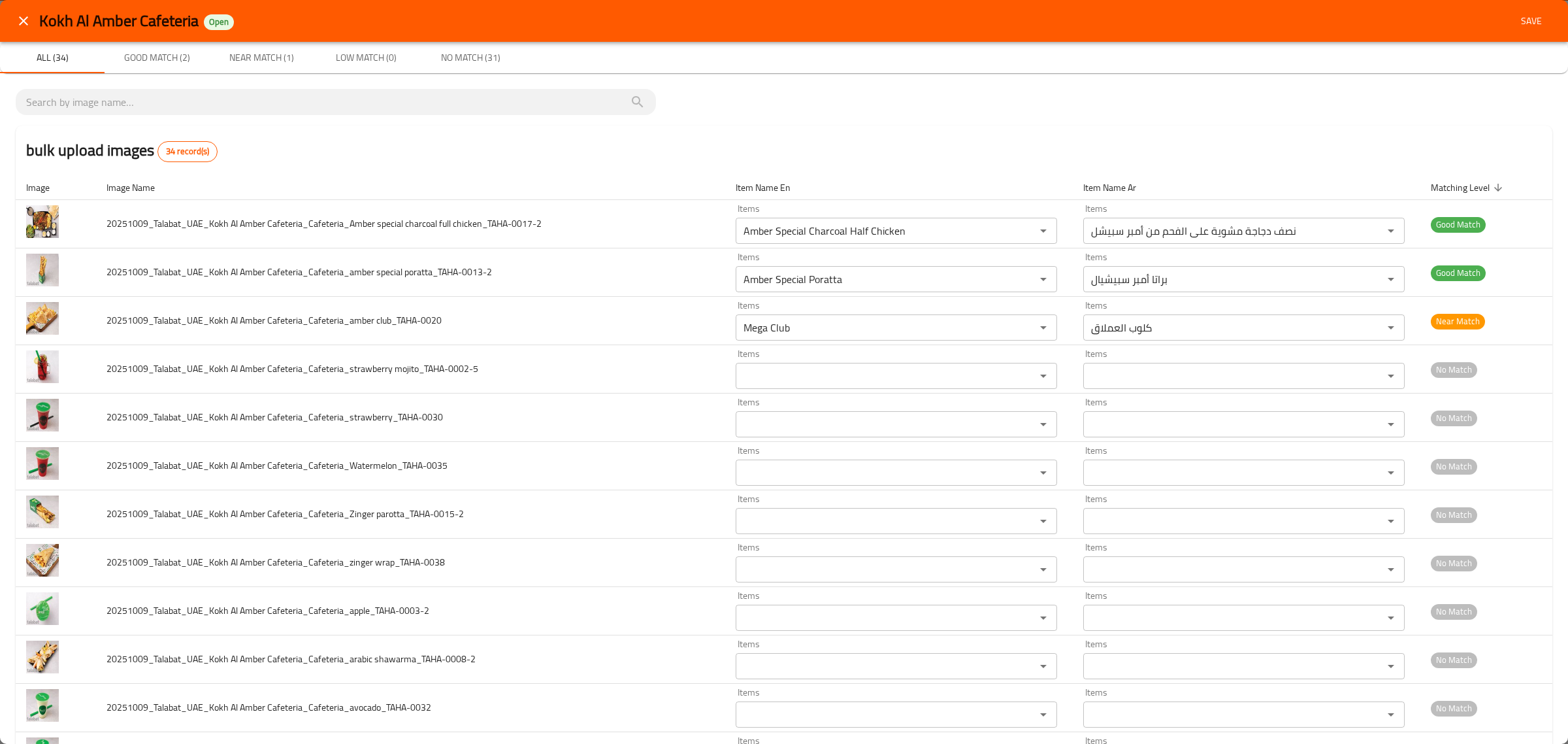
click at [8, 11] on div "Kokh Al Amber Cafeteria Open Save" at bounding box center [784, 21] width 1568 height 42
click at [26, 17] on icon "close" at bounding box center [24, 21] width 9 height 9
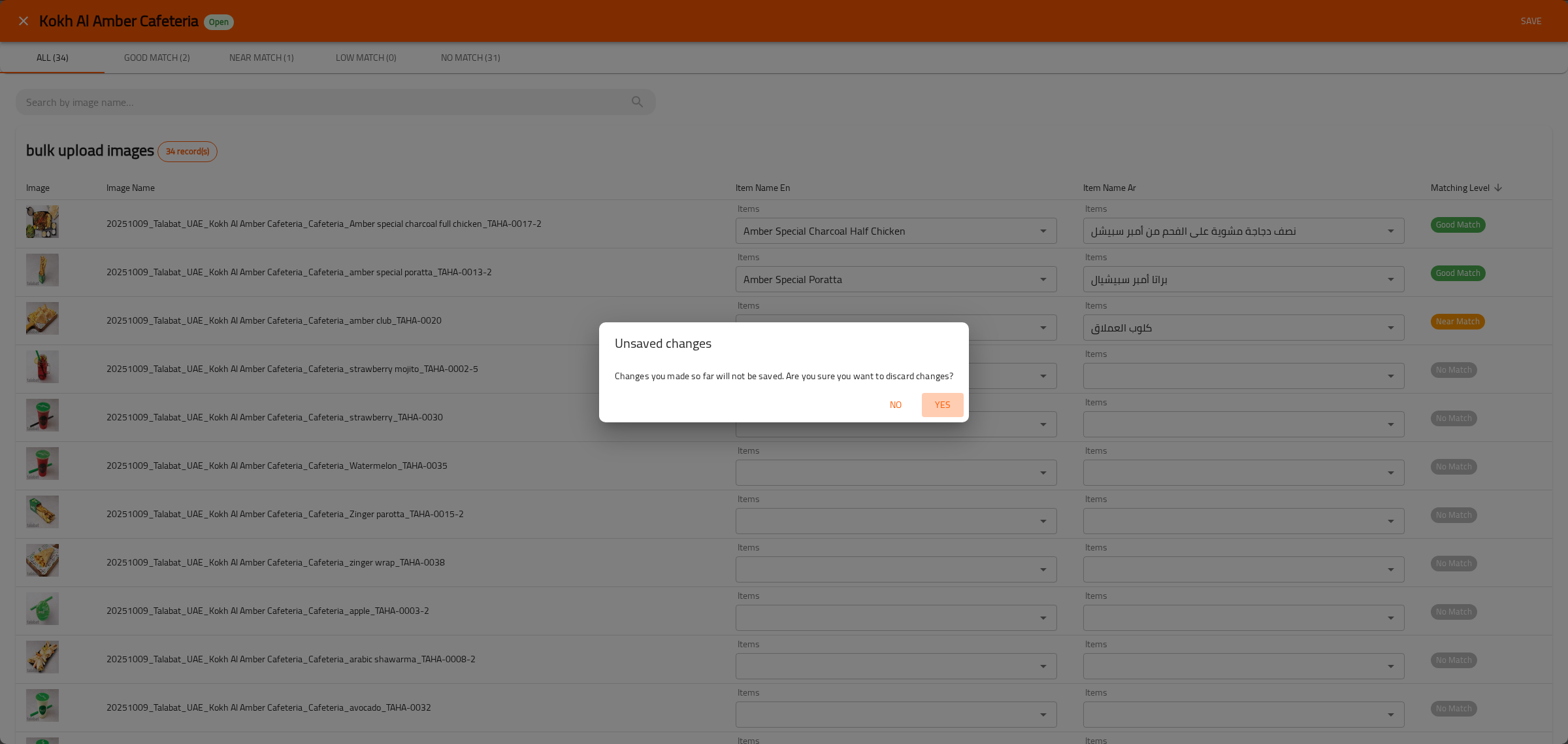
click at [933, 409] on span "Yes" at bounding box center [942, 405] width 31 height 16
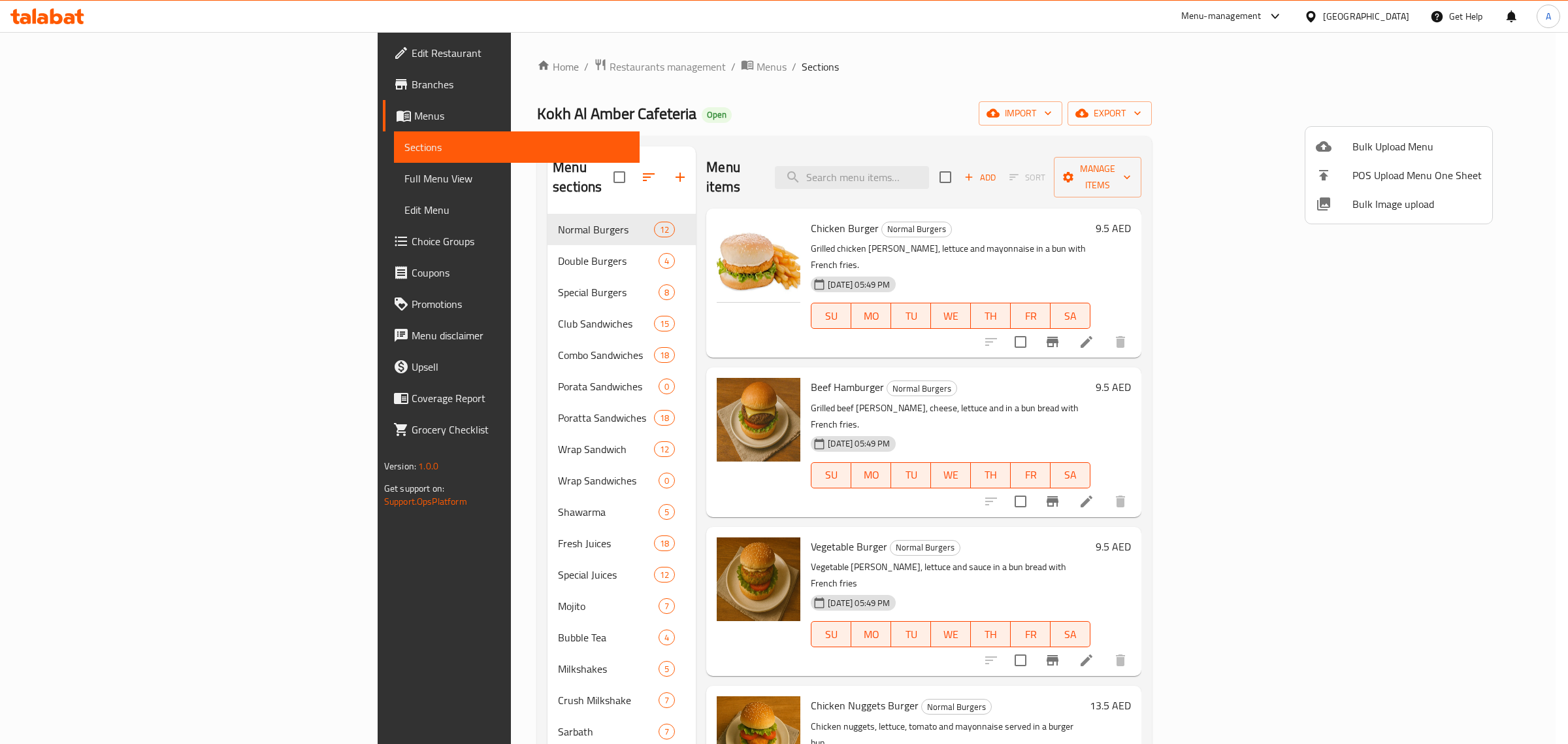
click at [1377, 202] on span "Bulk Image upload" at bounding box center [1417, 203] width 129 height 15
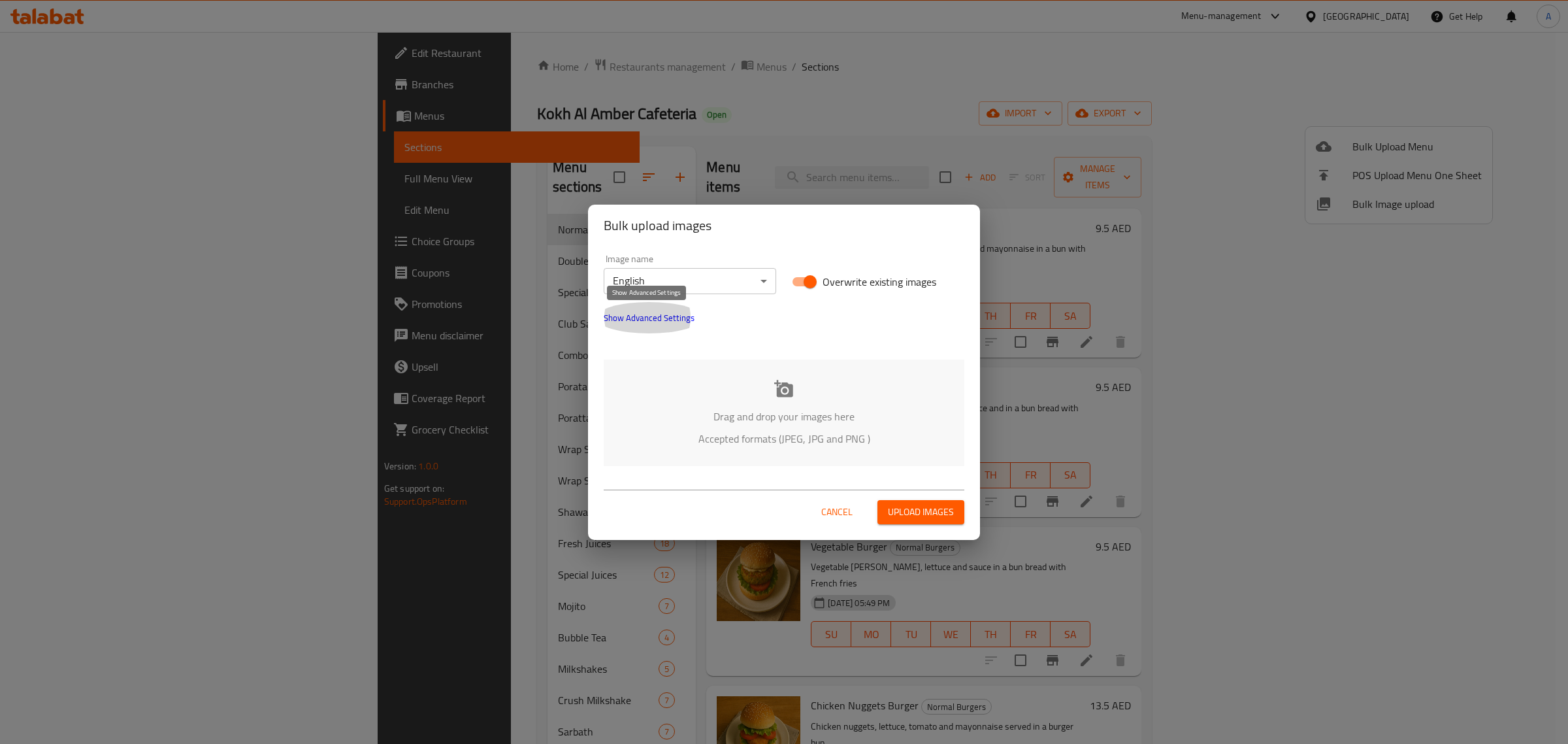
click at [684, 311] on span "Show Advanced Settings" at bounding box center [649, 317] width 91 height 15
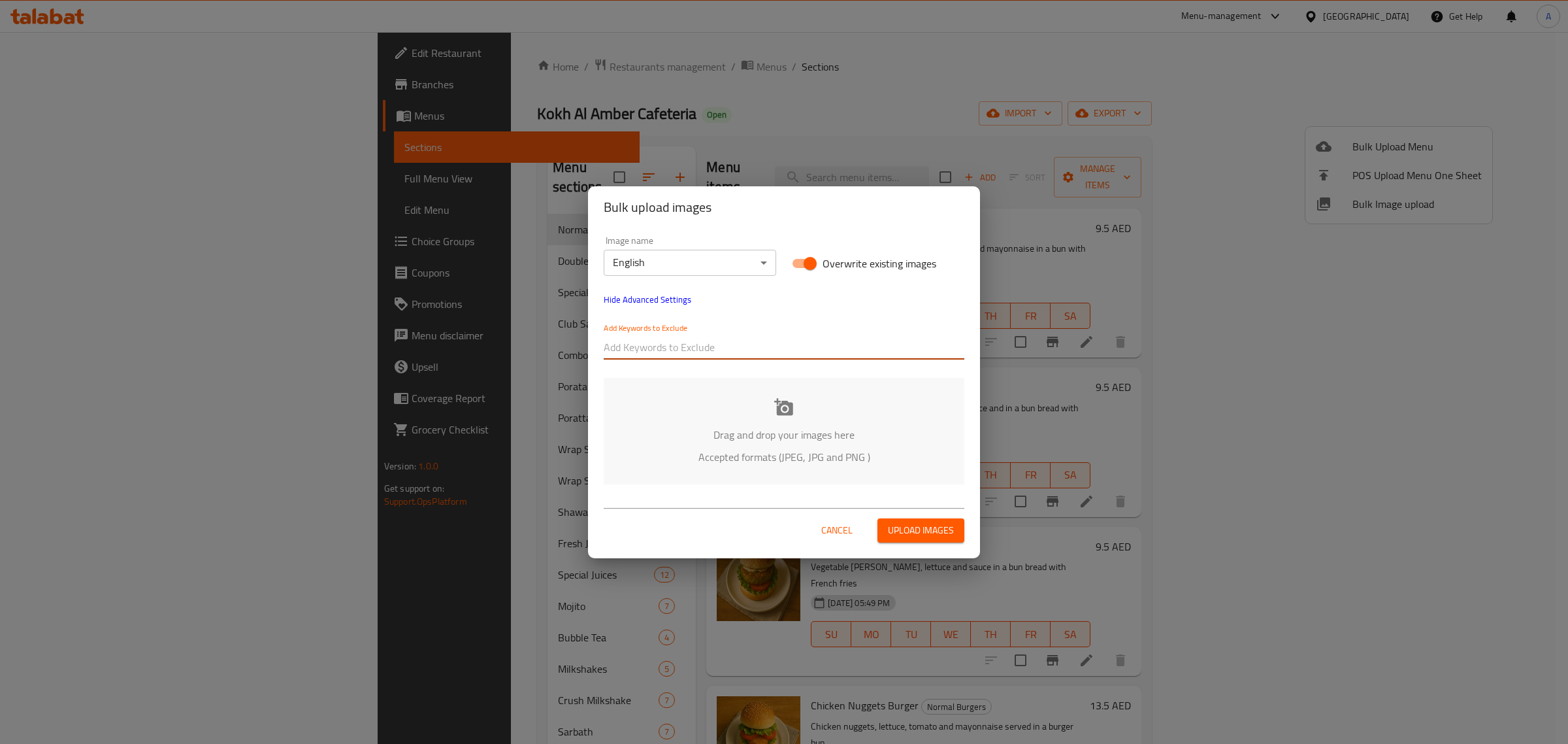
click at [675, 353] on input "text" at bounding box center [784, 347] width 361 height 21
type input "20251009_Talabat_UAE_Kokh Al Amber Cafeteria_Cafeteria"
click at [903, 351] on input "text" at bounding box center [915, 347] width 98 height 21
paste input "TAHA"
type input "TAHA"
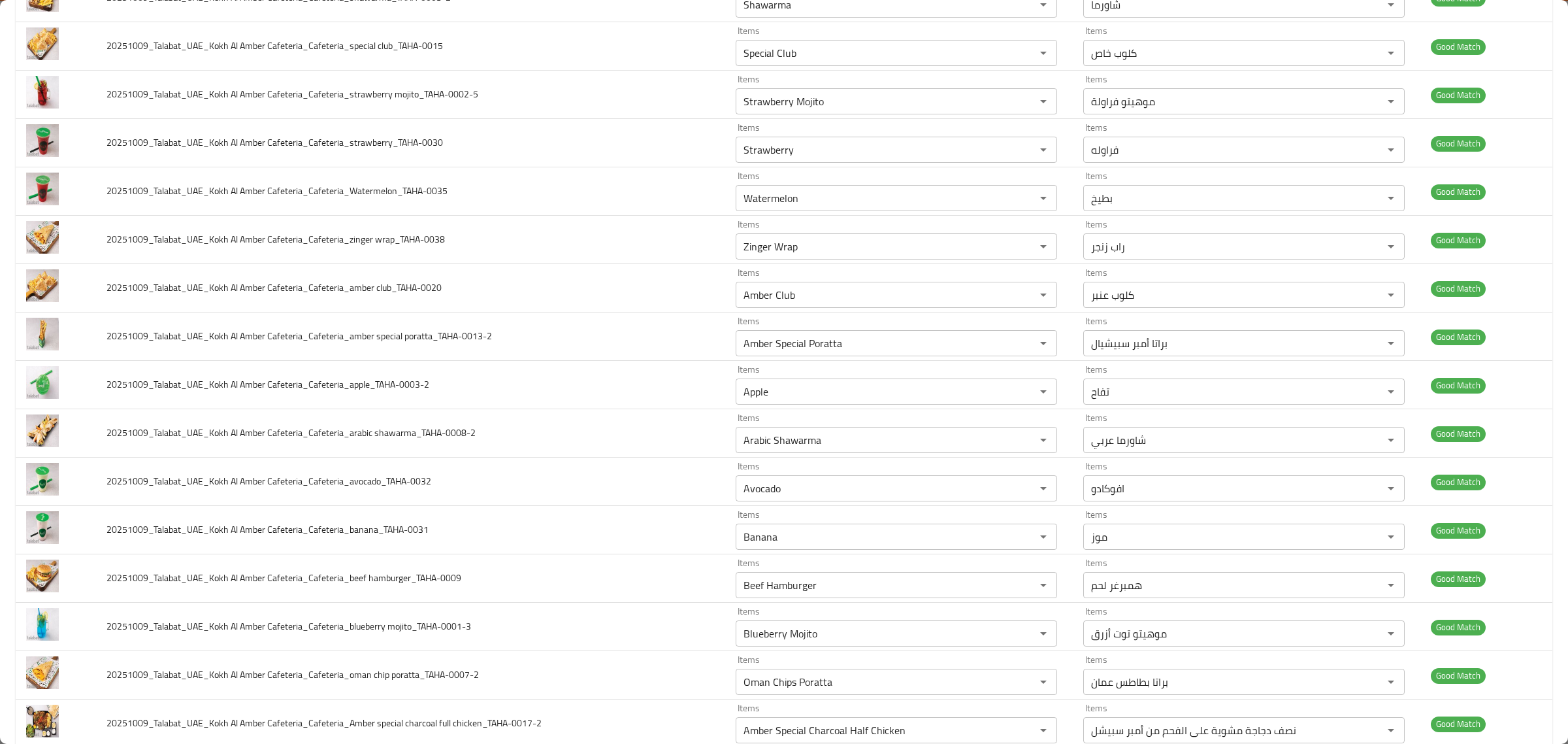
scroll to position [1131, 0]
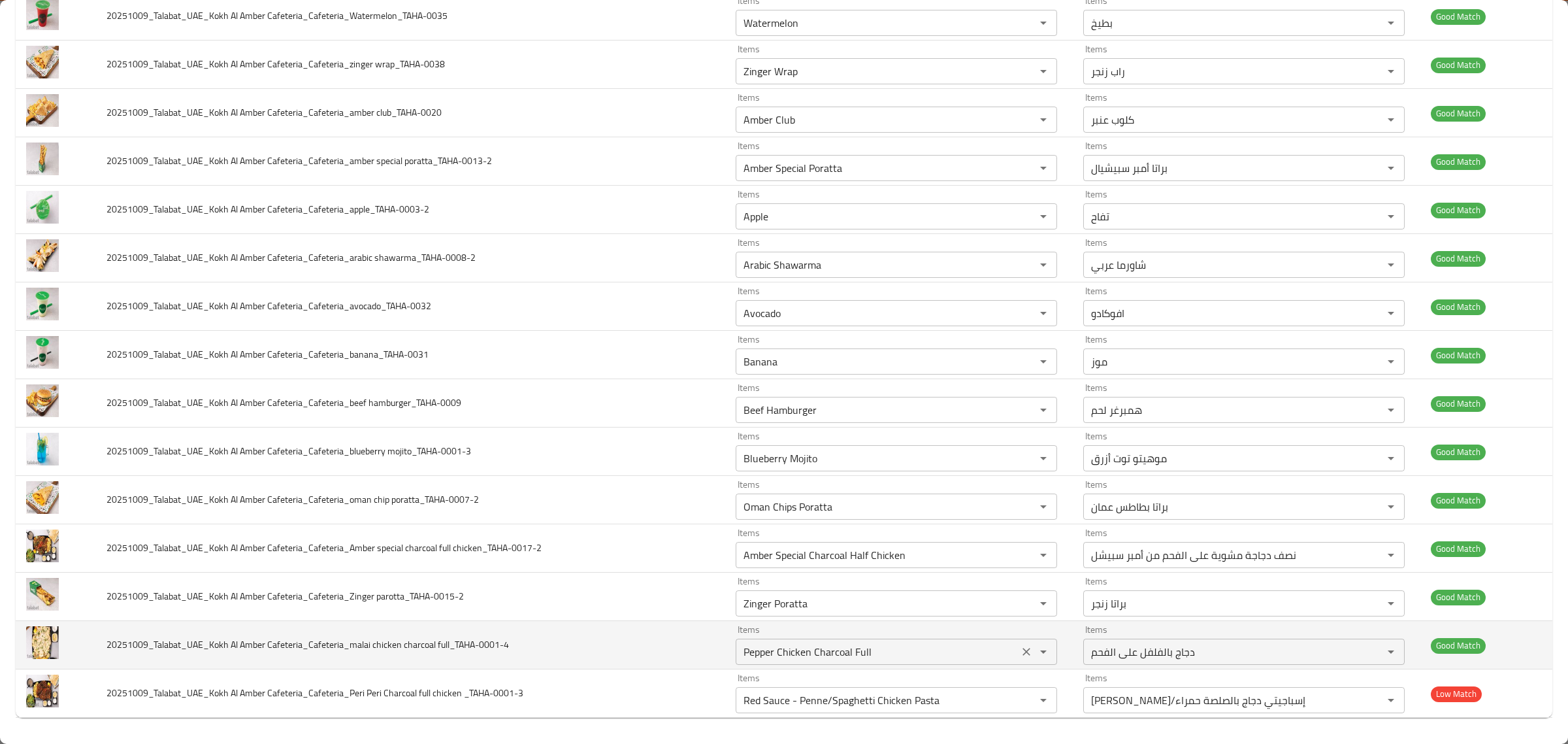
click at [932, 647] on full_TAHA-0001-4 "Pepper Chicken Charcoal Full" at bounding box center [877, 651] width 275 height 18
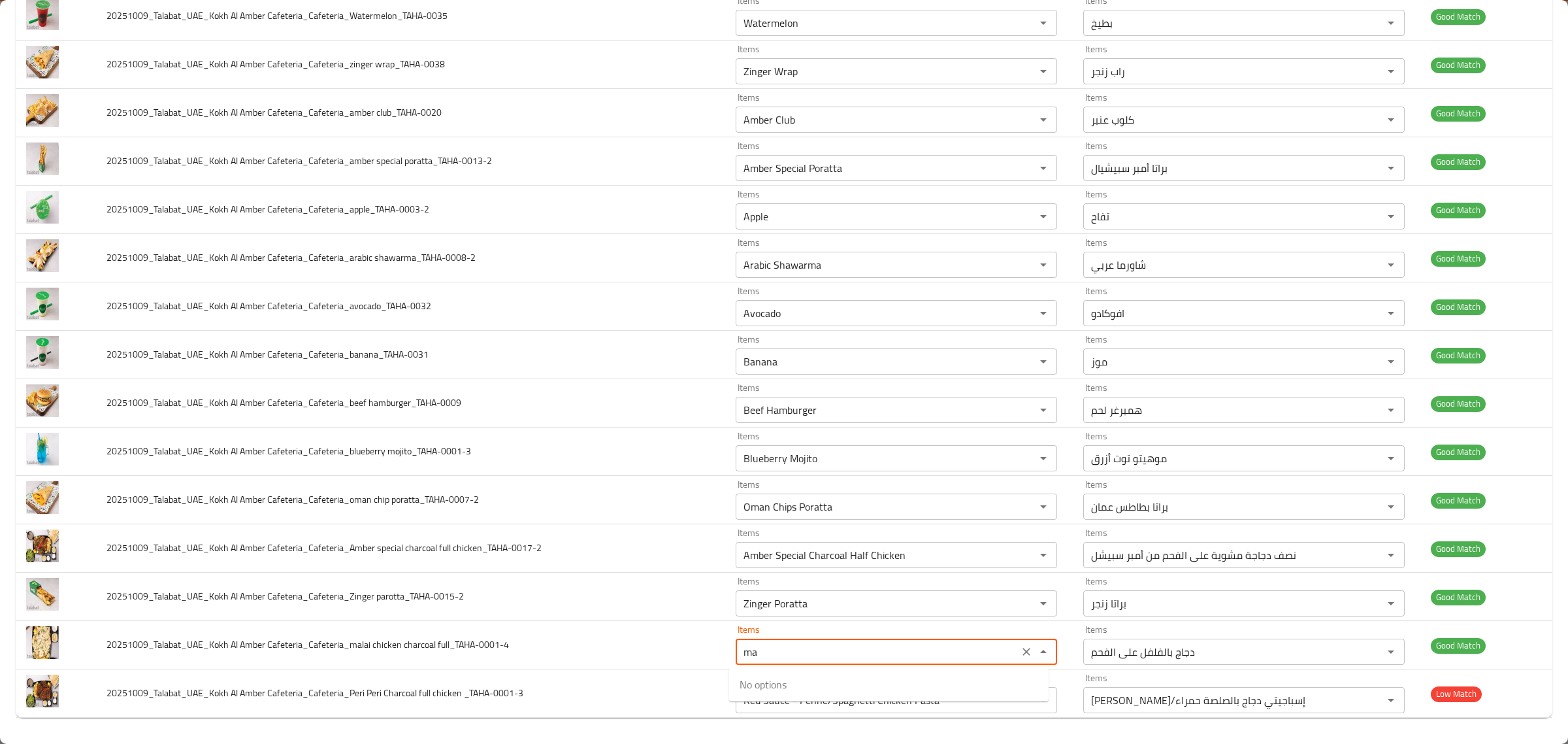
type full_TAHA-0001-4 "m"
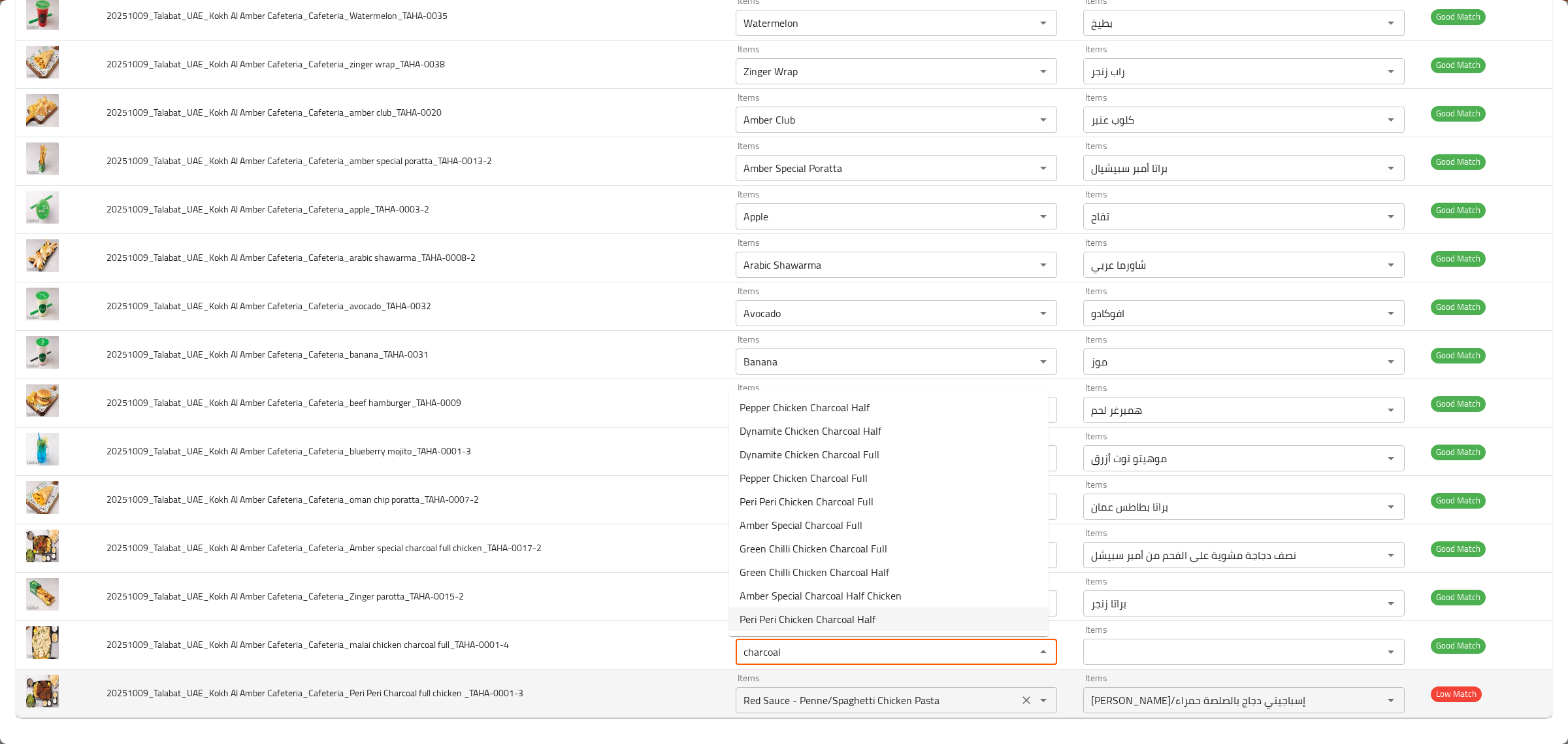
drag, startPoint x: 924, startPoint y: 684, endPoint x: 944, endPoint y: 688, distance: 20.4
click at [926, 684] on div "Items Red Sauce - Penne/Spaghetti Chicken Pasta Items" at bounding box center [896, 693] width 321 height 40
type full_TAHA-0001-4 "charcoal"
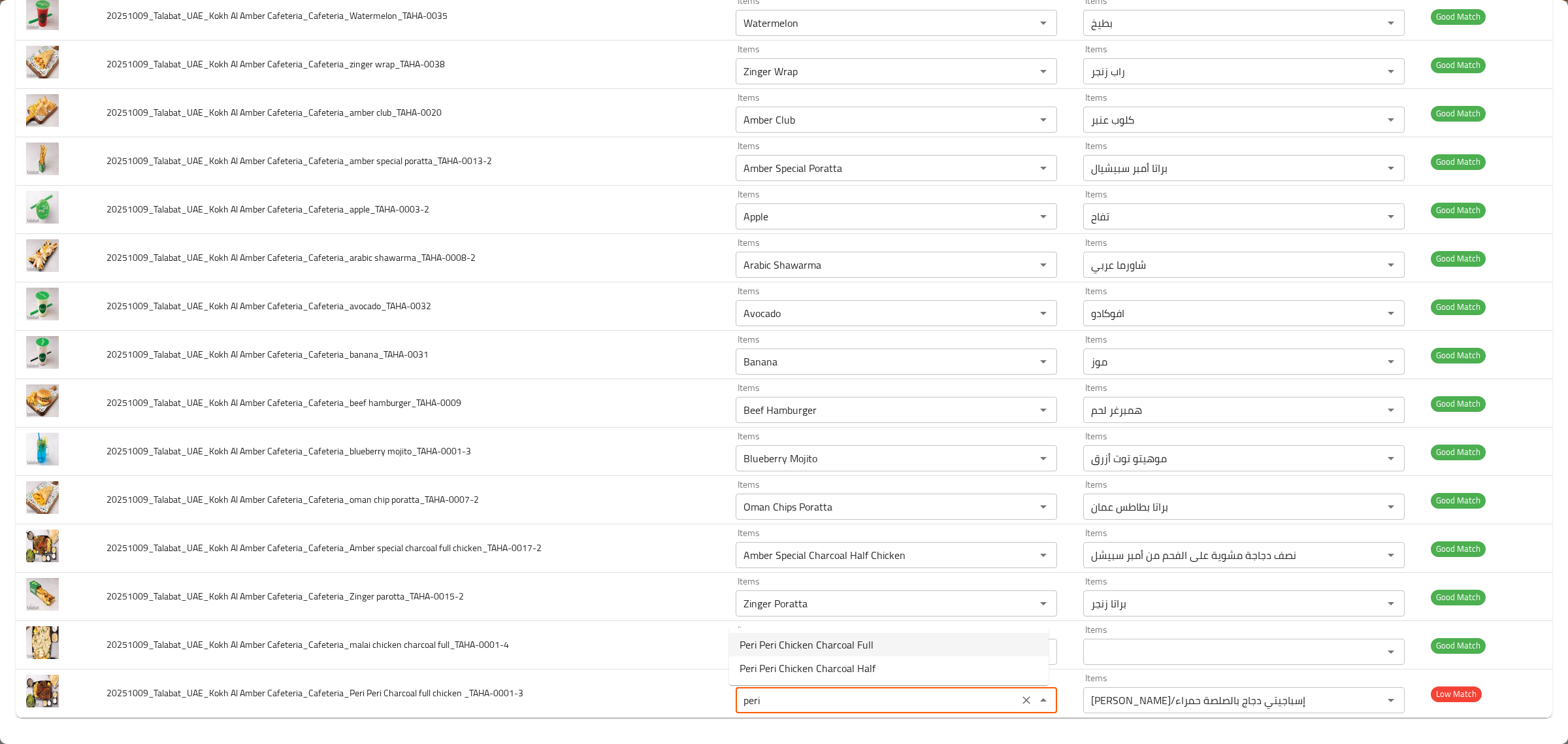
click at [862, 637] on span "Peri Peri Chicken Charcoal Full" at bounding box center [806, 644] width 134 height 15
type _TAHA-0001-3 "Peri Peri Chicken Charcoal Full"
type _TAHA-0001-3-ar "بيري بيري تشيكن تشاركول فول"
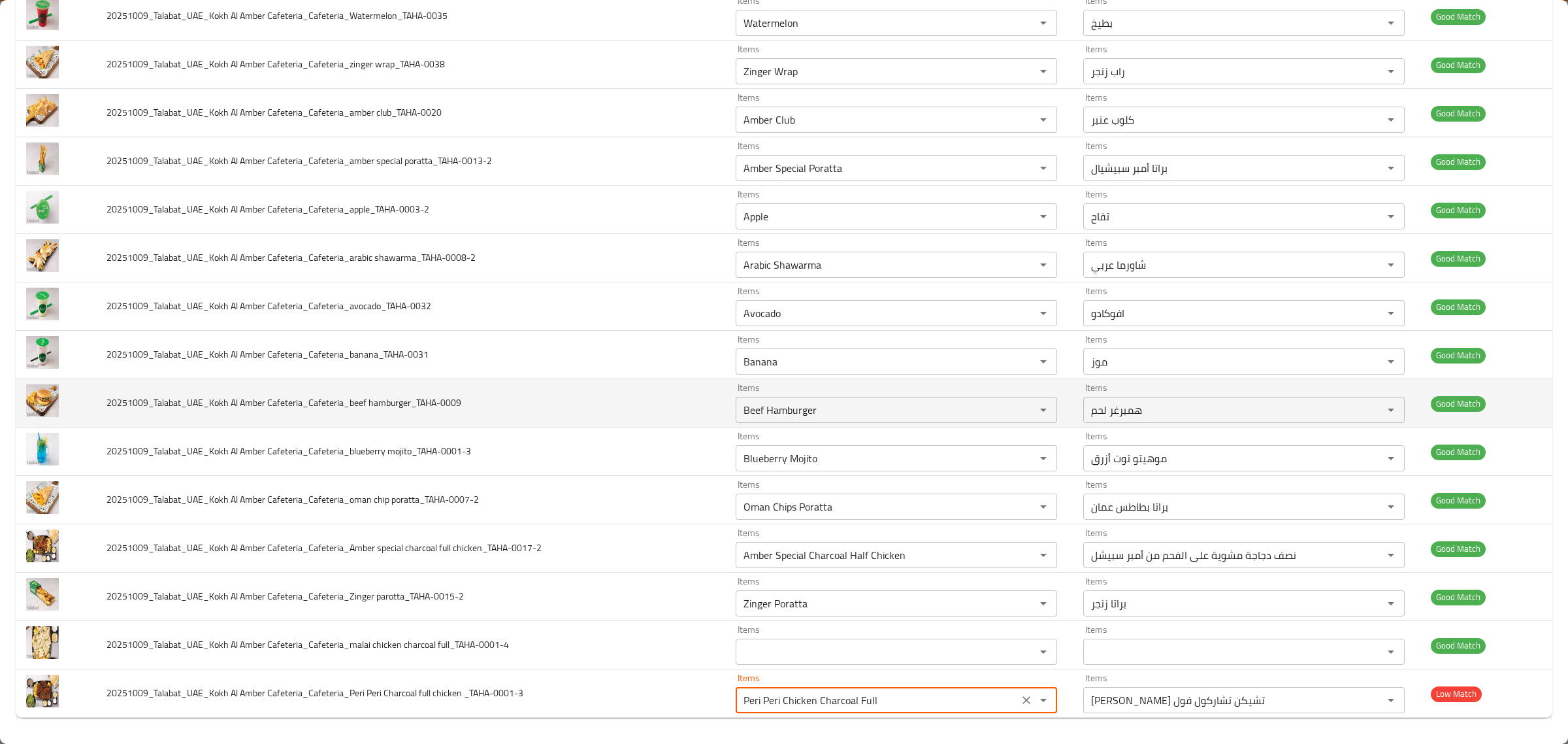
type _TAHA-0001-3 "Peri Peri Chicken Charcoal Full"
click at [441, 381] on td "20251009_Talabat_UAE_Kokh Al Amber Cafeteria_Cafeteria_beef hamburger_TAHA-0009" at bounding box center [410, 403] width 629 height 48
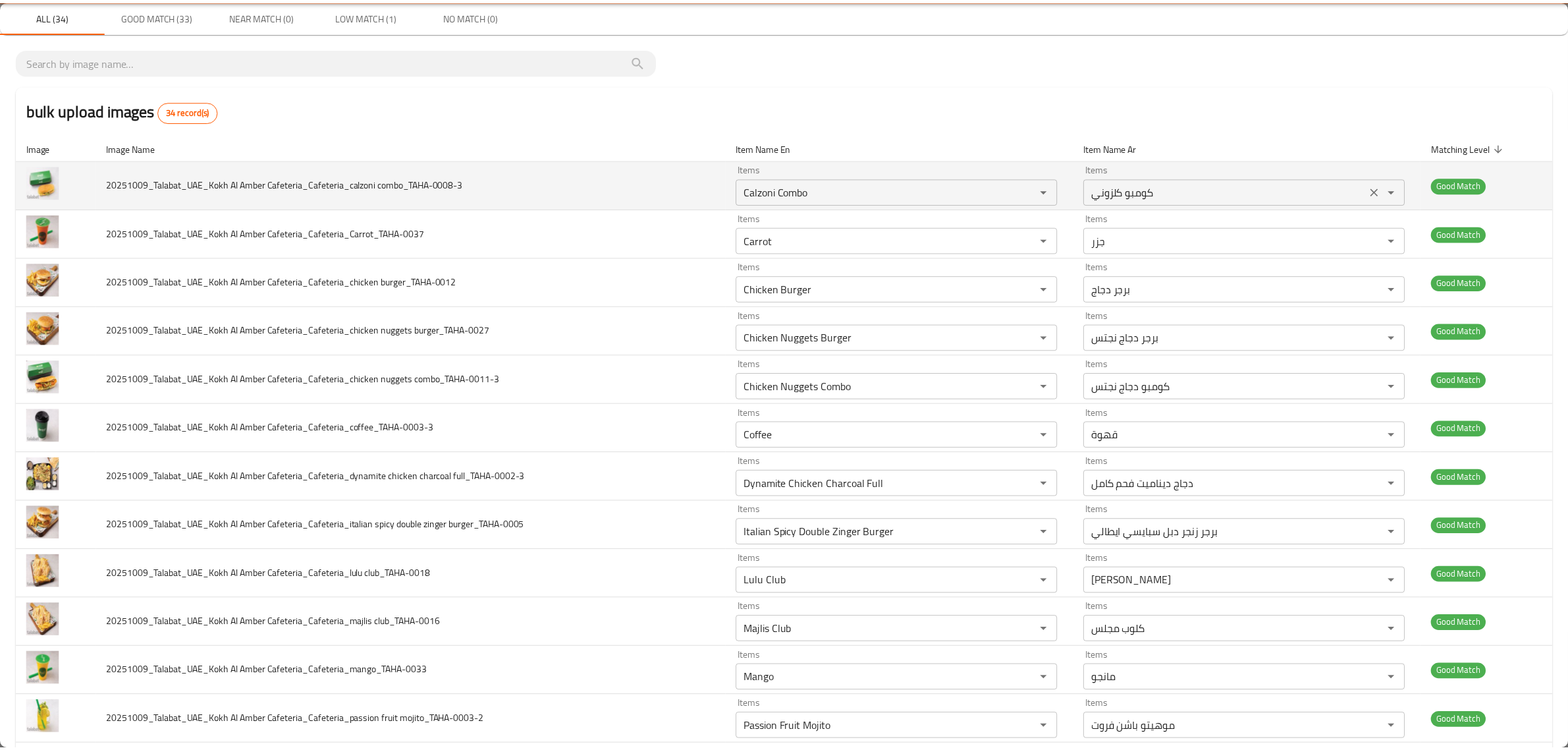
scroll to position [0, 0]
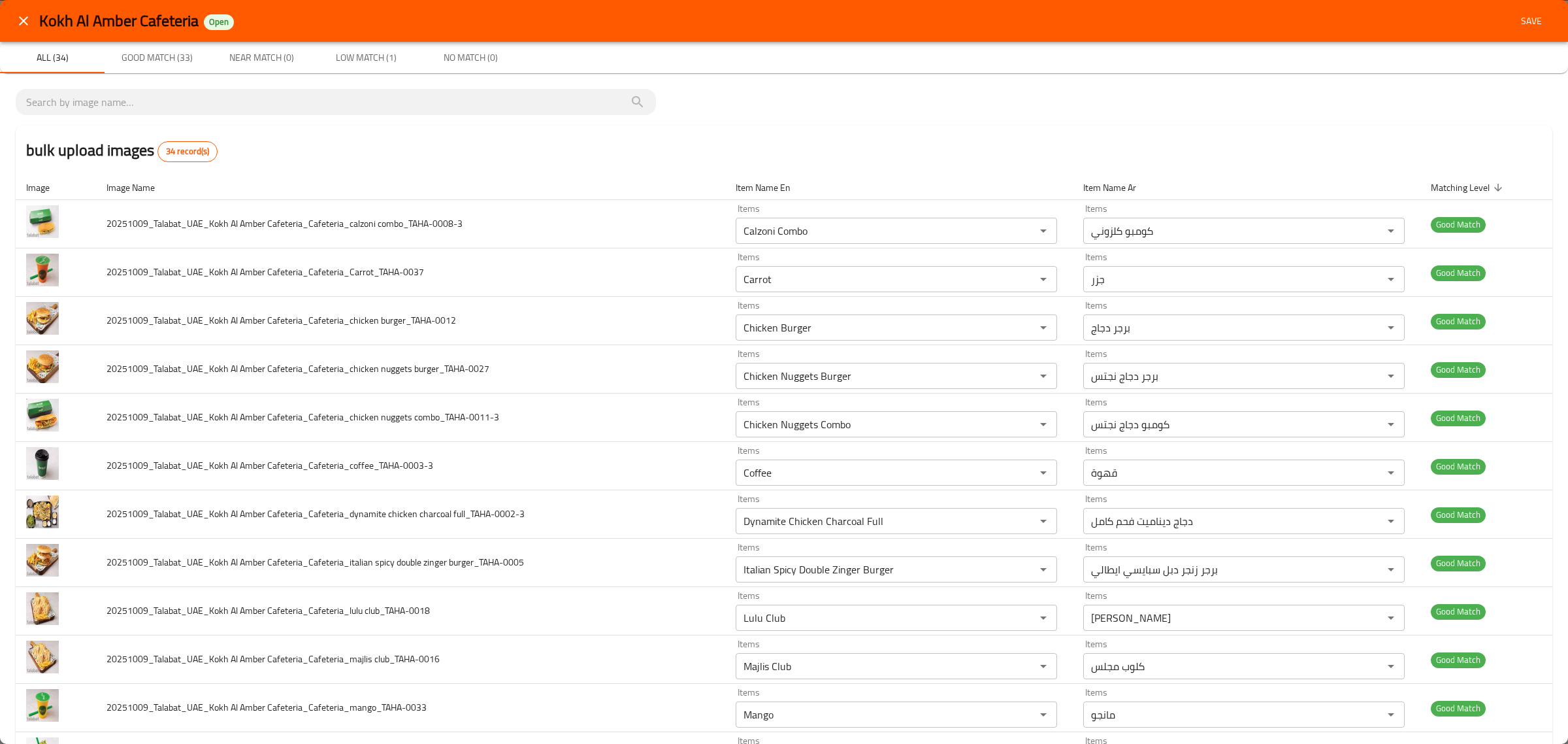
click at [1516, 18] on span "Save" at bounding box center [1532, 21] width 31 height 16
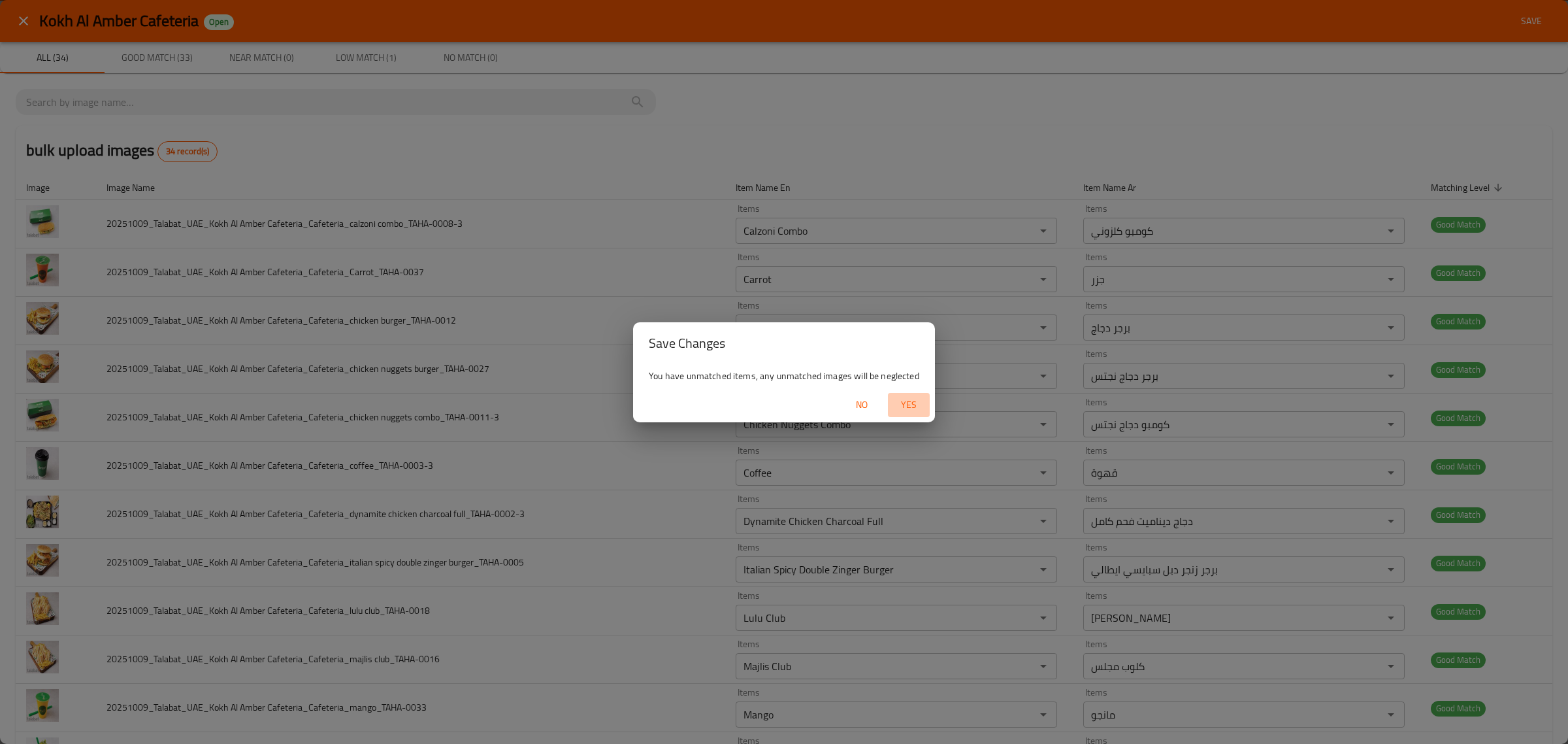
click at [903, 400] on span "Yes" at bounding box center [909, 405] width 31 height 16
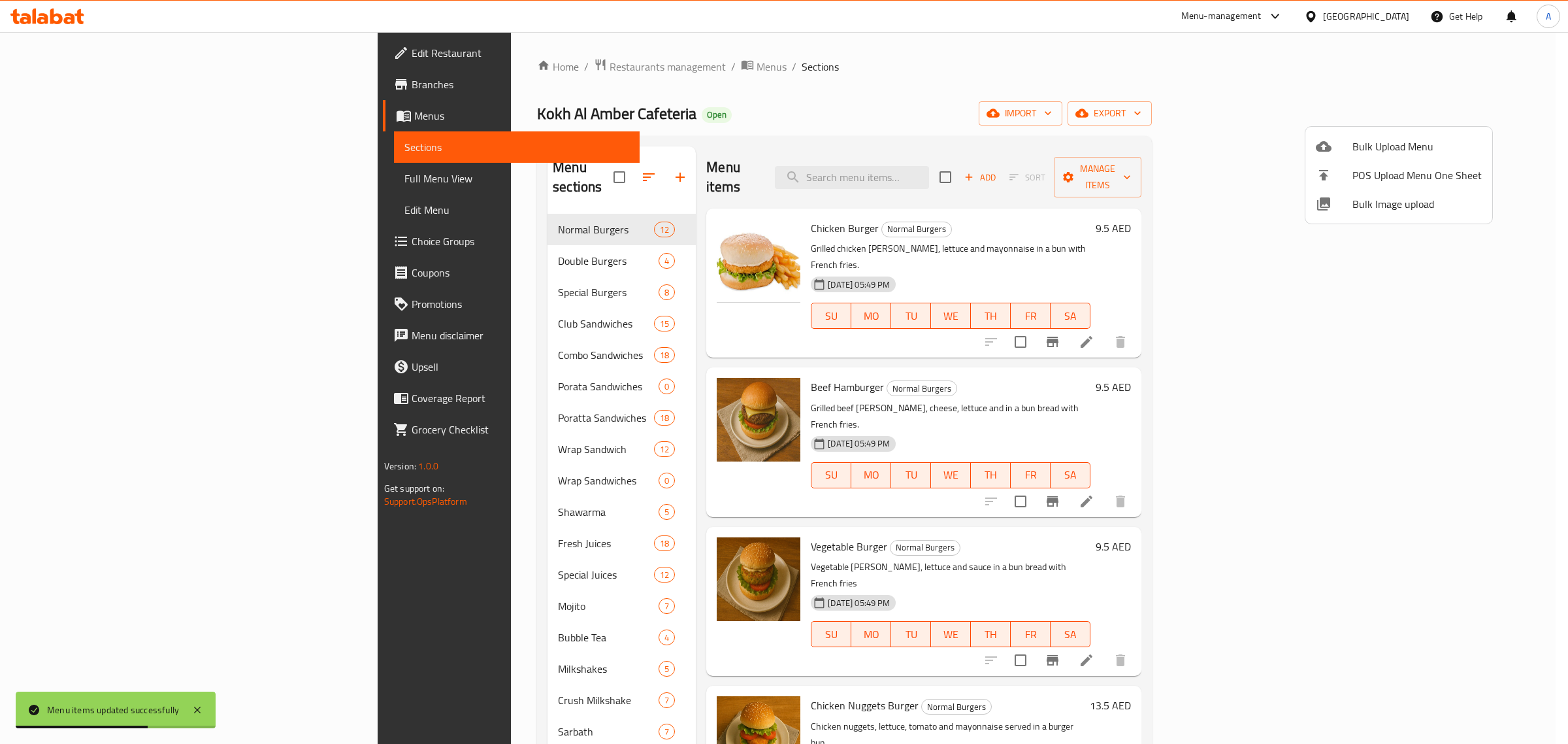
click at [1012, 168] on div at bounding box center [784, 372] width 1568 height 744
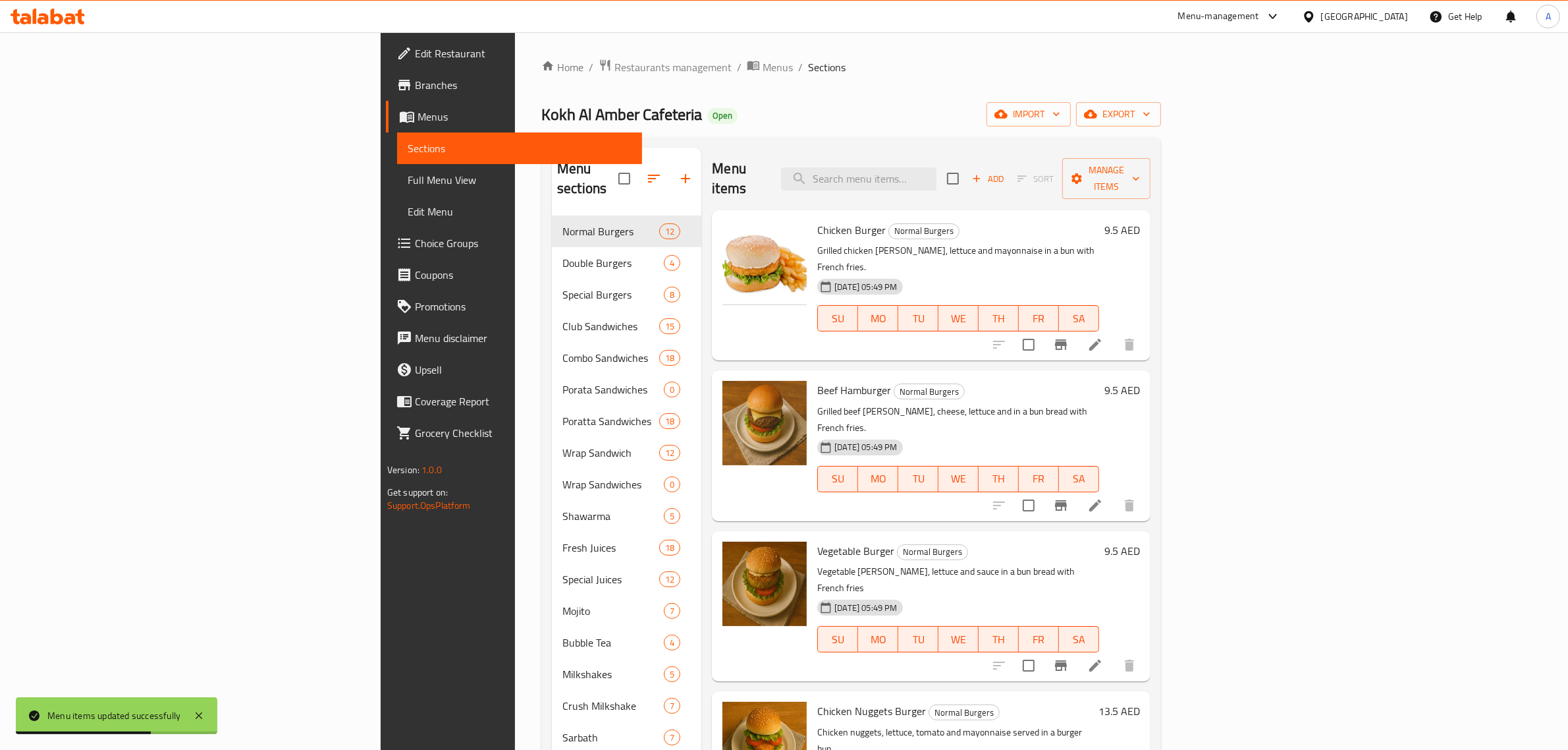
click at [936, 169] on input "search" at bounding box center [858, 178] width 155 height 23
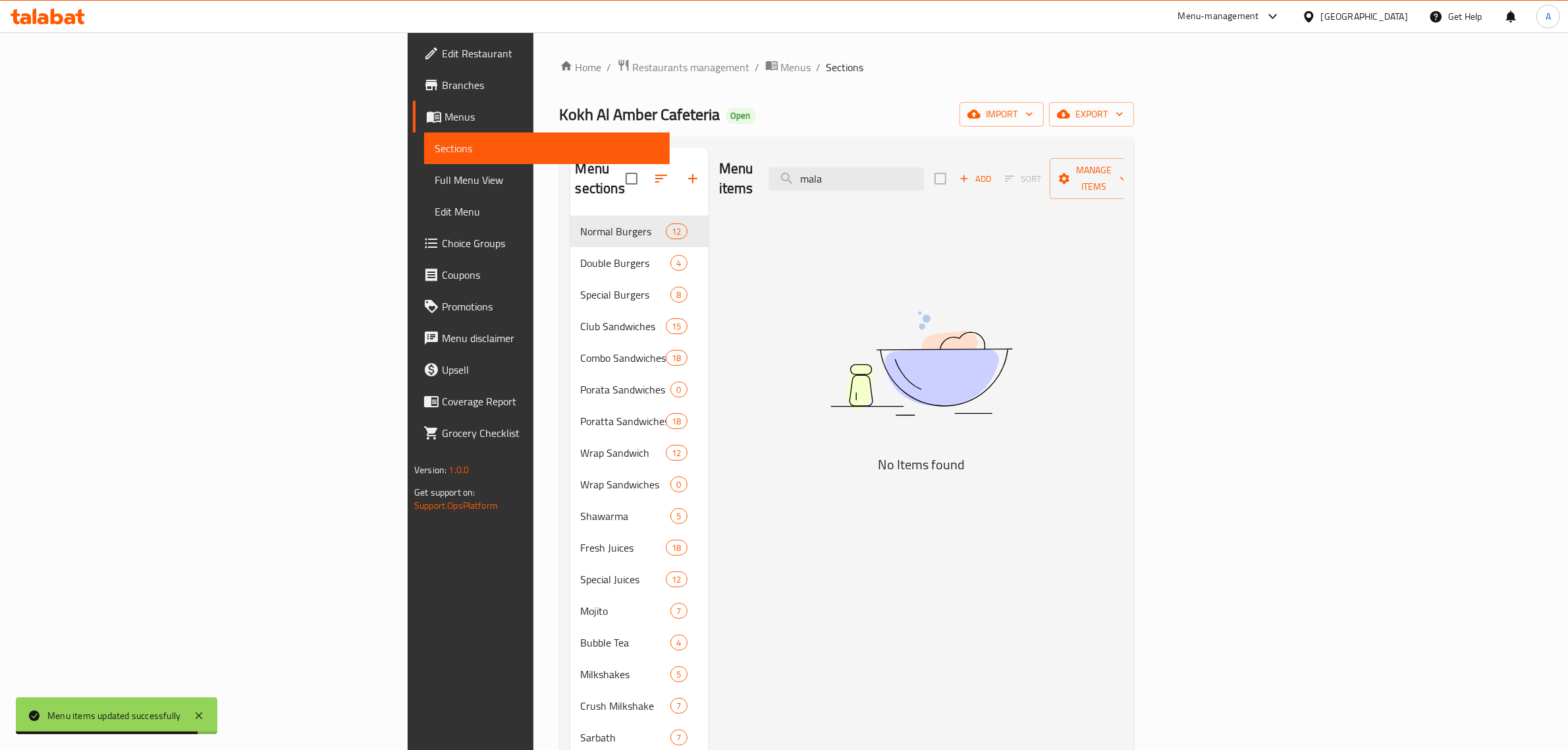
type input "mala"
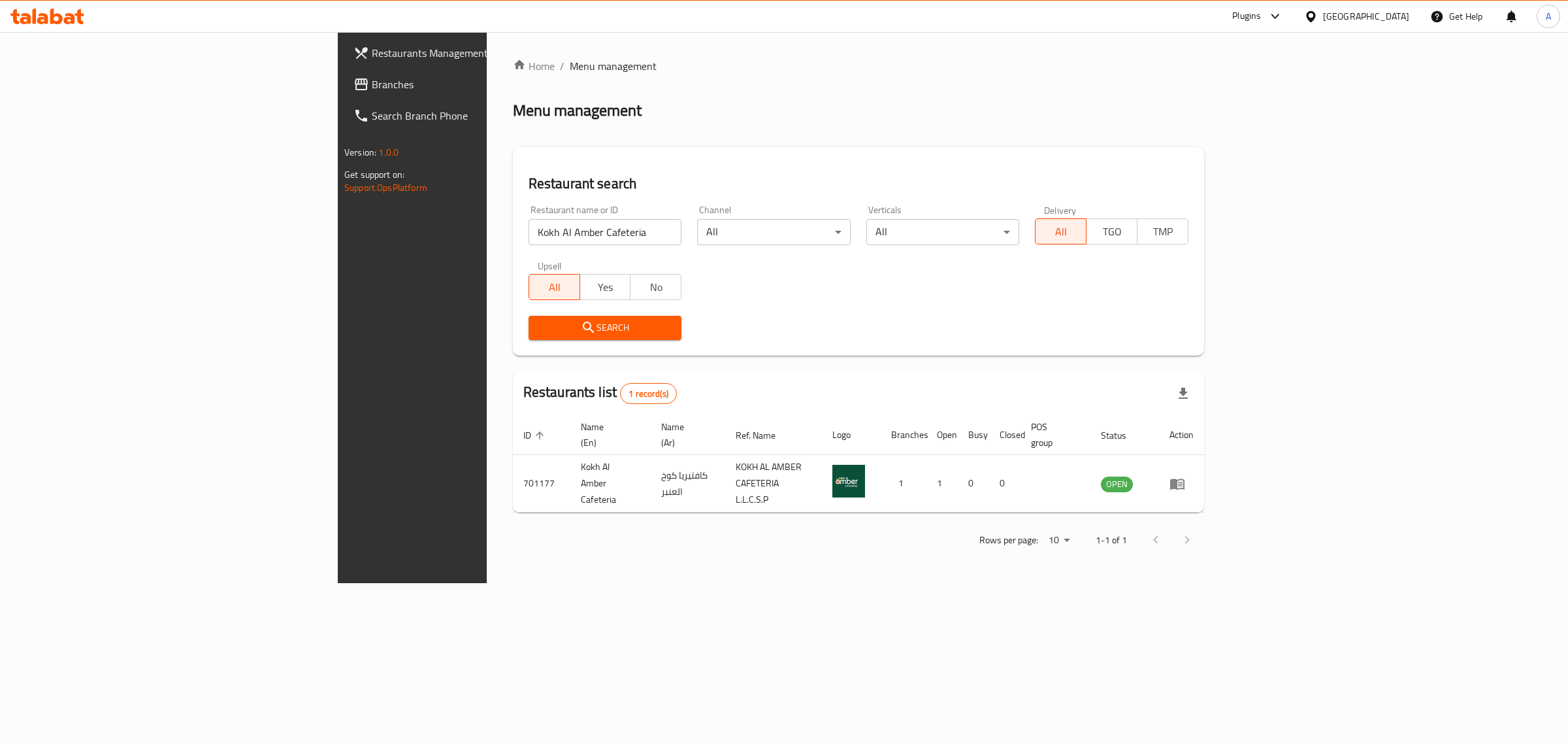
click at [529, 226] on input "Kokh Al Amber Cafeteria" at bounding box center [606, 231] width 154 height 26
paste input "[PERSON_NAME] fish cook"
click button "Search" at bounding box center [606, 328] width 154 height 25
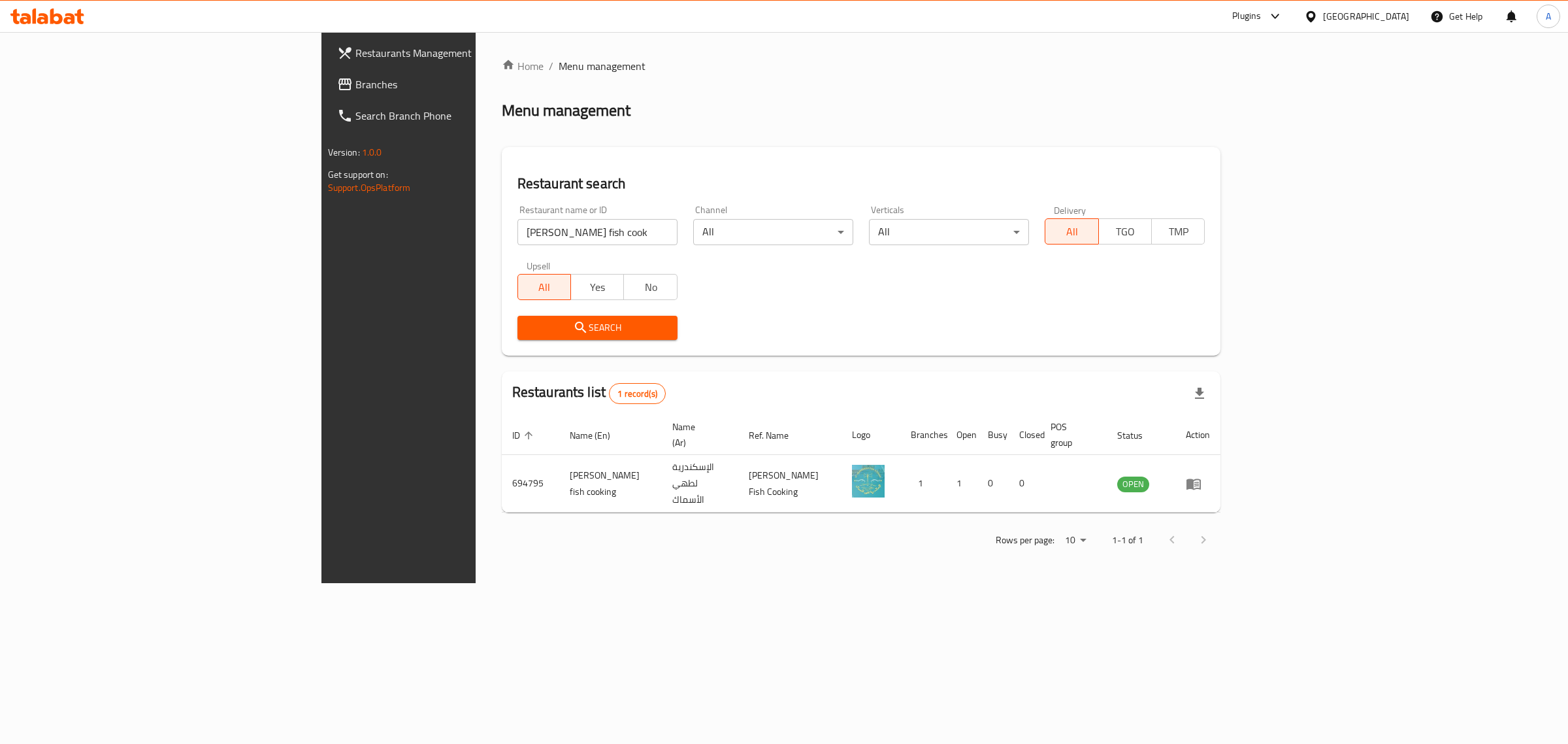
click at [517, 223] on input "[PERSON_NAME] fish cook" at bounding box center [597, 231] width 160 height 26
paste input "[PERSON_NAME]’s"
type input "[PERSON_NAME]’s"
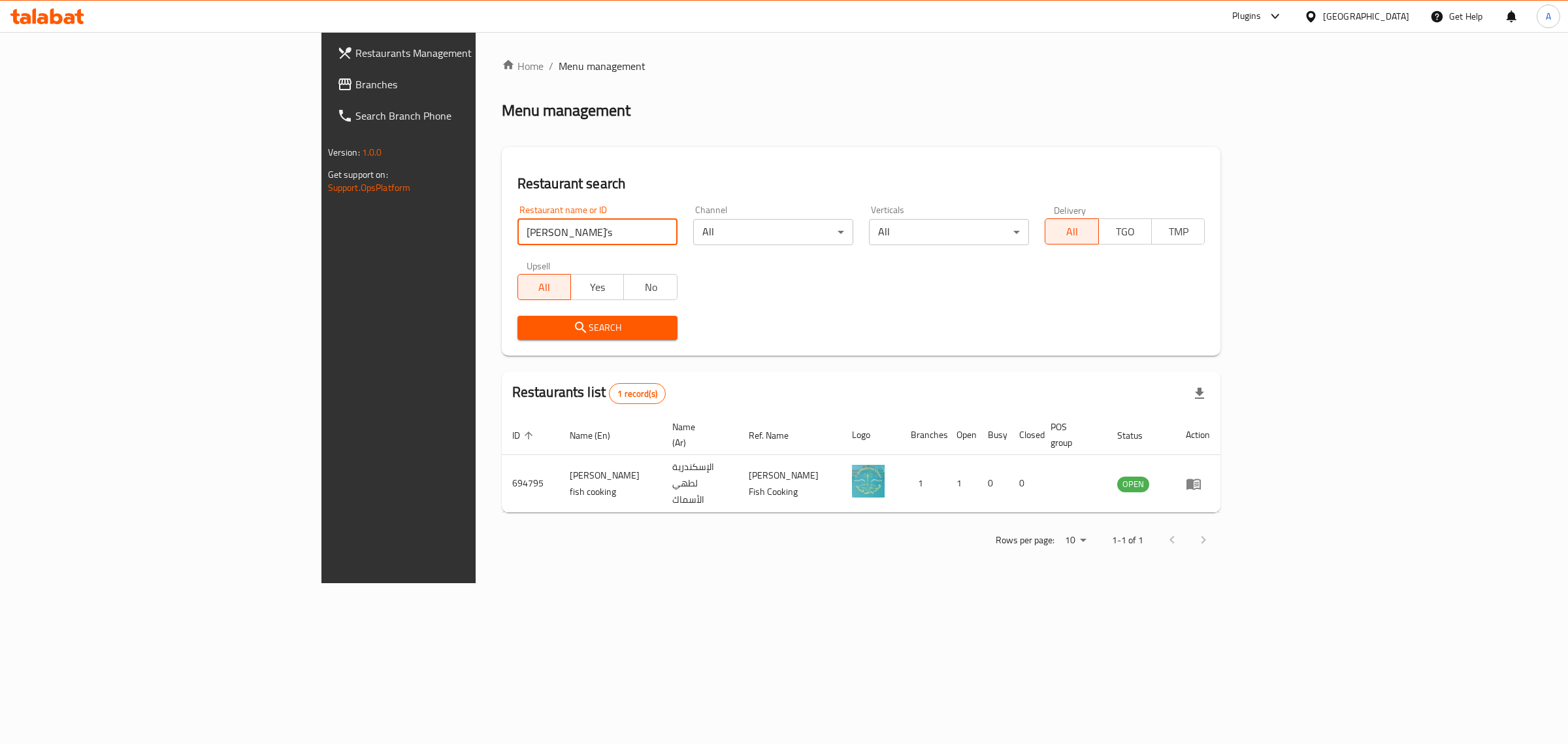
click button "Search" at bounding box center [597, 328] width 160 height 25
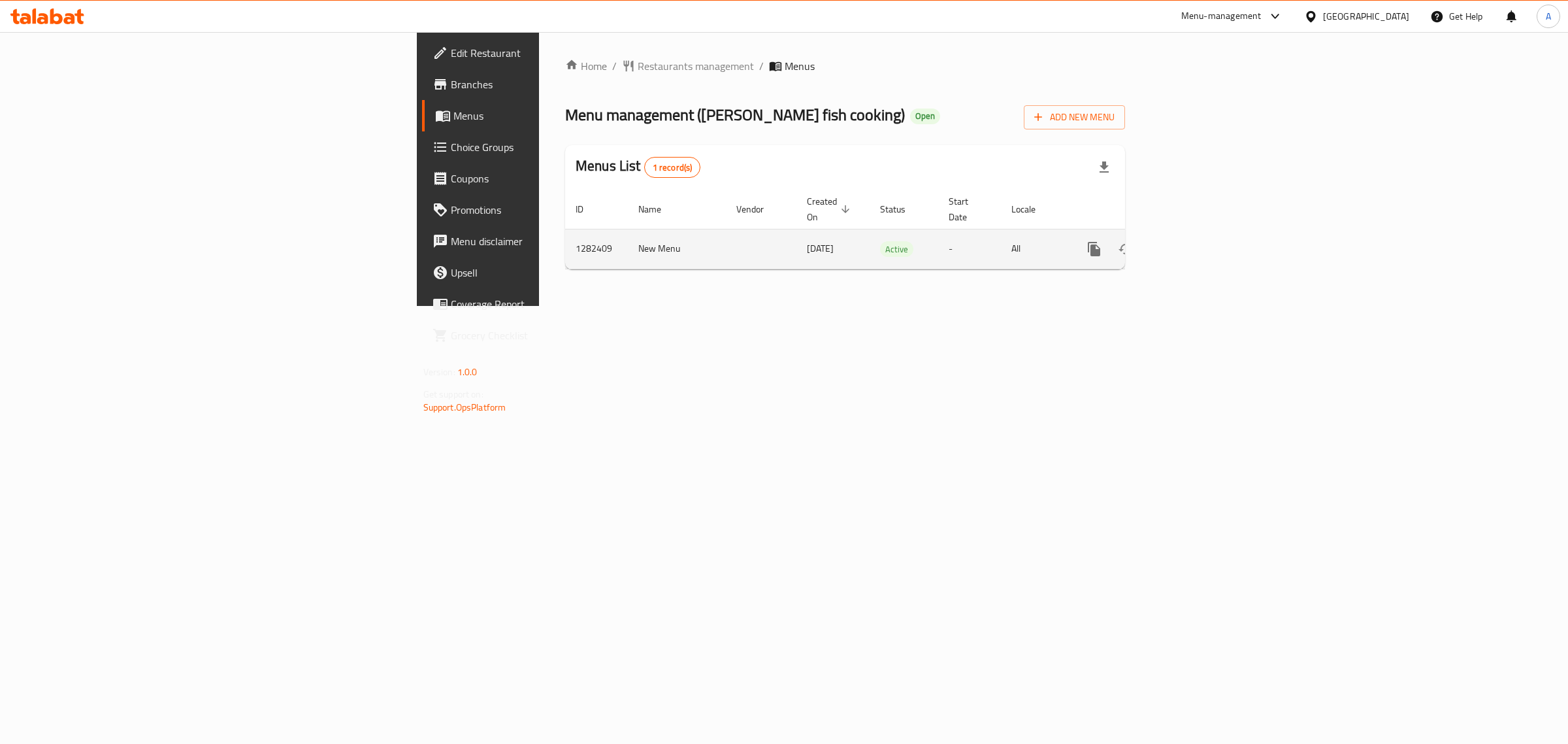
click at [1196, 241] on icon "enhanced table" at bounding box center [1188, 249] width 15 height 15
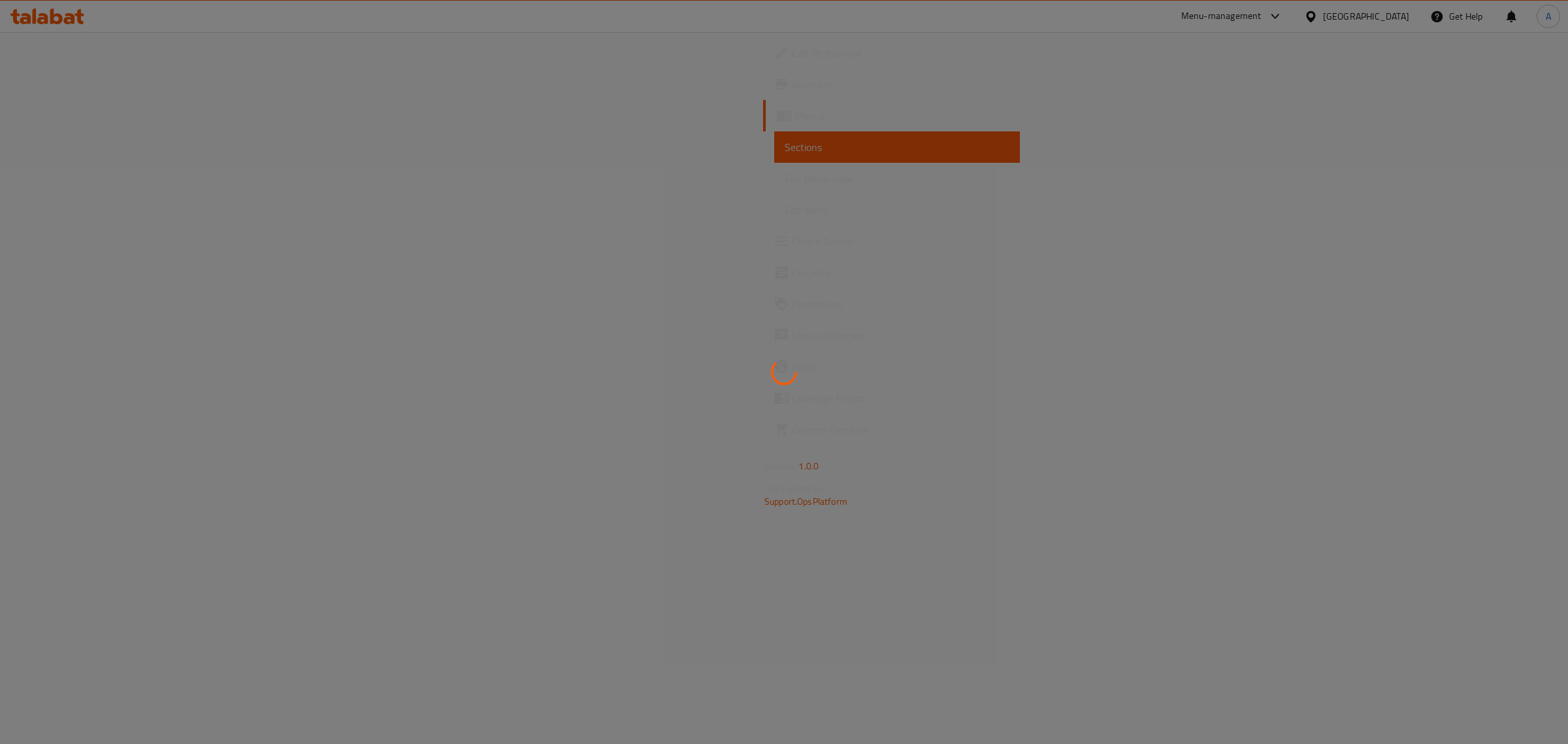
drag, startPoint x: 781, startPoint y: 358, endPoint x: 745, endPoint y: 312, distance: 58.4
click at [781, 358] on icon at bounding box center [784, 372] width 31 height 31
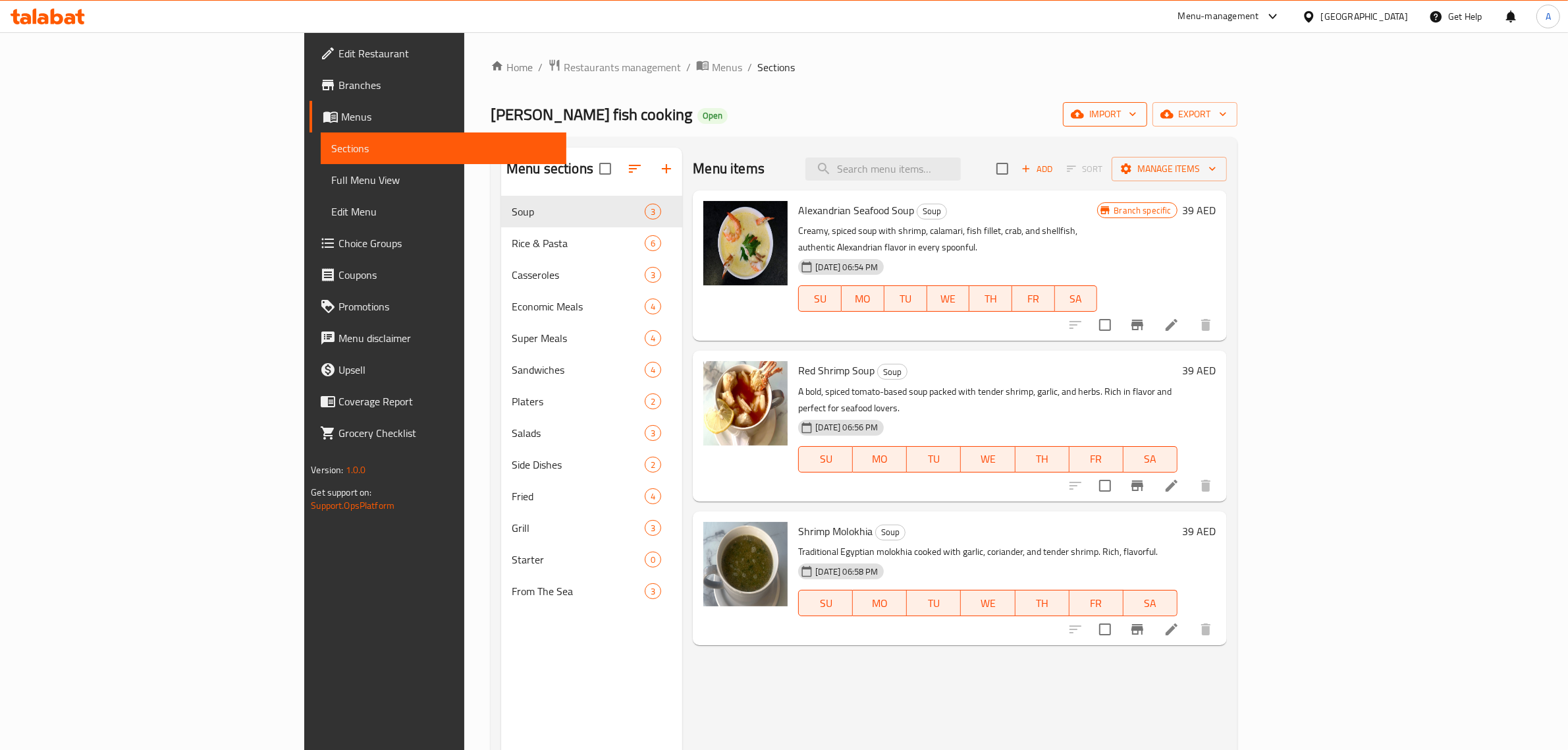
click at [1137, 120] on span "import" at bounding box center [1105, 115] width 63 height 17
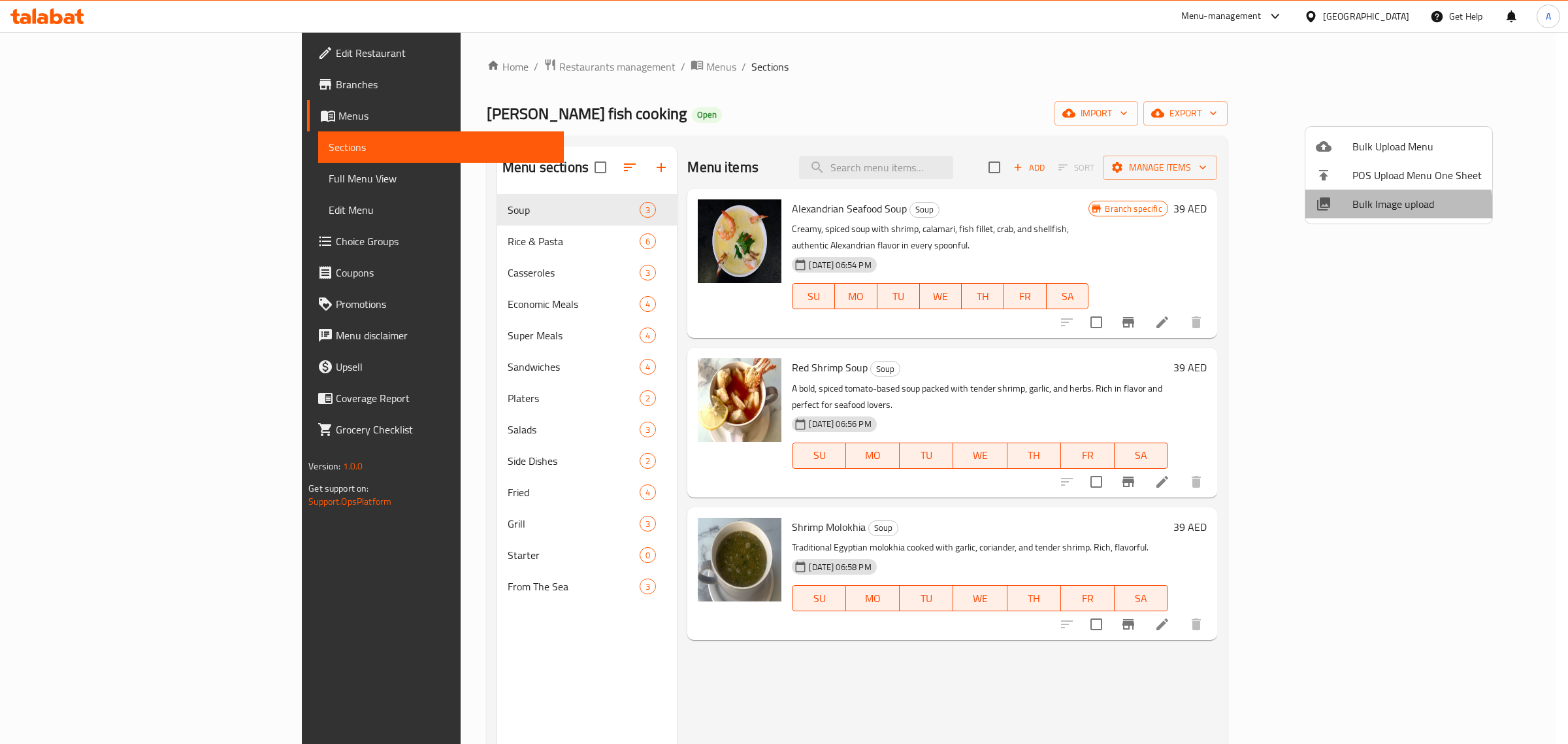
click at [1383, 211] on span "Bulk Image upload" at bounding box center [1417, 203] width 129 height 15
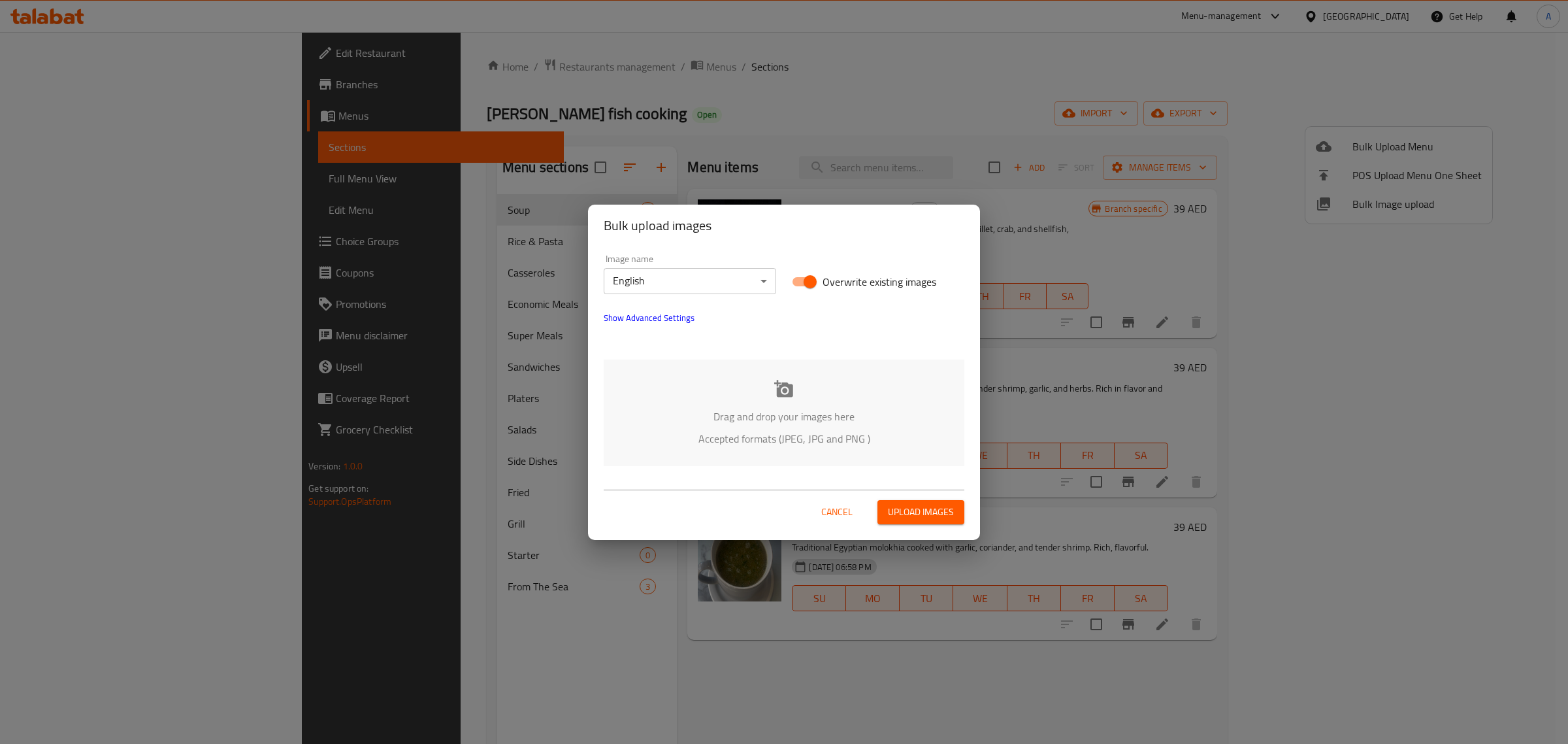
click at [646, 328] on button "Show Advanced Settings" at bounding box center [648, 318] width 107 height 31
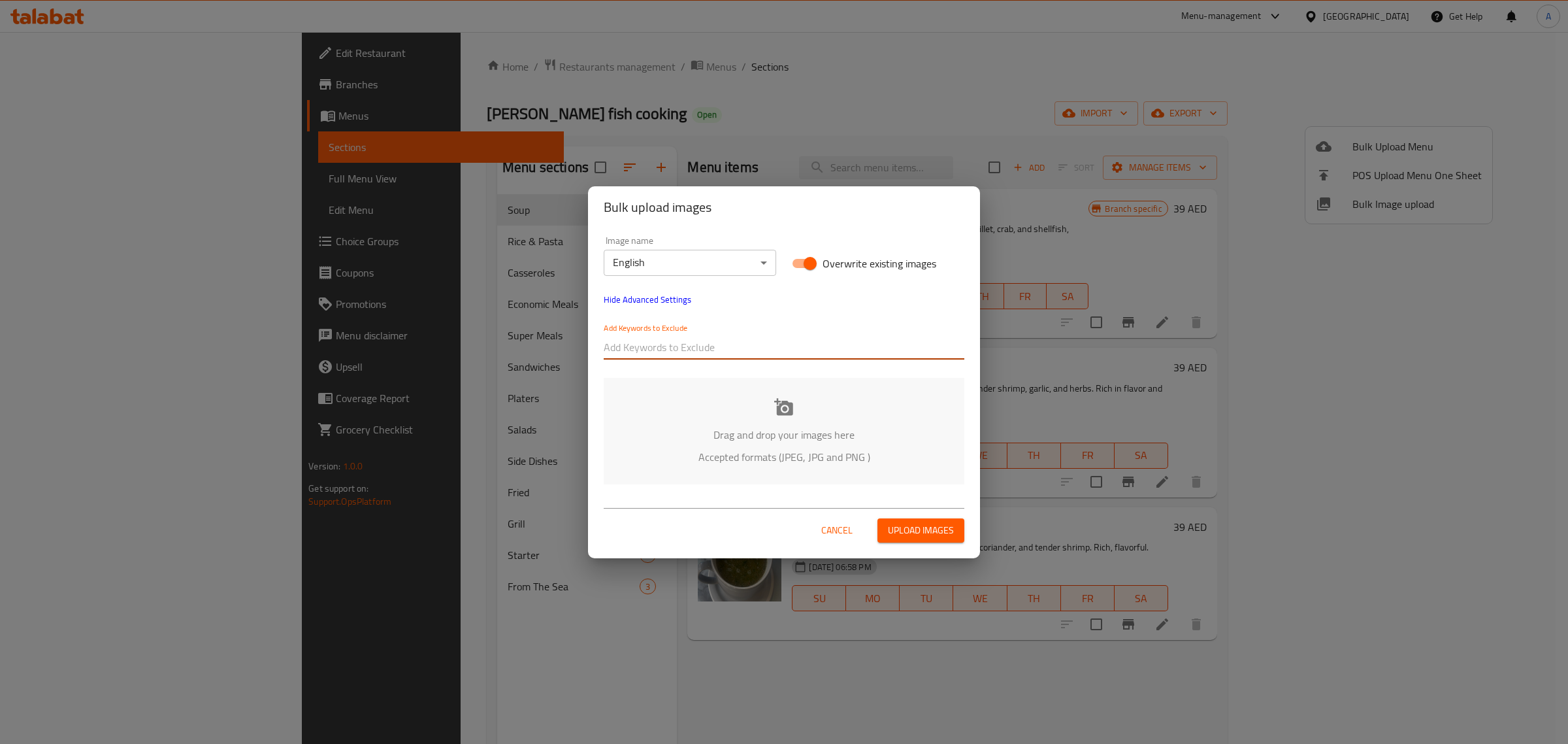
click at [646, 343] on input "text" at bounding box center [784, 347] width 361 height 21
drag, startPoint x: 645, startPoint y: 338, endPoint x: 546, endPoint y: 333, distance: 99.1
click at [546, 333] on div "Bulk upload images Image name English ​ Overwrite existing images Hide Advanced…" at bounding box center [784, 372] width 1568 height 744
paste input "AlIskandariah"
type input "AlIskandariah"
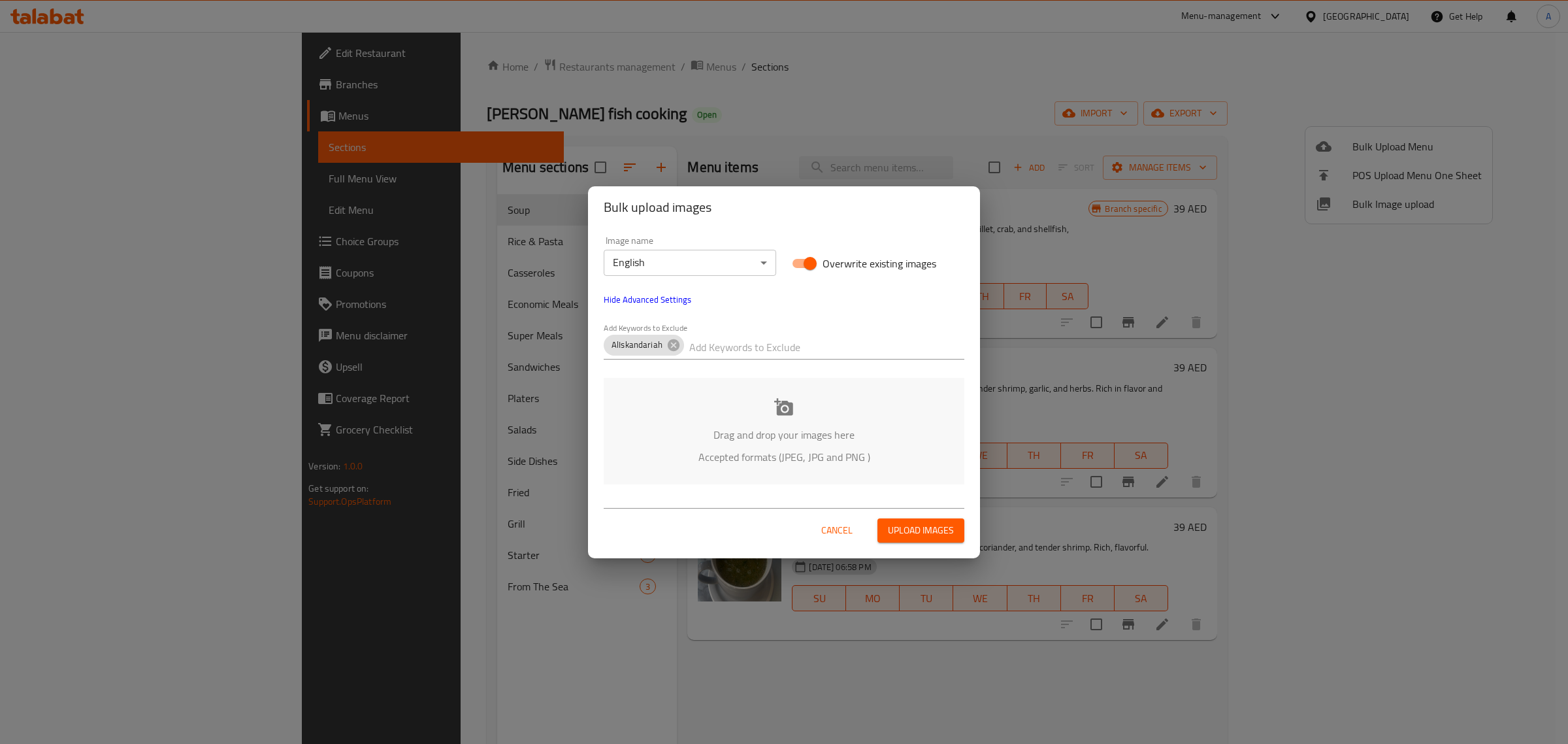
click at [753, 351] on input "text" at bounding box center [827, 347] width 275 height 21
paste input "Subham"
type input "Subham"
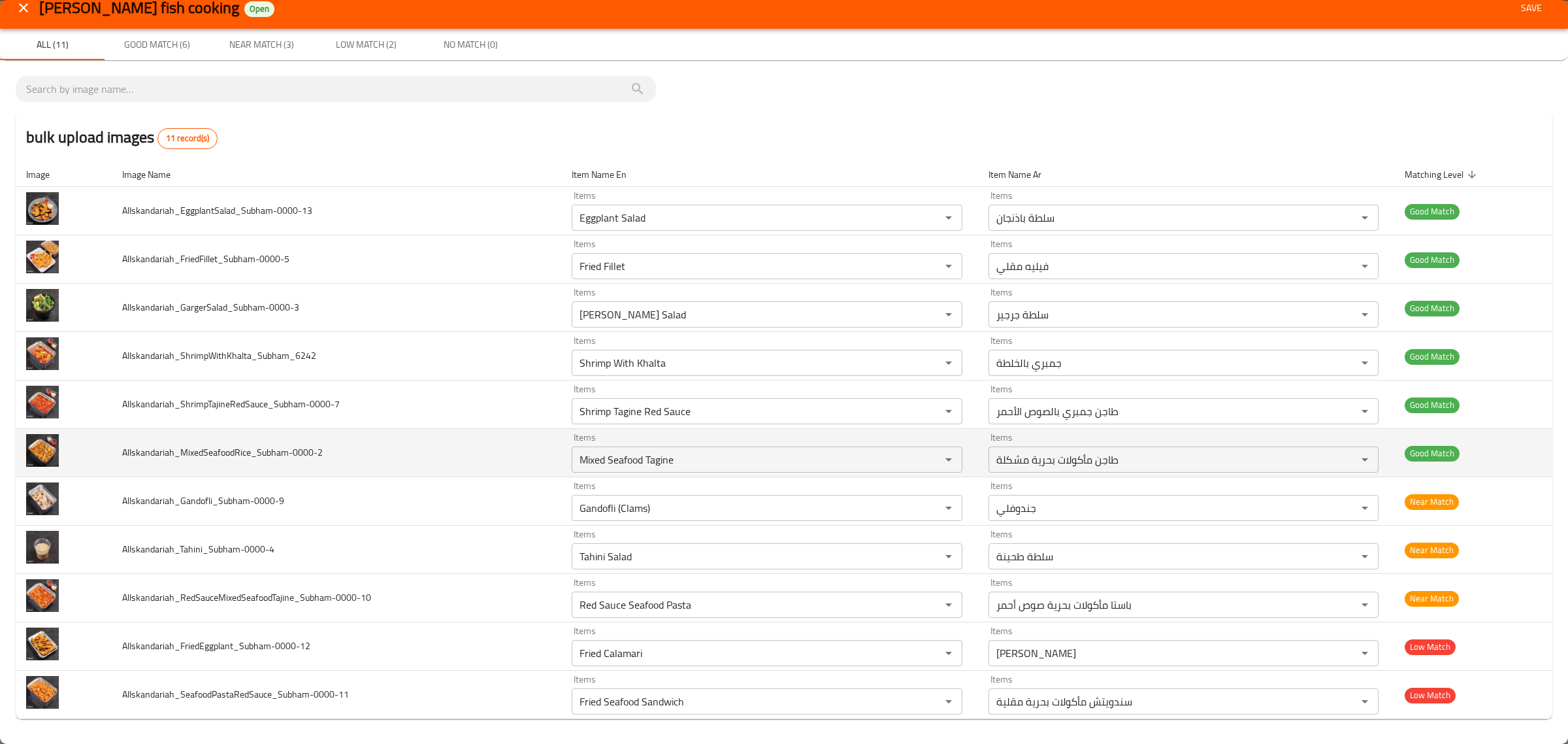
scroll to position [16, 0]
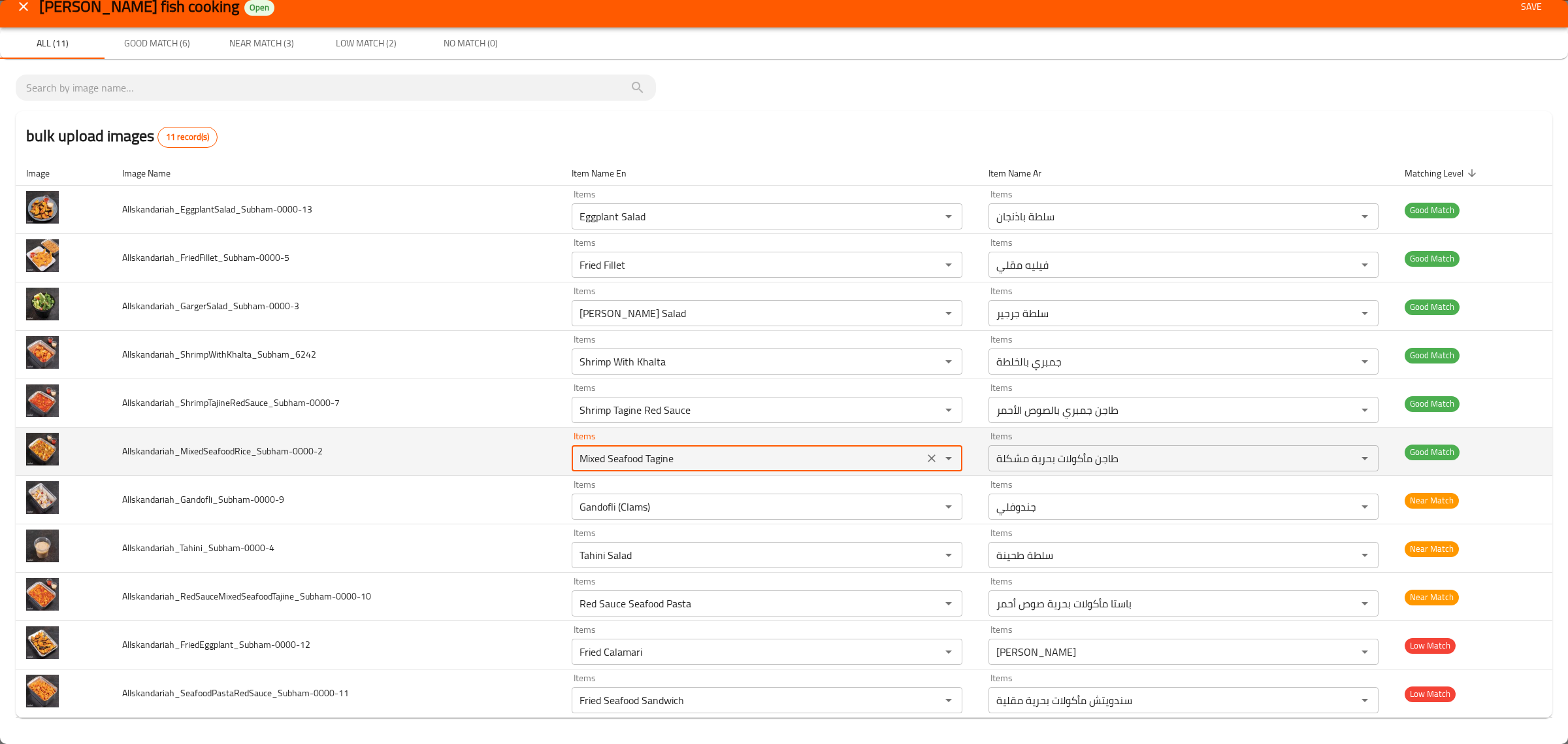
click at [749, 464] on input "Mixed Seafood Tagine" at bounding box center [747, 458] width 343 height 18
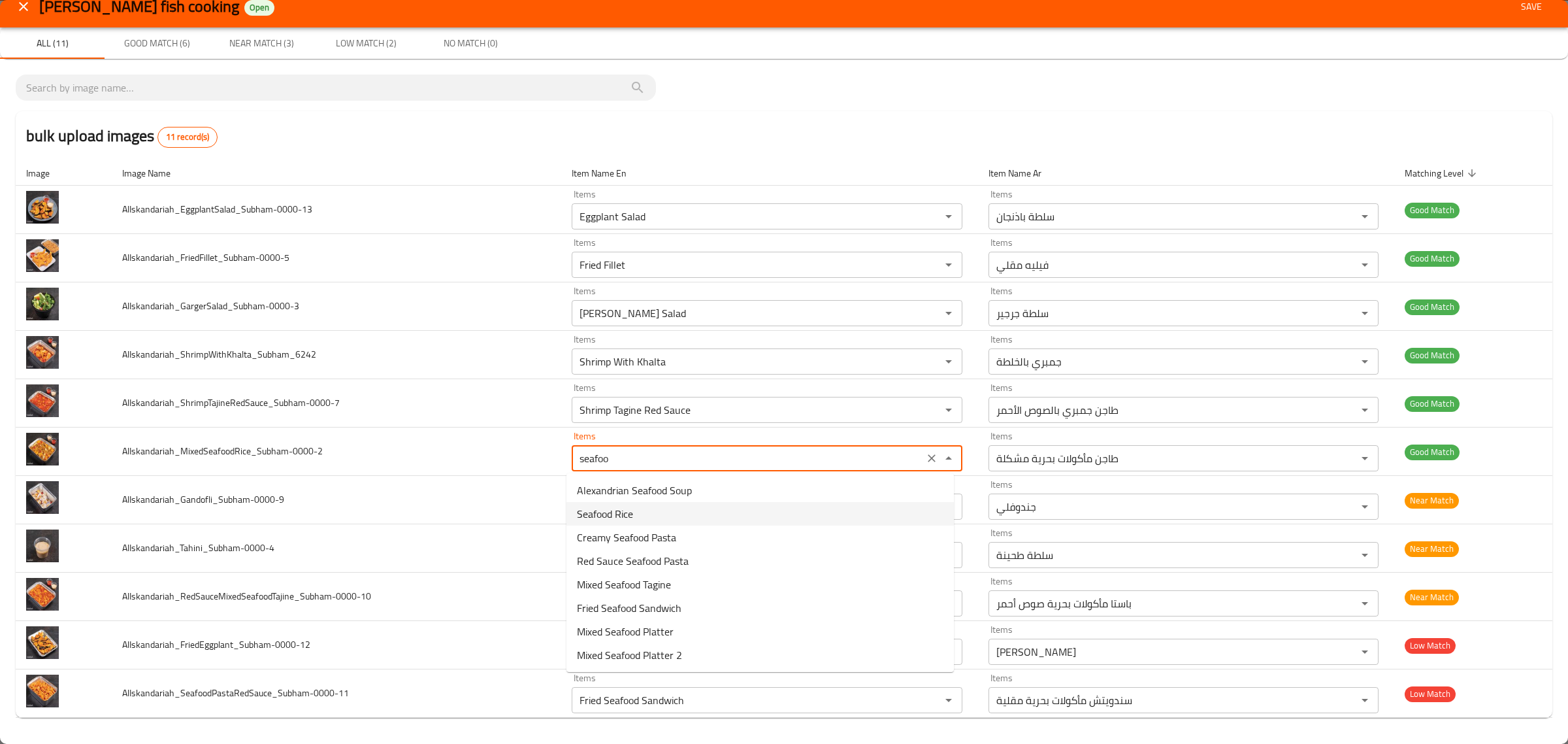
click at [645, 513] on li "Seafood Rice" at bounding box center [760, 514] width 388 height 24
type input "Seafood Rice"
type input "أرز المأكولات البحرية"
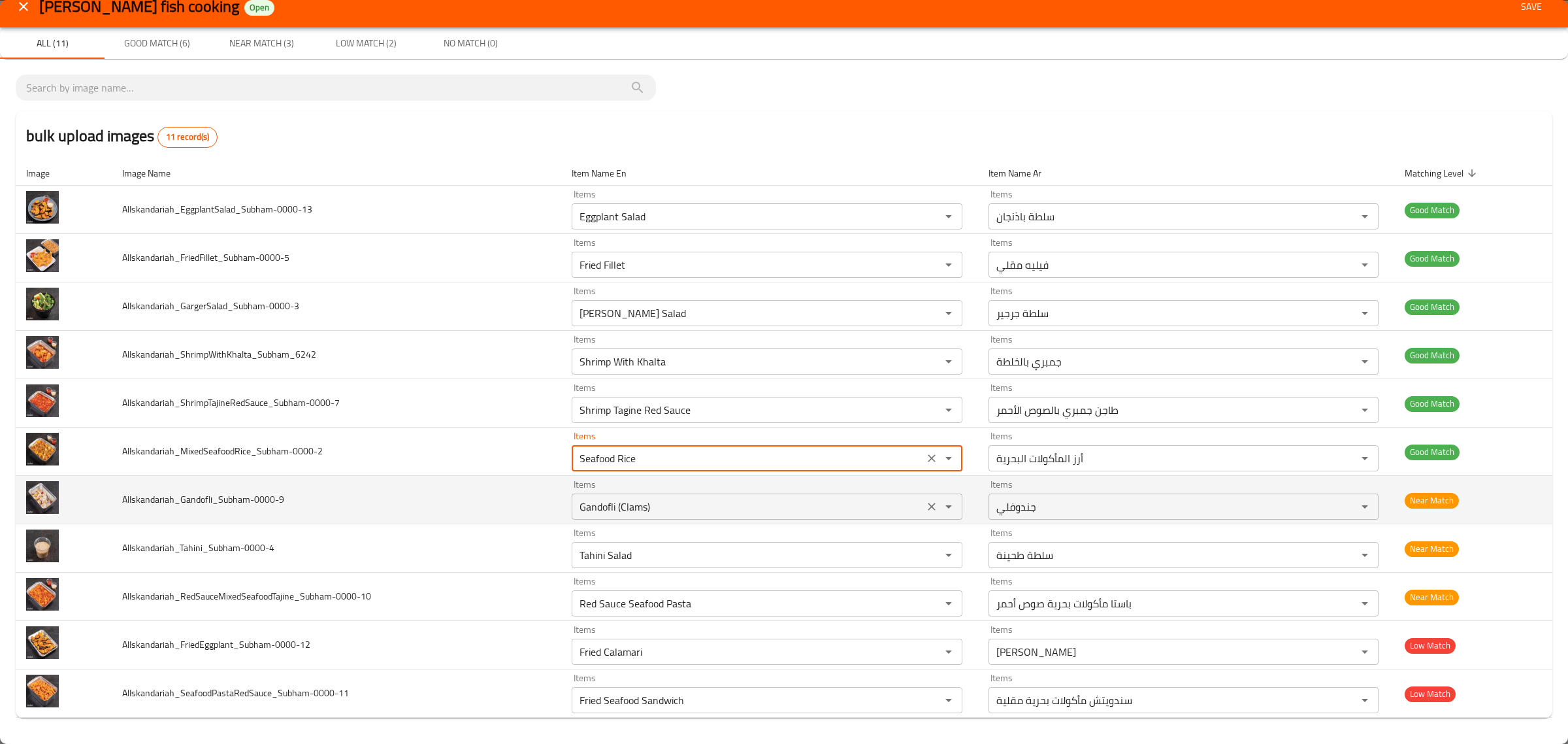
type input "Seafood Rice"
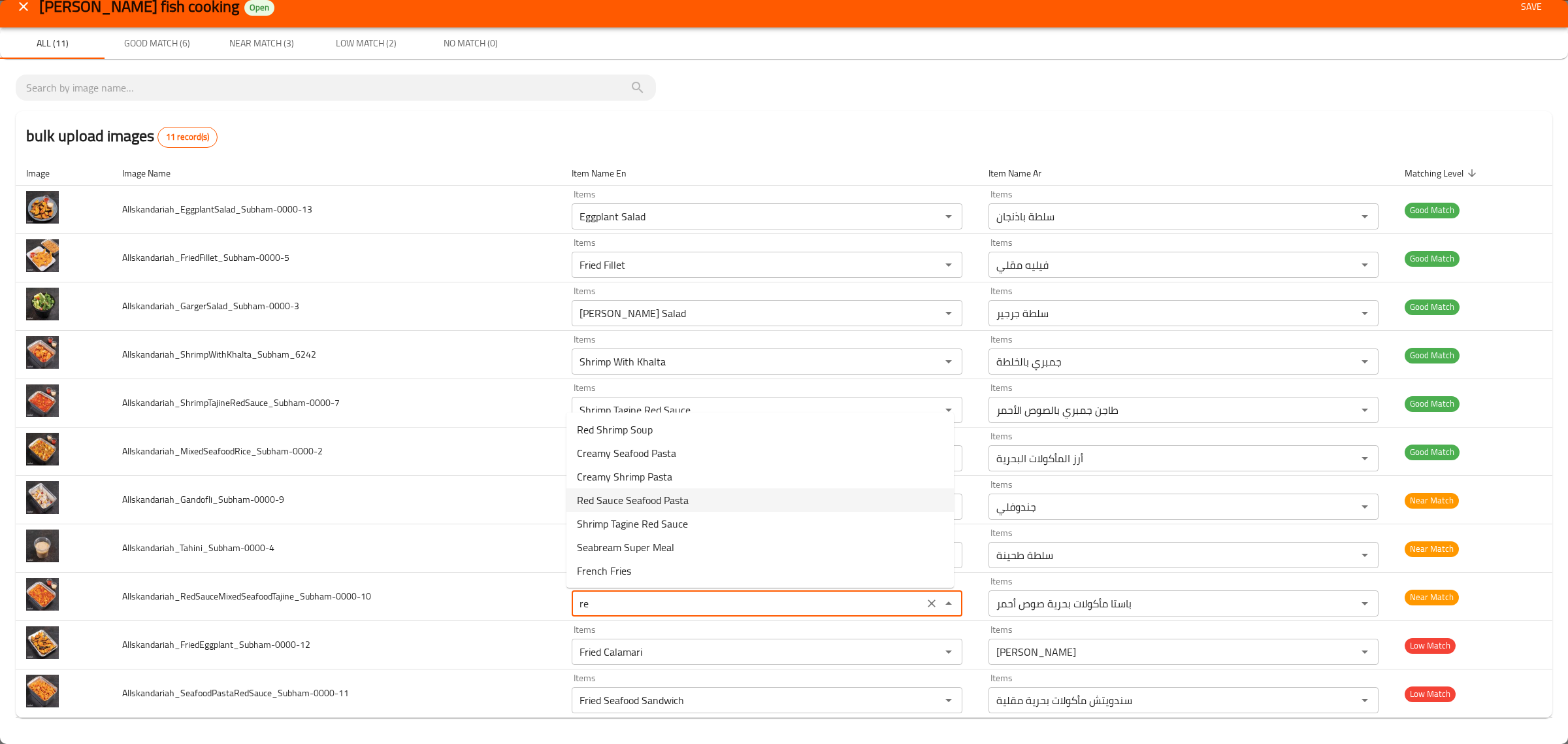
type input "red"
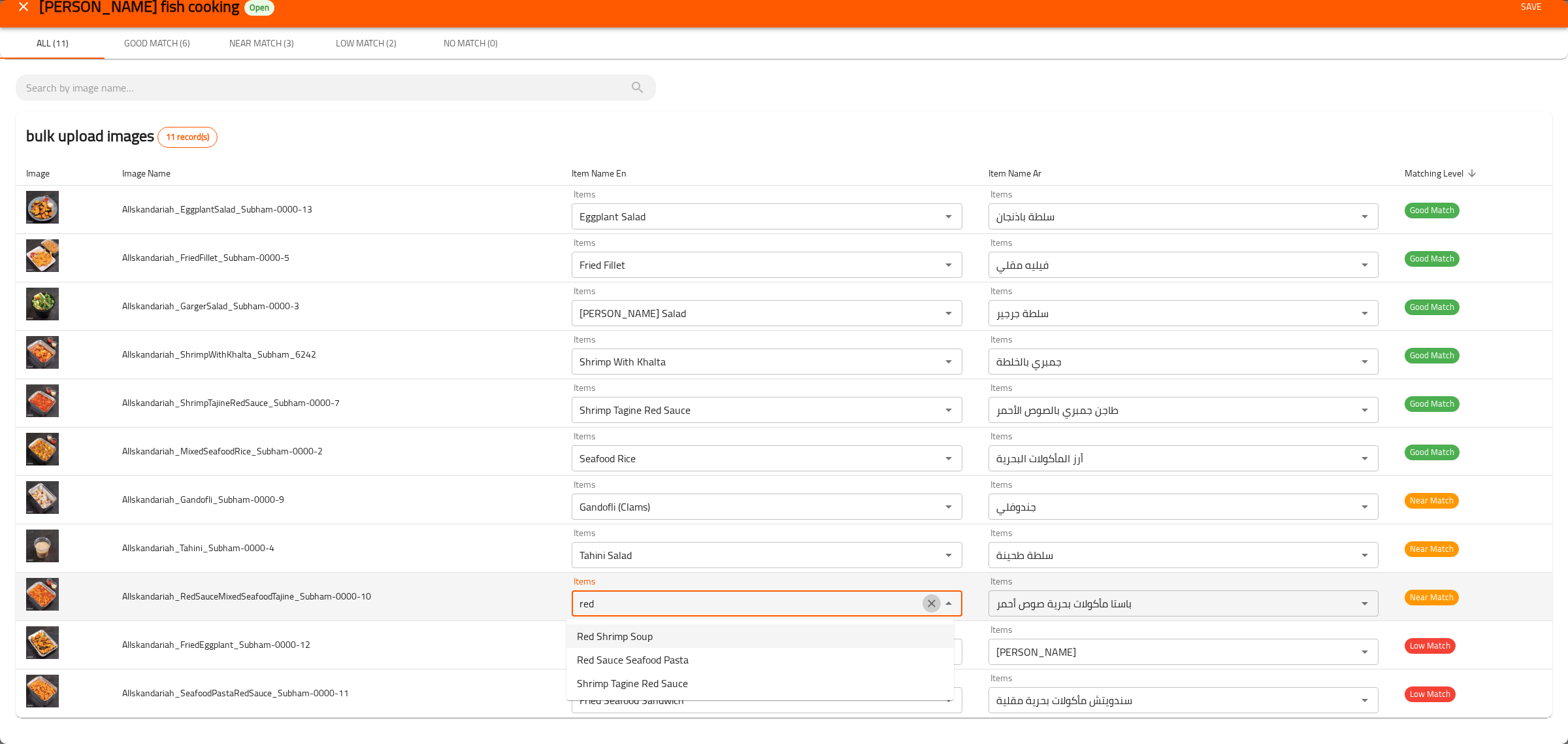
click at [928, 602] on icon "Clear" at bounding box center [932, 603] width 8 height 8
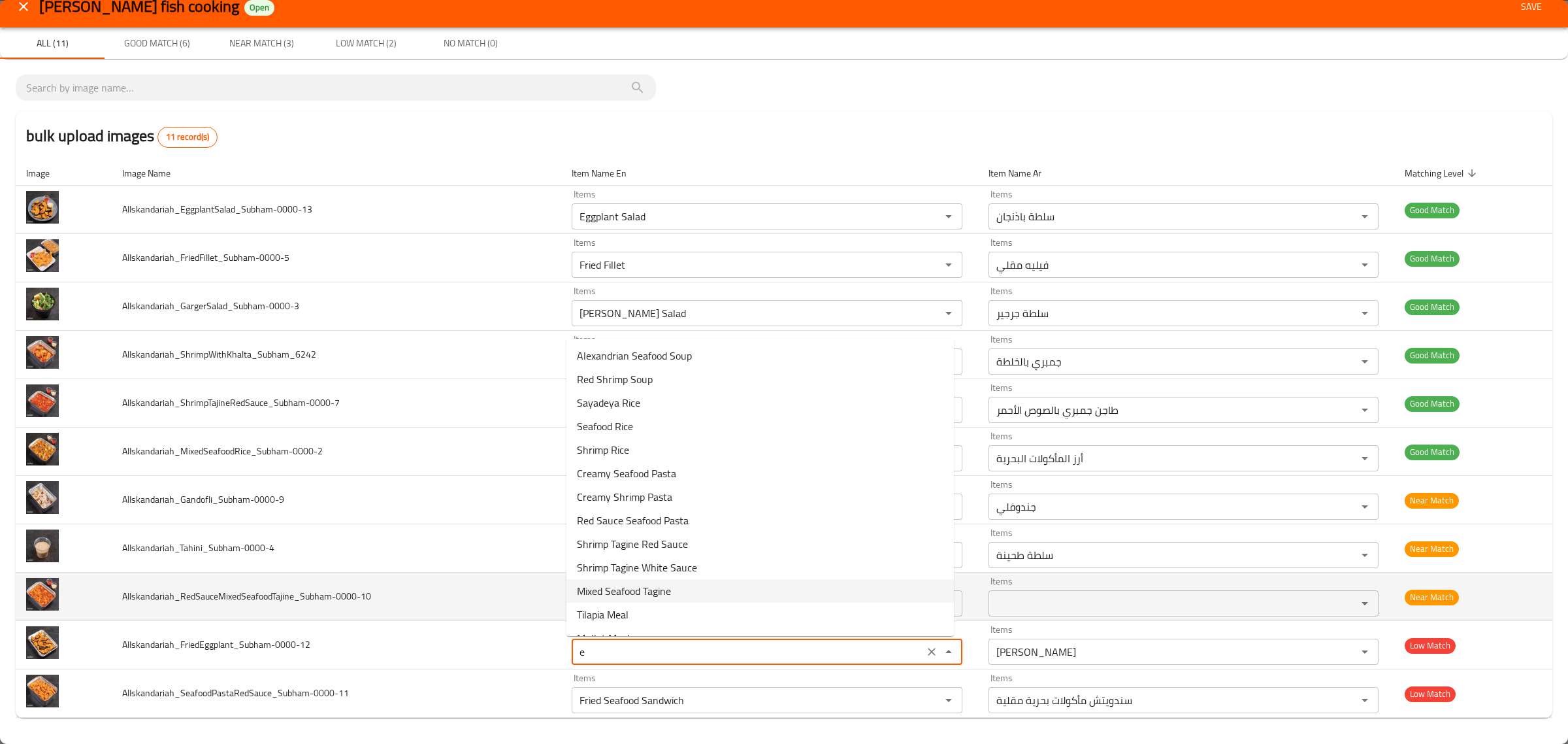
type input "eg"
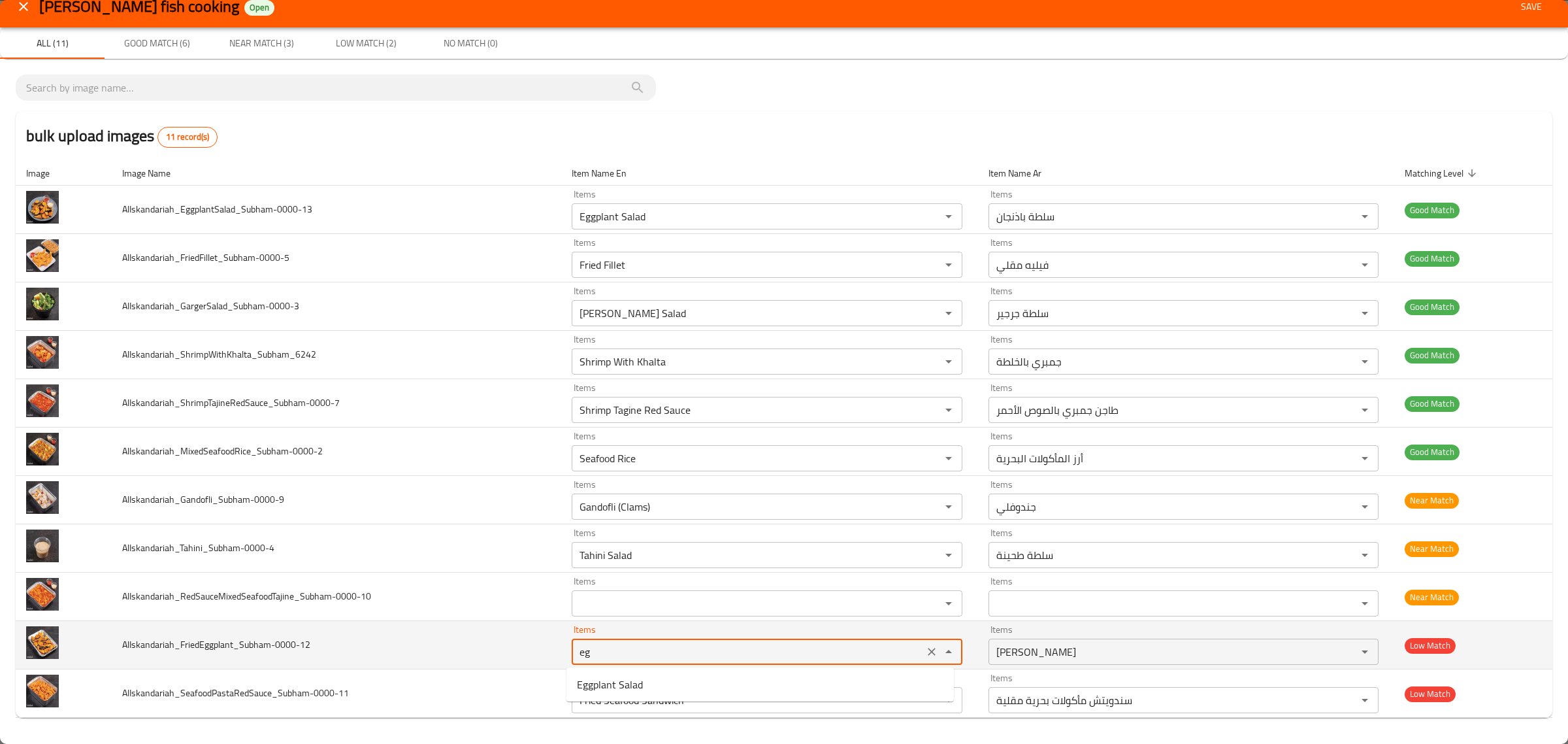
click at [925, 649] on icon "Clear" at bounding box center [932, 651] width 13 height 13
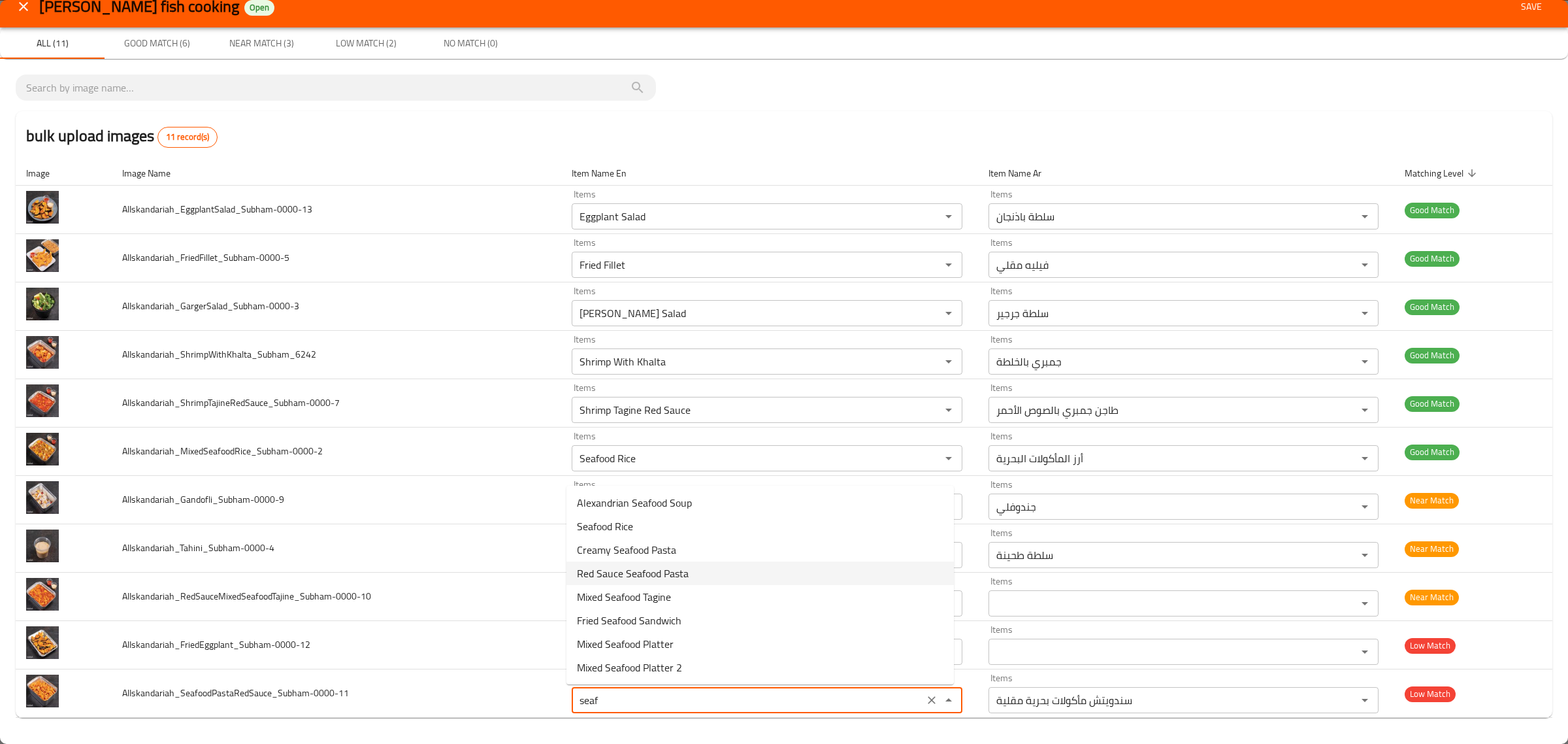
click at [819, 574] on li "Red Sauce Seafood Pasta" at bounding box center [760, 573] width 388 height 24
type input "Red Sauce Seafood Pasta"
type input "باستا مأكولات بحرية صوص أحمر"
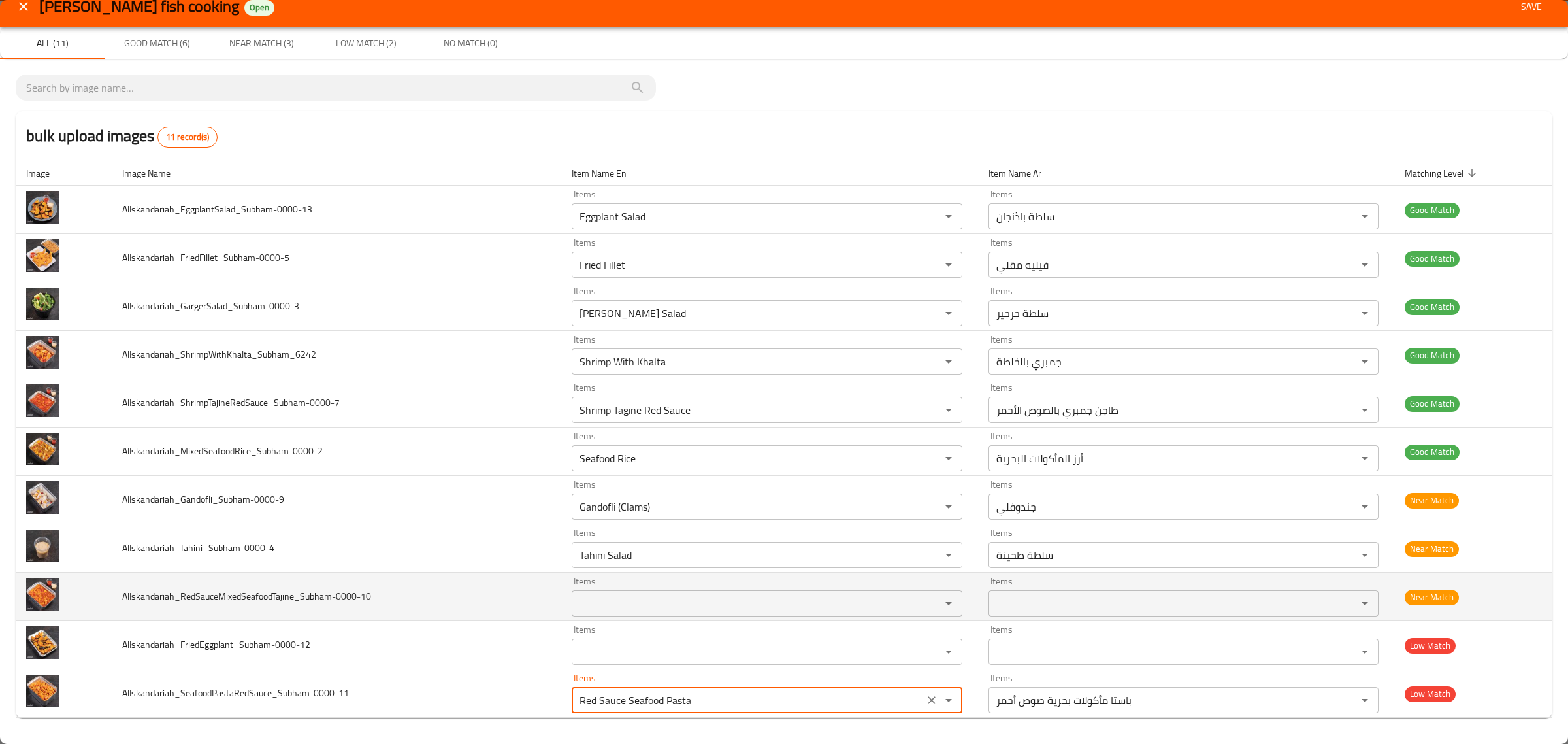
type input "Red Sauce Seafood Pasta"
drag, startPoint x: 179, startPoint y: 601, endPoint x: 295, endPoint y: 591, distance: 116.4
click at [295, 591] on span "AlIskandariah_RedSauceMixedSeafoodTajine_Subham-0000-10" at bounding box center [246, 596] width 249 height 17
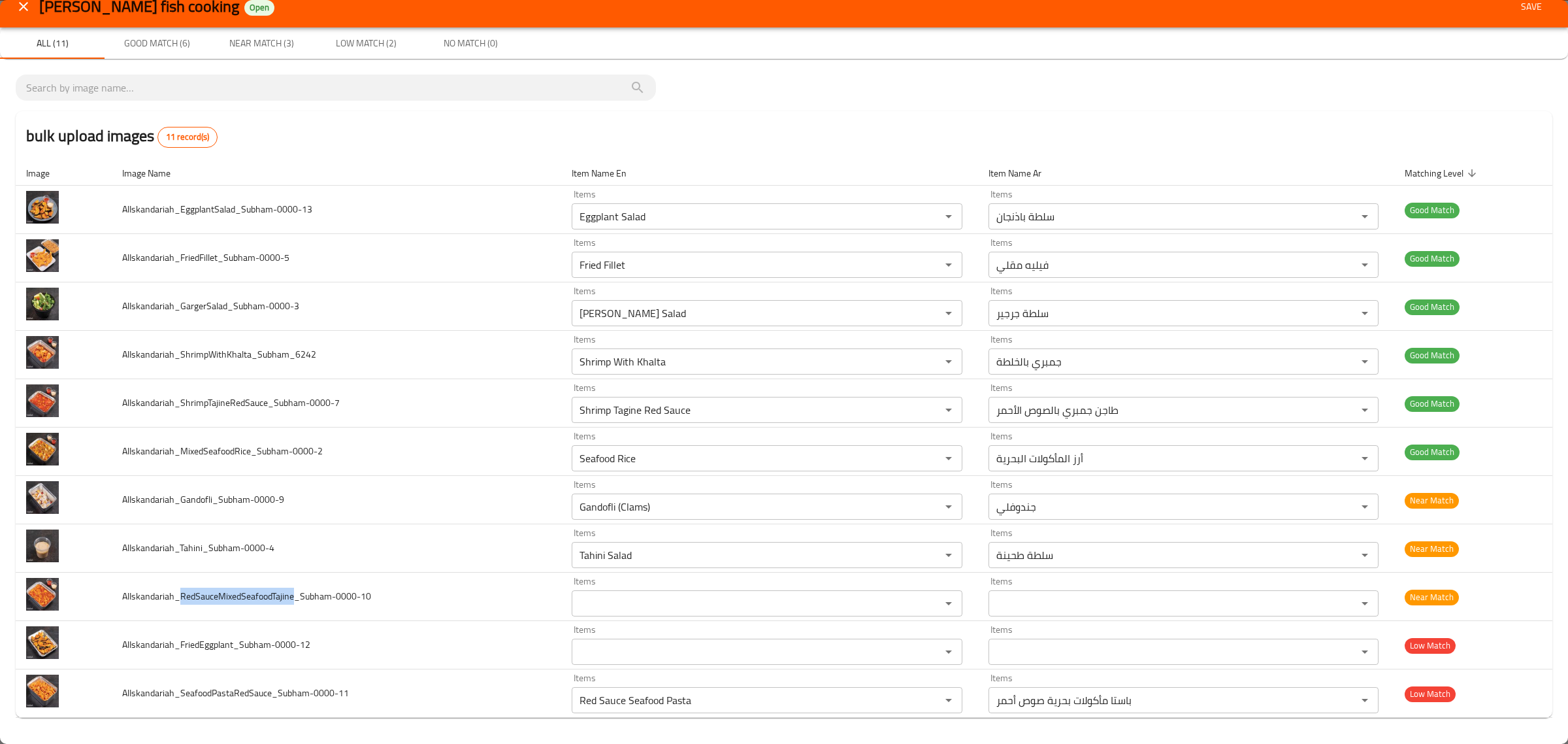
copy span "RedSauceMixedSeafoodTajine"
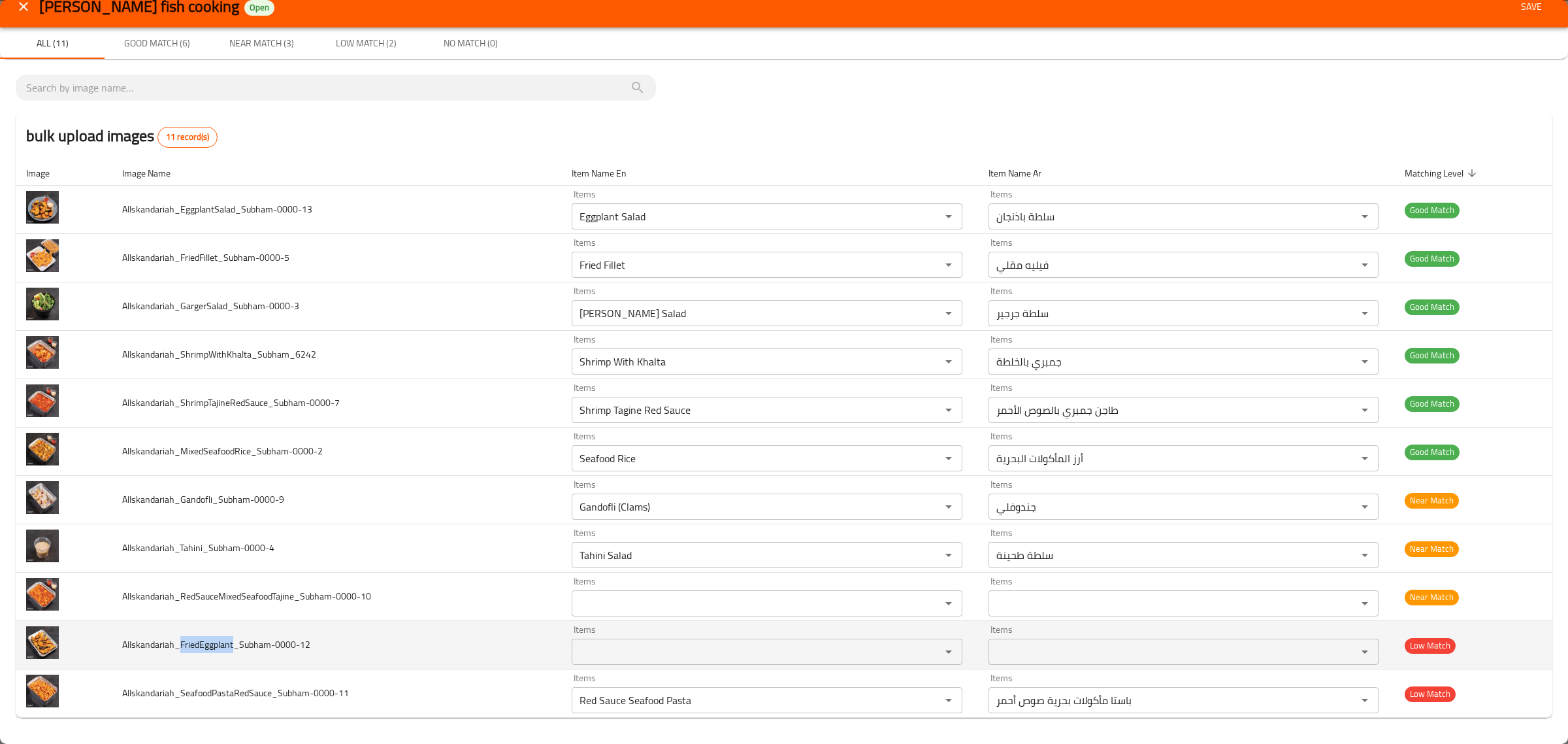
drag, startPoint x: 179, startPoint y: 647, endPoint x: 831, endPoint y: 739, distance: 658.5
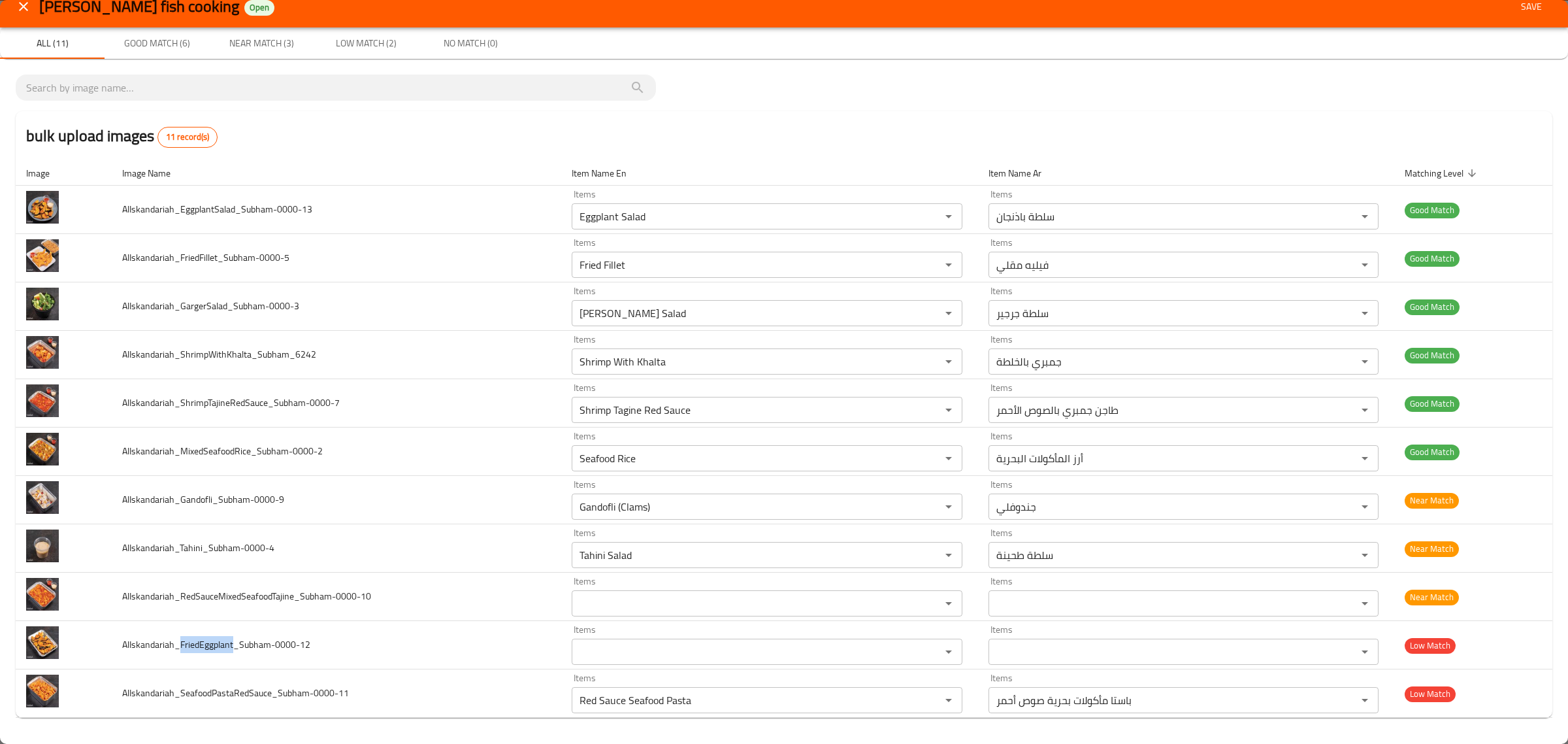
click at [232, 644] on span "AlIskandariah_FriedEggplant_Subham-0000-12" at bounding box center [216, 644] width 188 height 17
copy span "FriedEggplant"
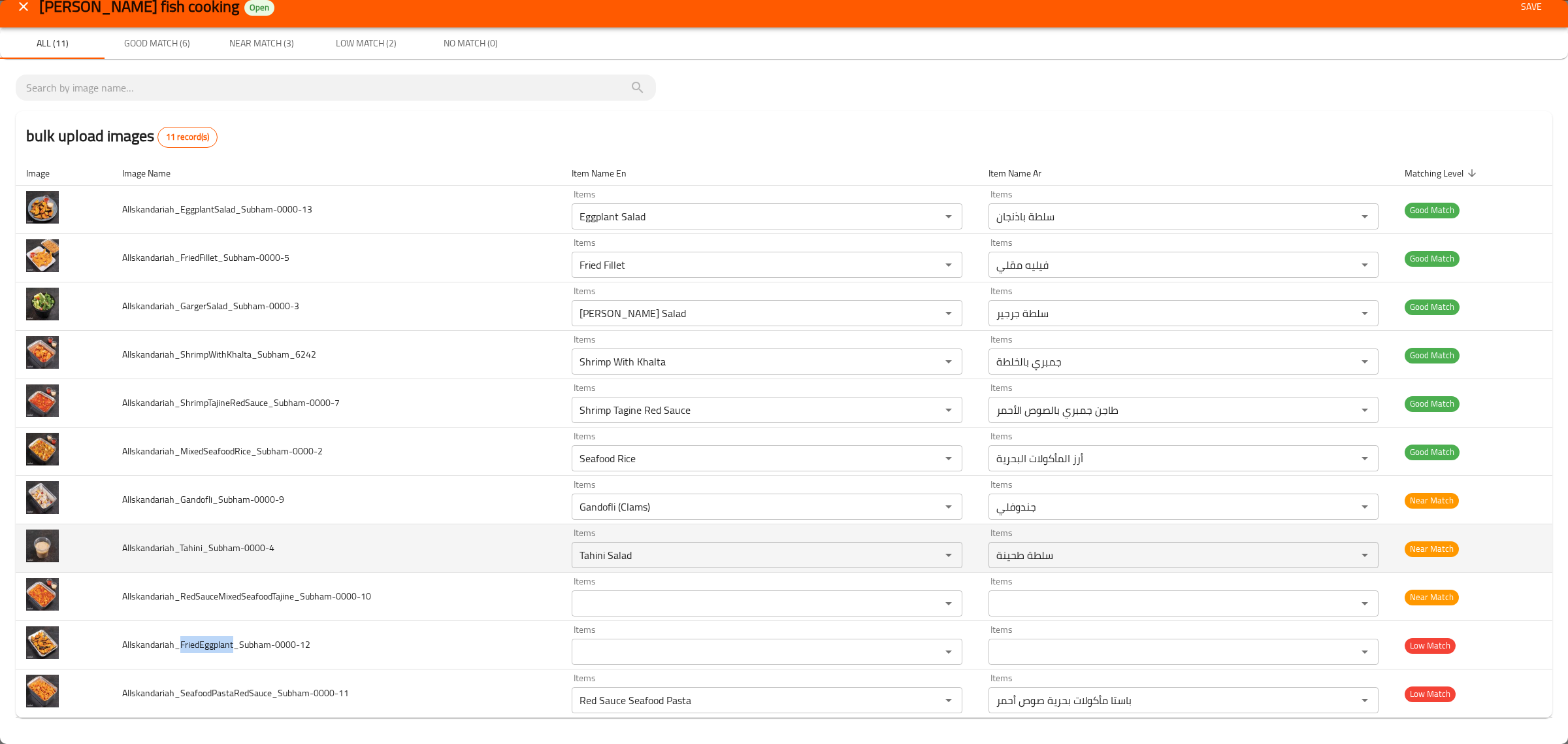
click at [351, 536] on td "AlIskandariah_Tahini_Subham-0000-4" at bounding box center [337, 547] width 450 height 48
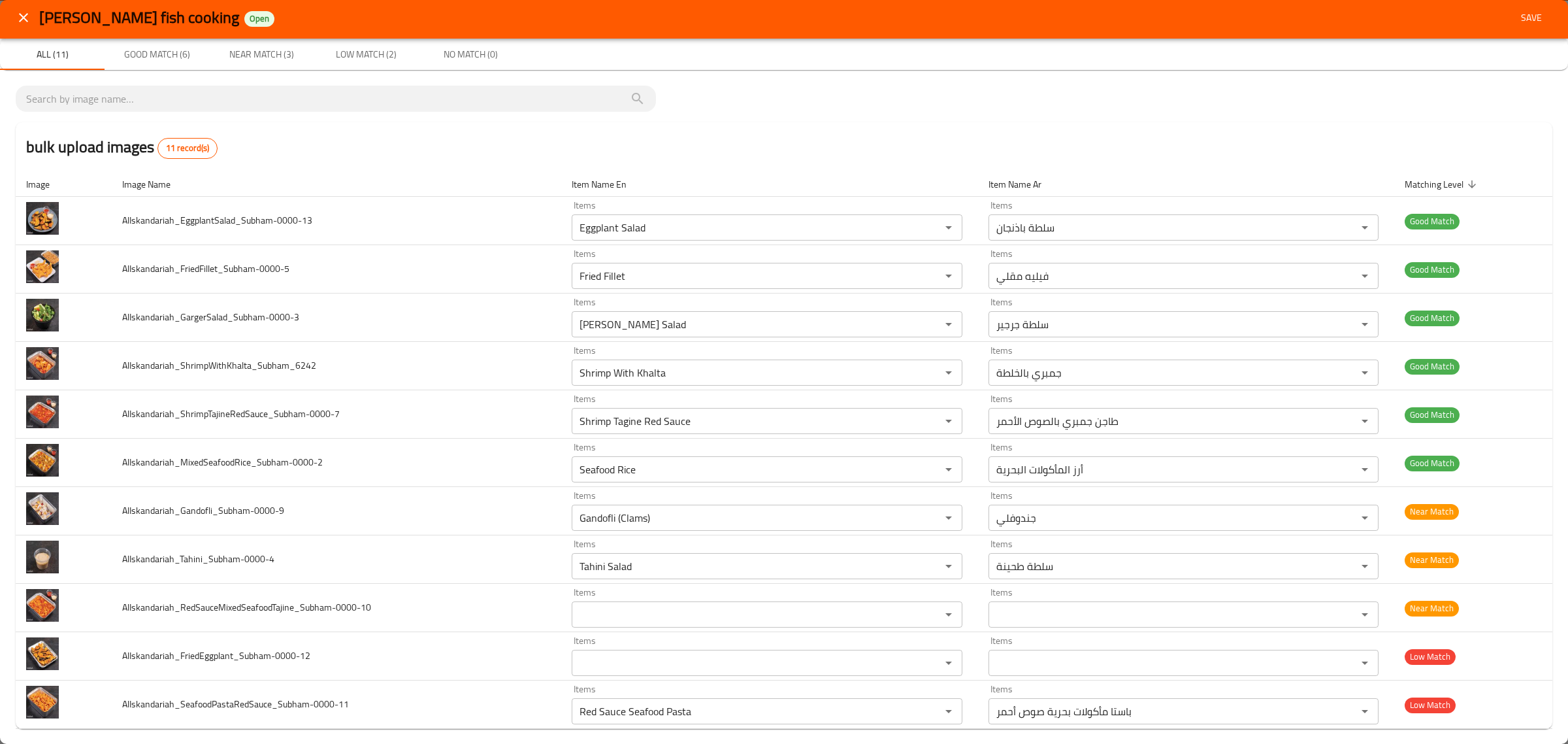
scroll to position [0, 0]
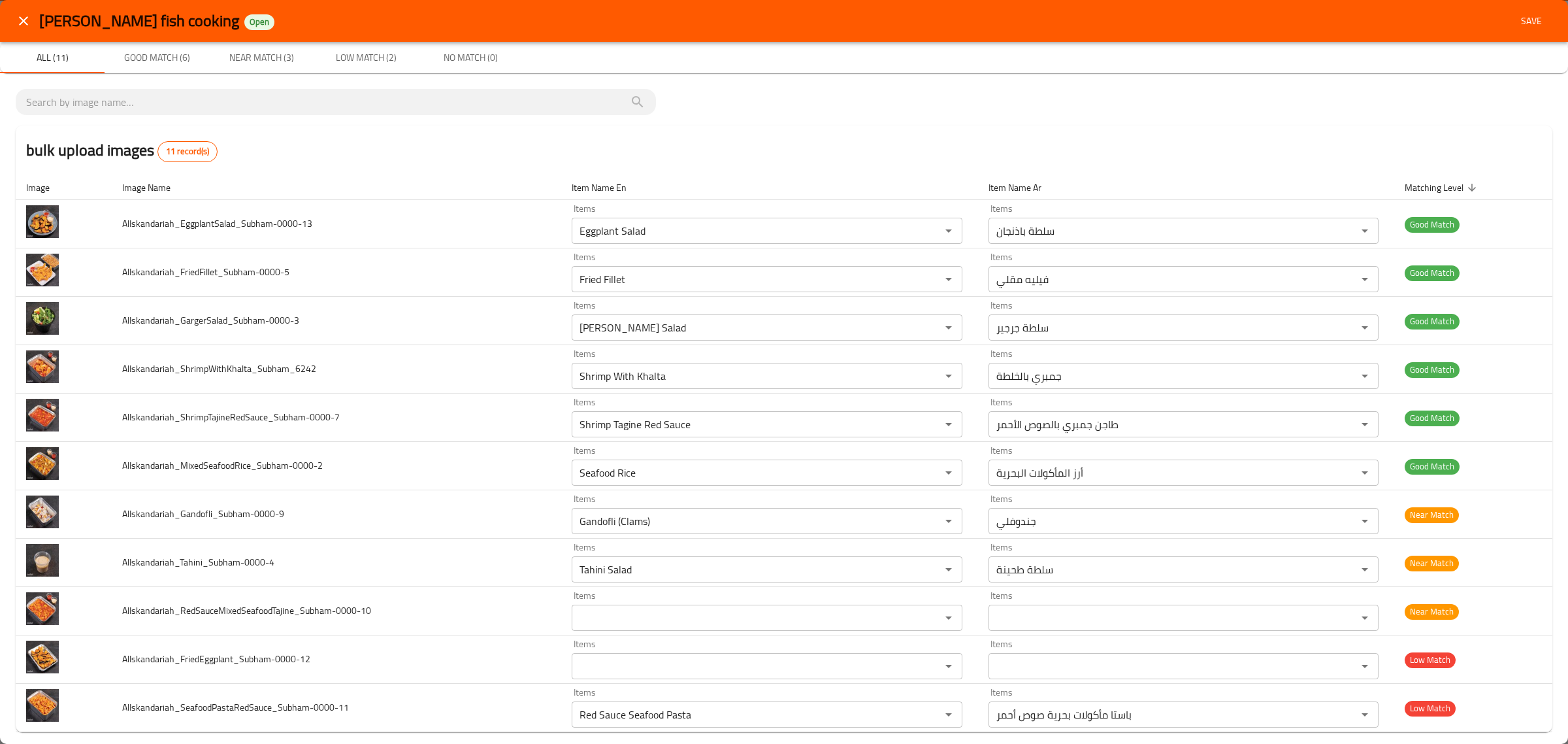
drag, startPoint x: 1487, startPoint y: 4, endPoint x: 1514, endPoint y: 13, distance: 28.5
click at [1486, 4] on div "[PERSON_NAME] fish cooking Open Save" at bounding box center [784, 21] width 1568 height 42
click at [1516, 13] on span "Save" at bounding box center [1532, 21] width 31 height 16
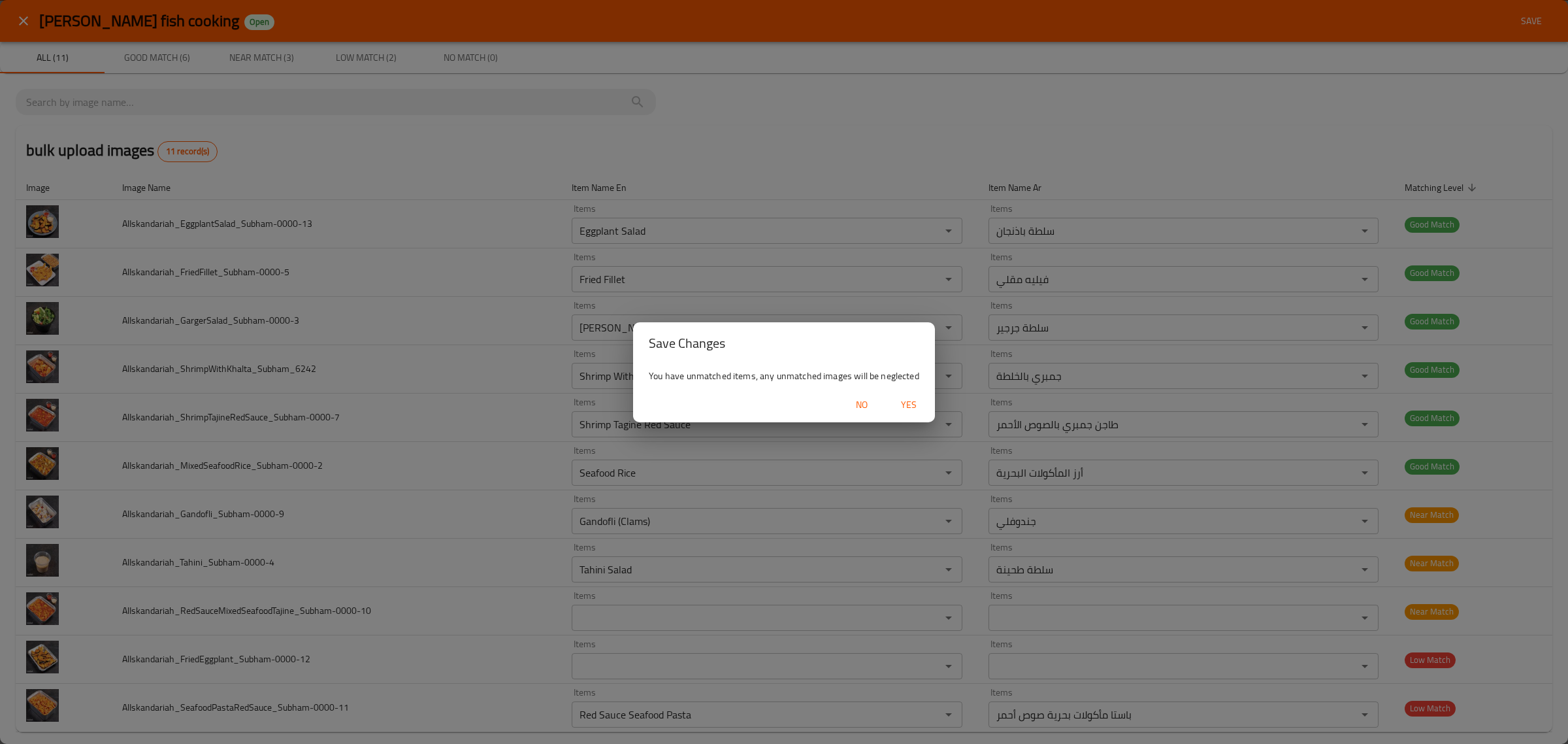
click at [903, 406] on span "Yes" at bounding box center [909, 405] width 31 height 16
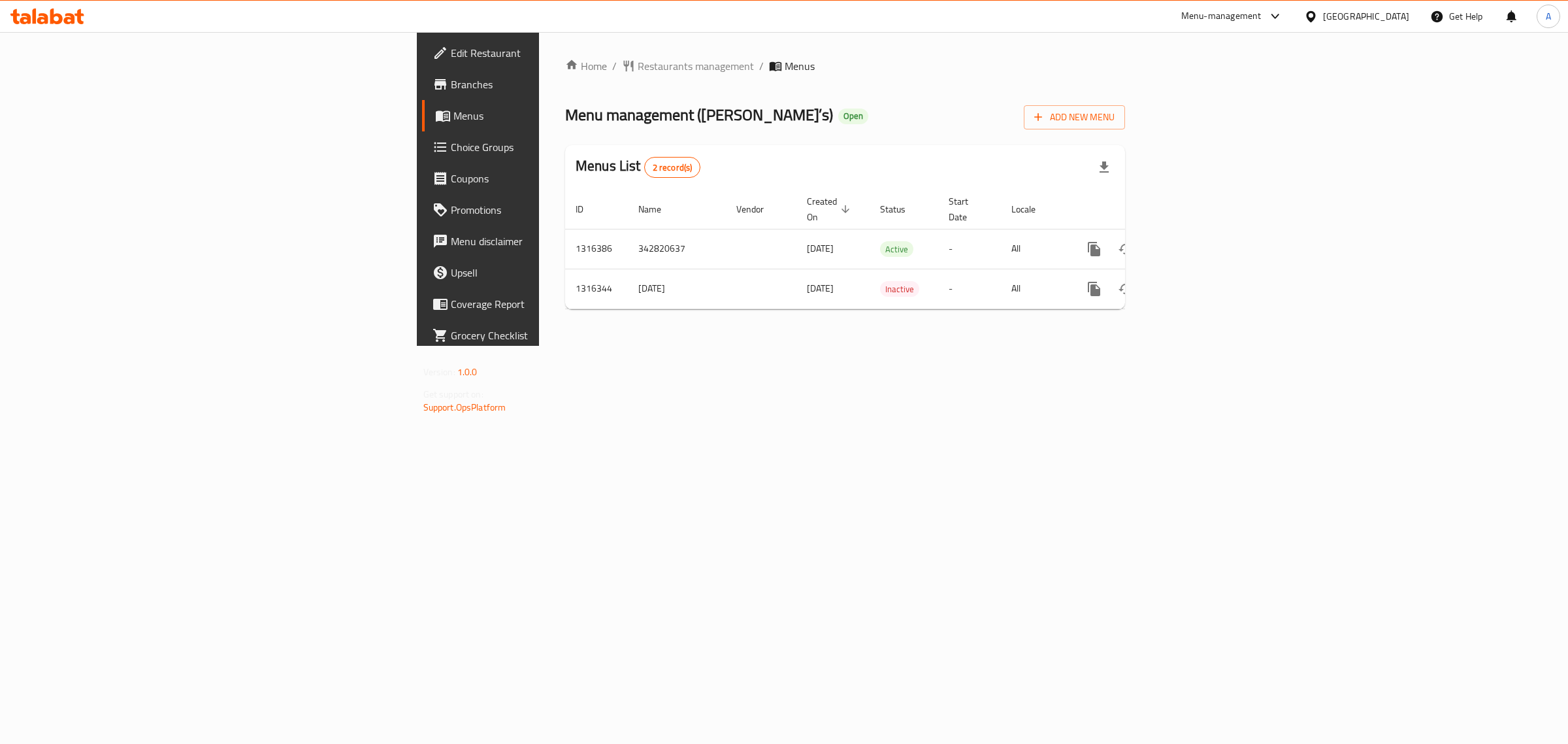
click at [451, 46] on span "Edit Restaurant" at bounding box center [559, 53] width 218 height 15
